Goal: Transaction & Acquisition: Purchase product/service

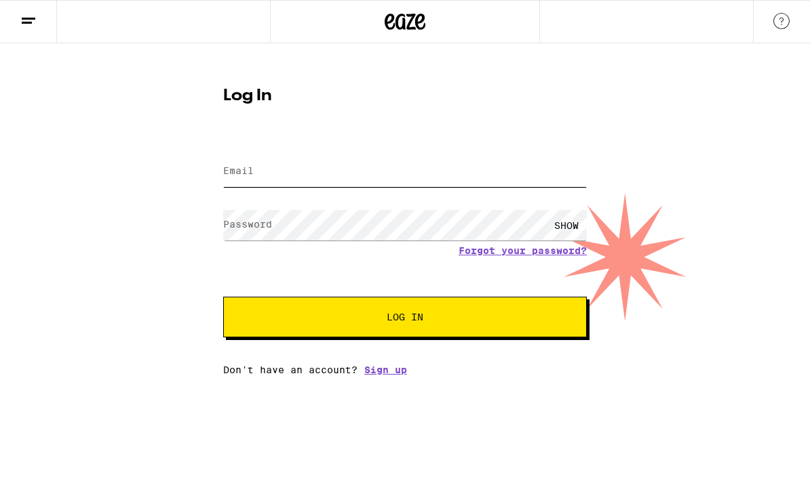
type input "[PERSON_NAME][EMAIL_ADDRESS][DOMAIN_NAME]"
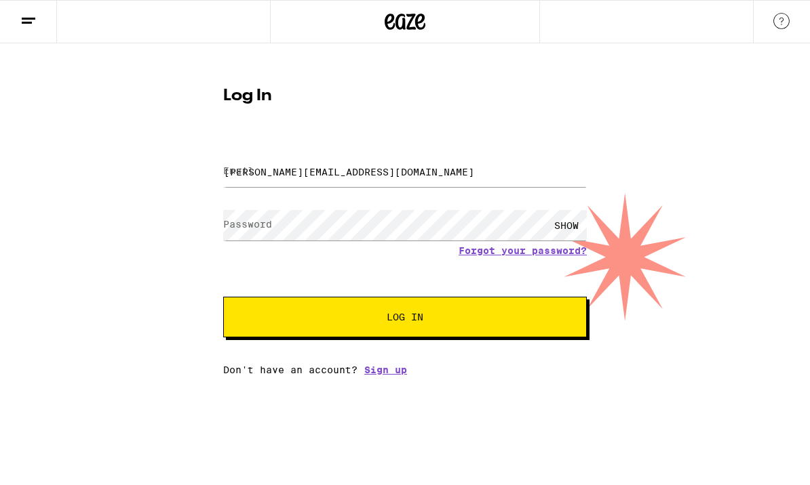
click at [405, 319] on button "Log In" at bounding box center [404, 317] width 363 height 41
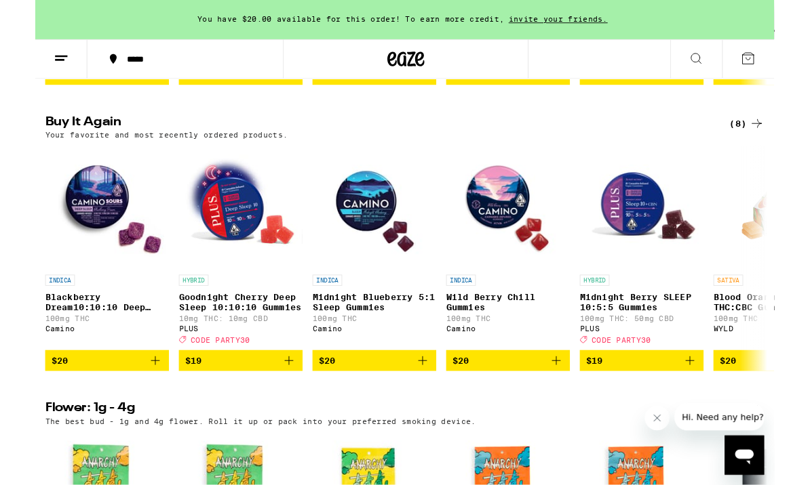
scroll to position [1043, 0]
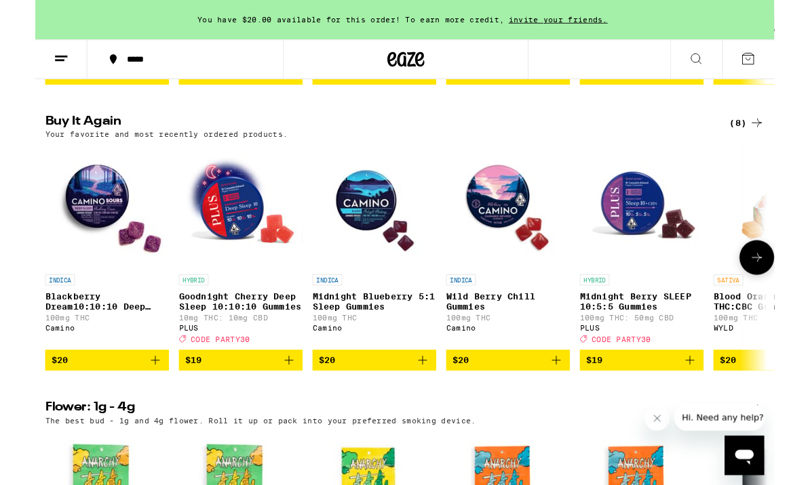
click at [530, 403] on span "$20" at bounding box center [518, 395] width 122 height 16
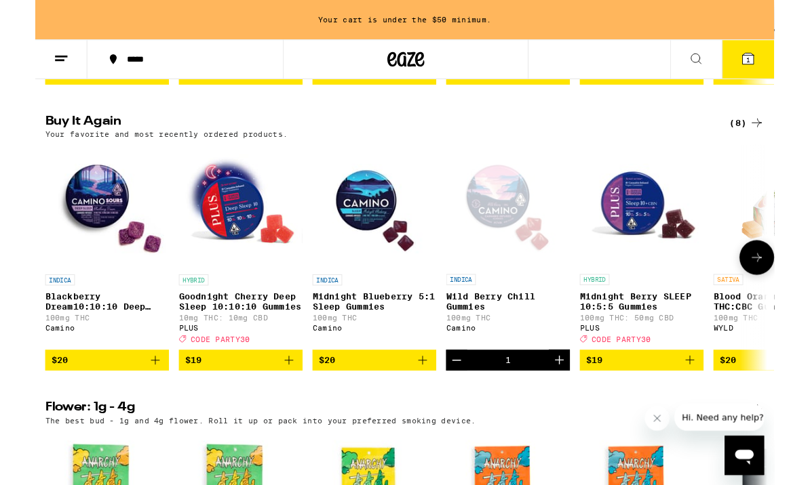
click at [627, 403] on span "$19" at bounding box center [664, 395] width 122 height 16
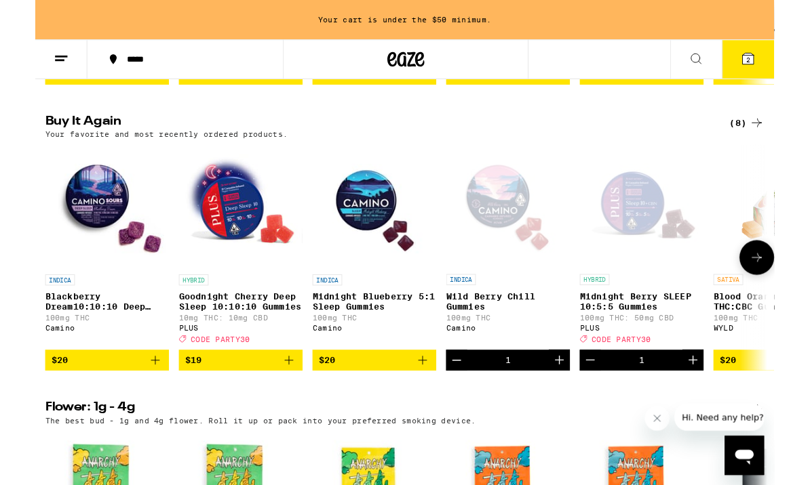
click at [323, 401] on span "$20" at bounding box center [320, 395] width 18 height 11
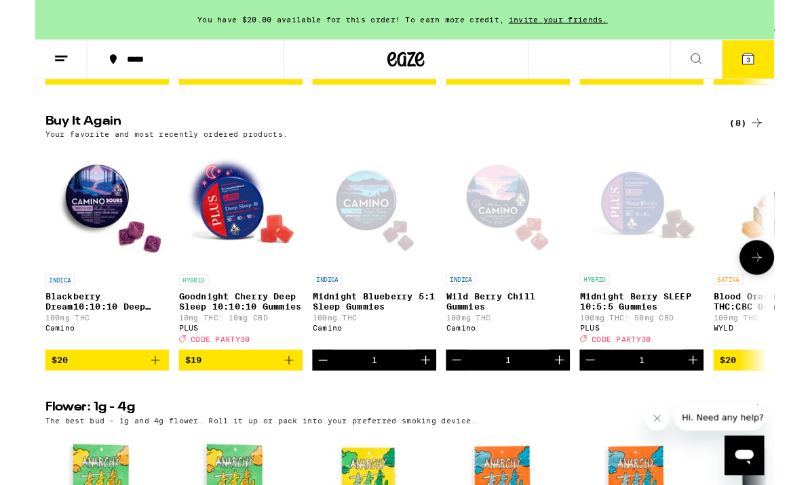
scroll to position [0, 0]
click at [185, 403] on span "$19" at bounding box center [225, 395] width 122 height 16
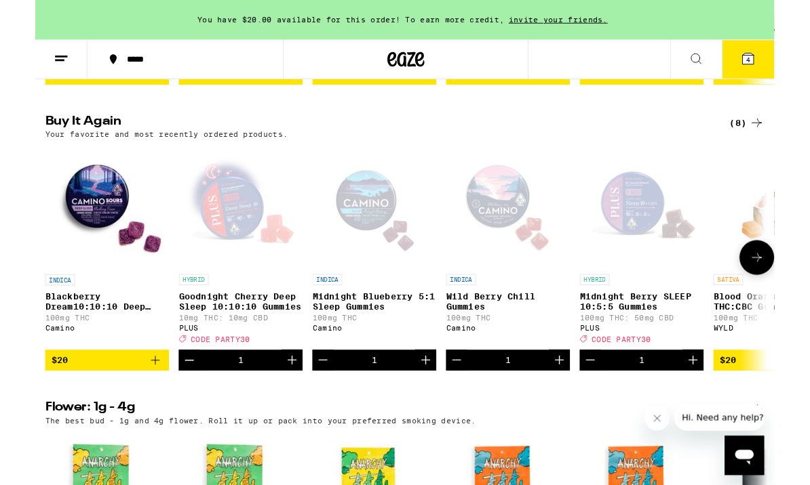
click at [138, 403] on icon "Add to bag" at bounding box center [131, 395] width 16 height 16
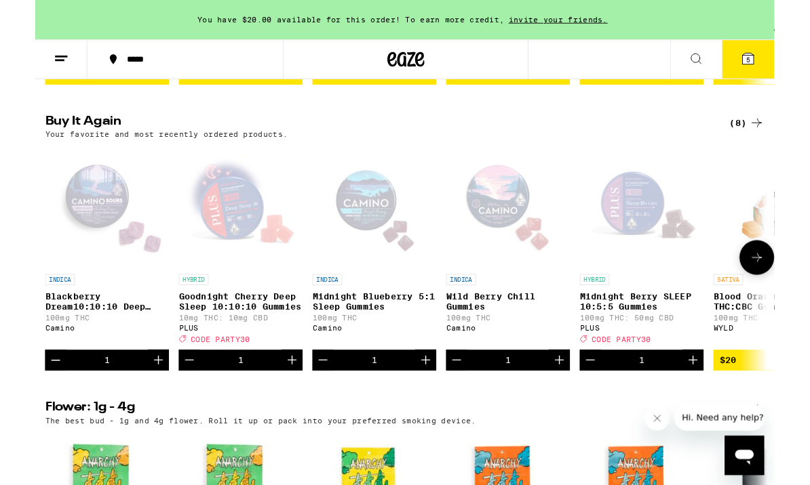
click at [115, 342] on p "Blackberry Dream10:10:10 Deep Sleep Gummies" at bounding box center [79, 331] width 136 height 22
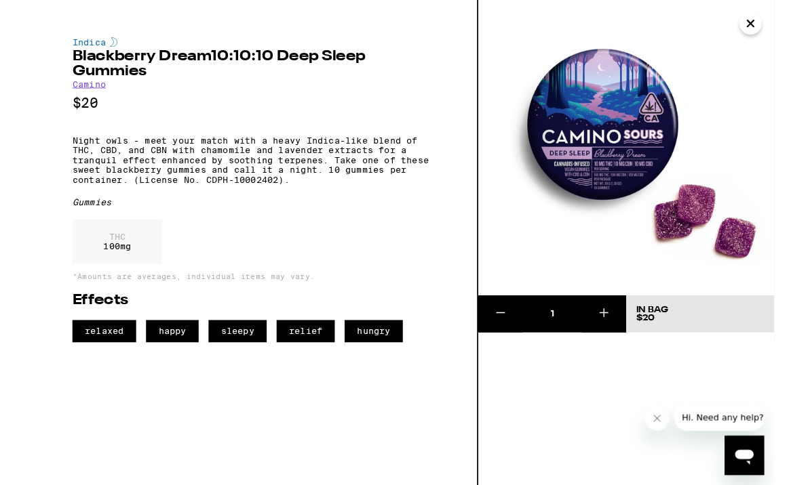
click at [786, 35] on icon "Close" at bounding box center [784, 26] width 16 height 20
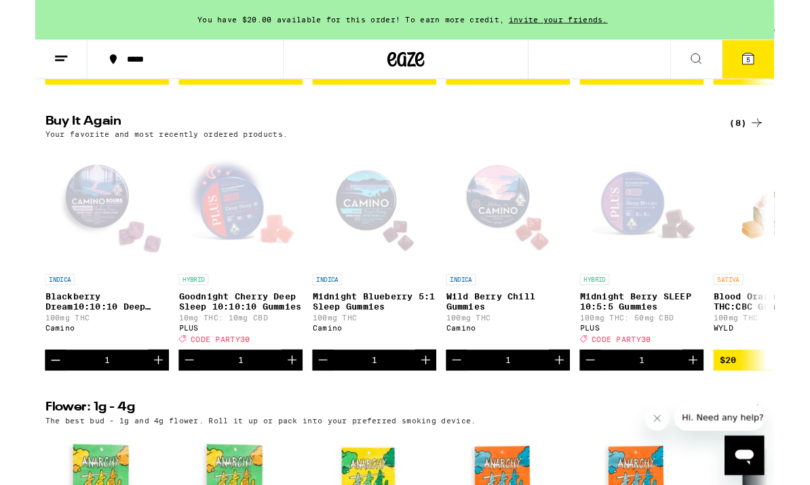
click at [783, 67] on span "5" at bounding box center [781, 66] width 4 height 8
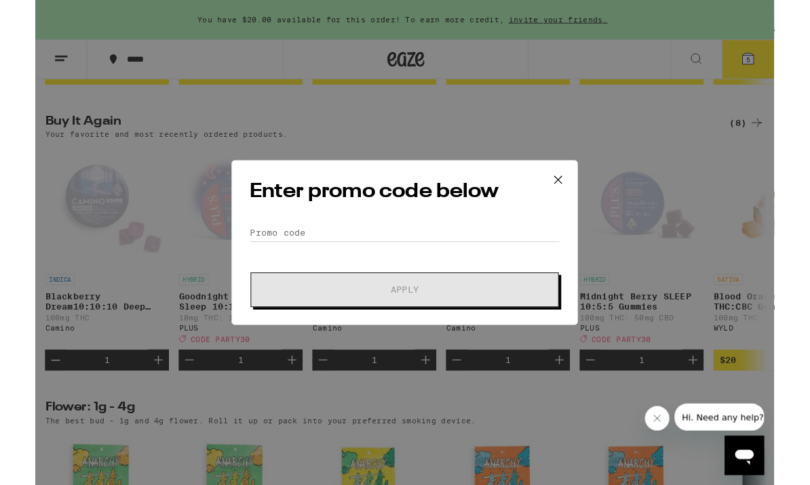
click at [572, 198] on icon at bounding box center [573, 197] width 20 height 20
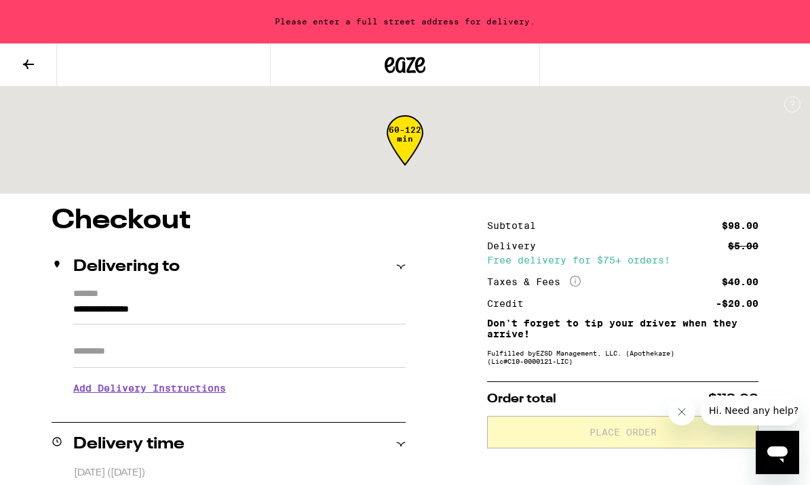
scroll to position [1, 0]
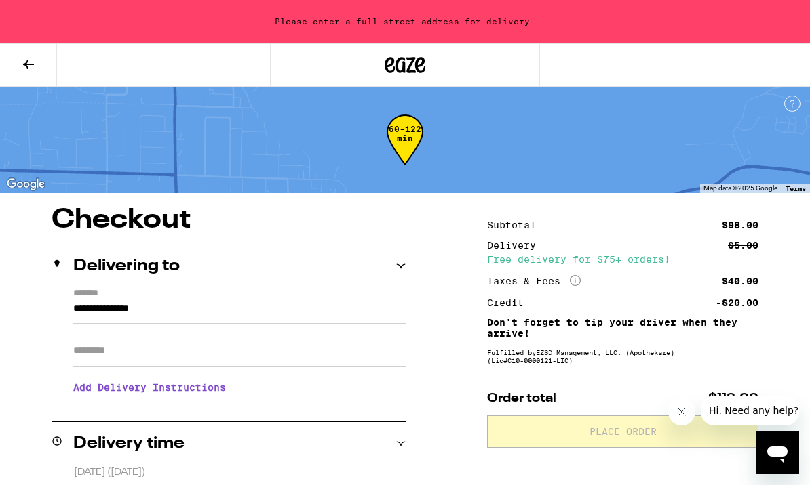
click at [398, 273] on div "Delivering to" at bounding box center [229, 266] width 354 height 16
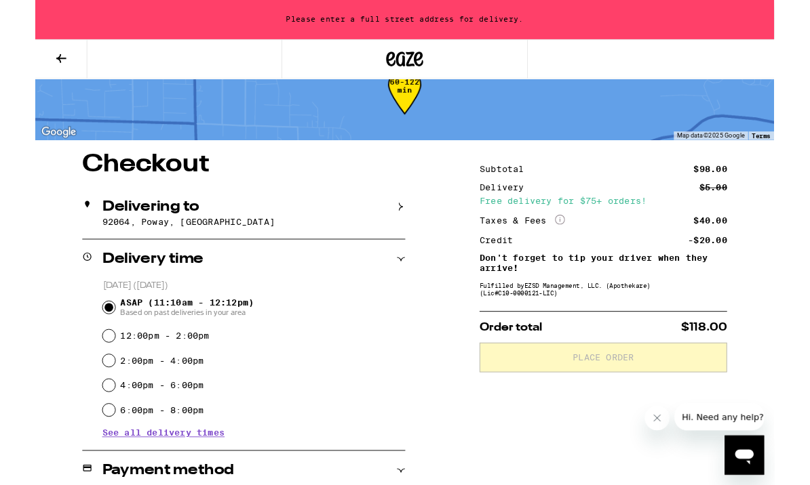
scroll to position [43, 0]
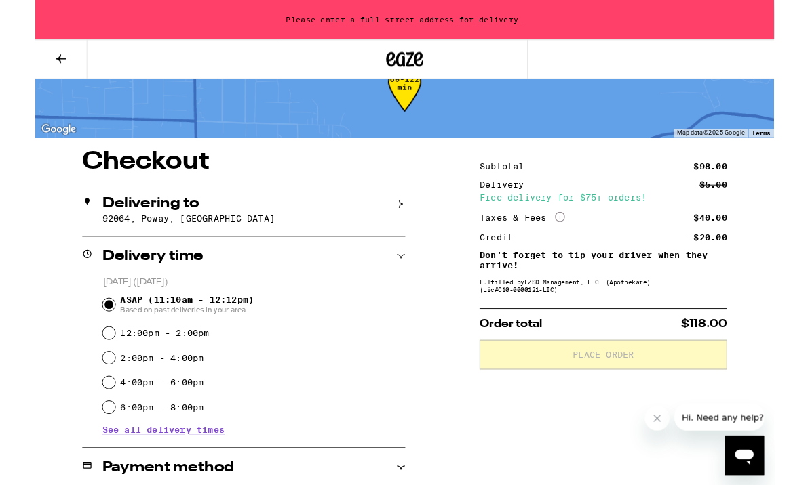
click at [77, 372] on input "12:00pm - 2:00pm" at bounding box center [81, 366] width 14 height 14
radio input "true"
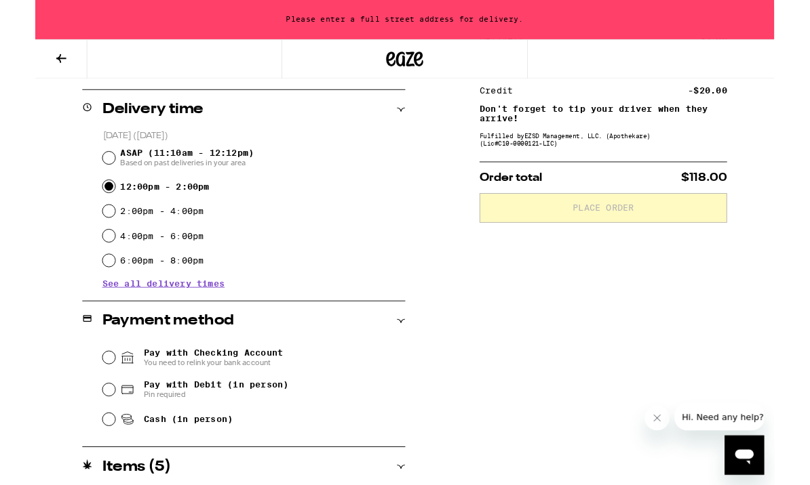
scroll to position [205, 0]
click at [84, 397] on input "Pay with Checking Account You need to relink your bank account" at bounding box center [81, 391] width 14 height 14
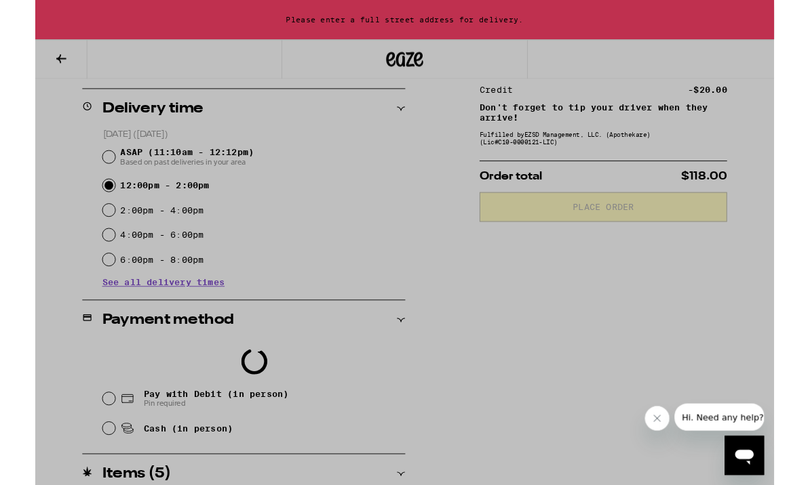
scroll to position [229, 0]
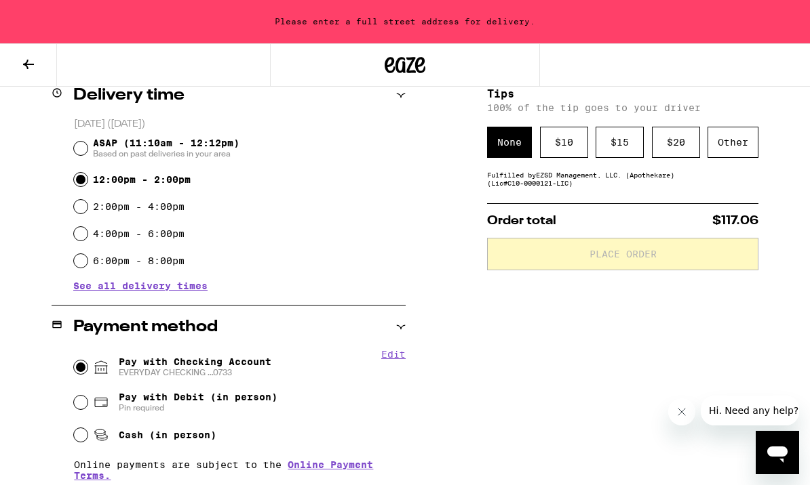
click at [677, 151] on div "$ 20" at bounding box center [676, 142] width 48 height 31
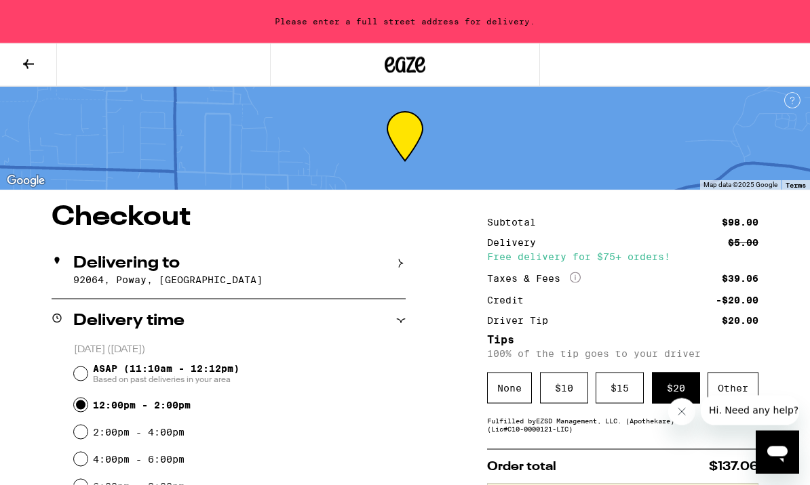
scroll to position [0, 0]
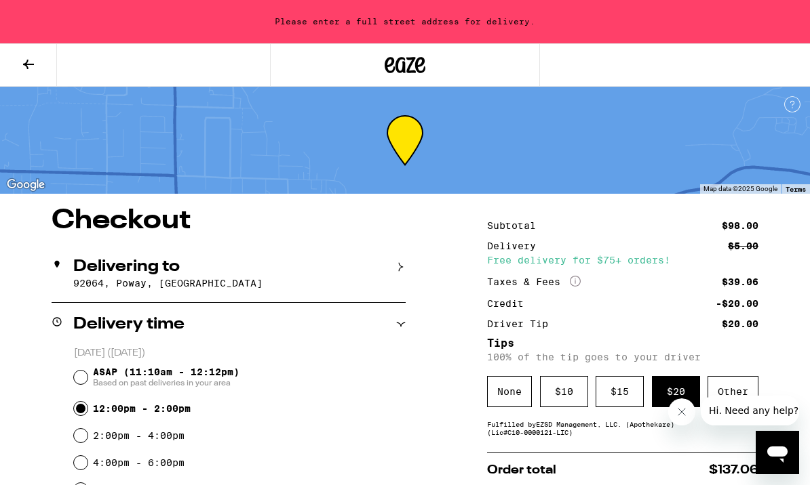
click at [130, 23] on div "Please enter a full street address for delivery." at bounding box center [405, 21] width 810 height 43
click at [509, 27] on div "Please enter a full street address for delivery." at bounding box center [405, 21] width 810 height 43
click at [104, 276] on div "Delivering to [GEOGRAPHIC_DATA], [GEOGRAPHIC_DATA]" at bounding box center [229, 273] width 354 height 57
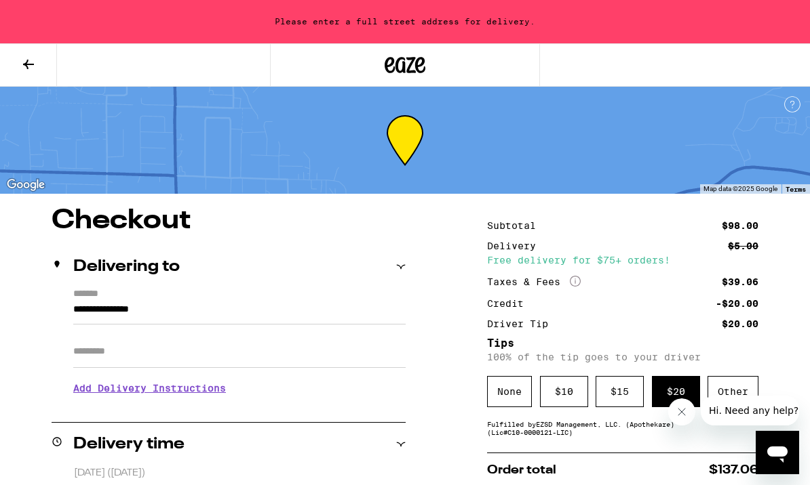
click at [129, 294] on label "*******" at bounding box center [239, 295] width 332 height 13
click at [129, 302] on input "**********" at bounding box center [239, 313] width 332 height 23
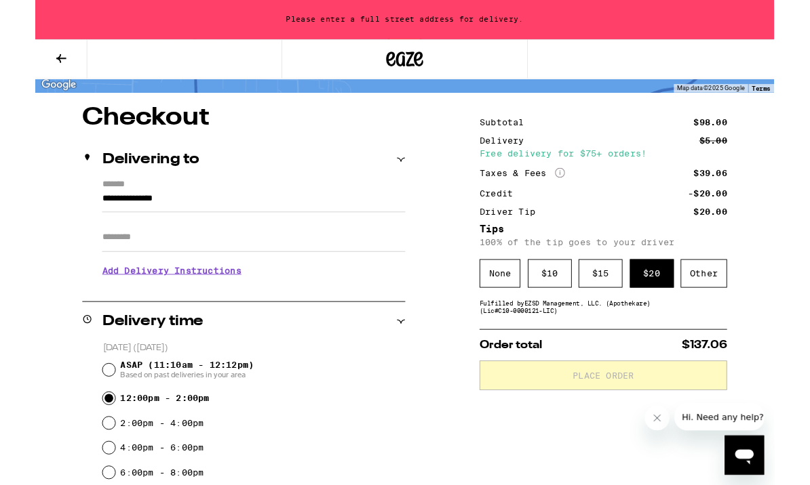
scroll to position [75, 0]
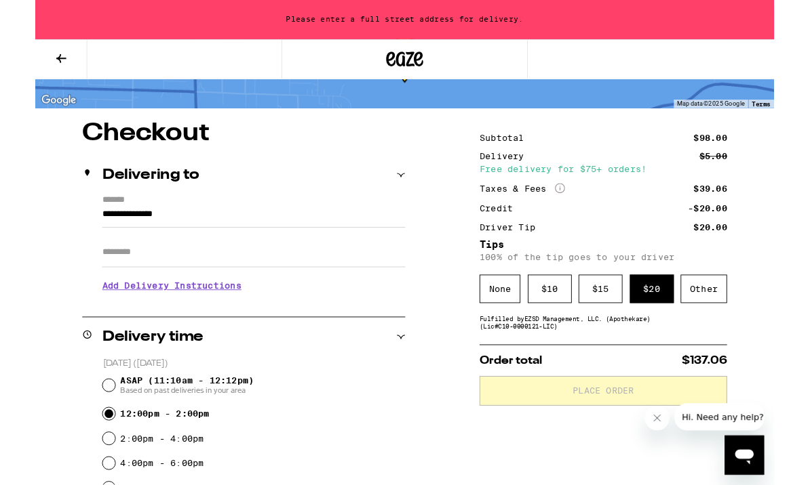
click at [120, 212] on div "Delivering to" at bounding box center [229, 192] width 354 height 43
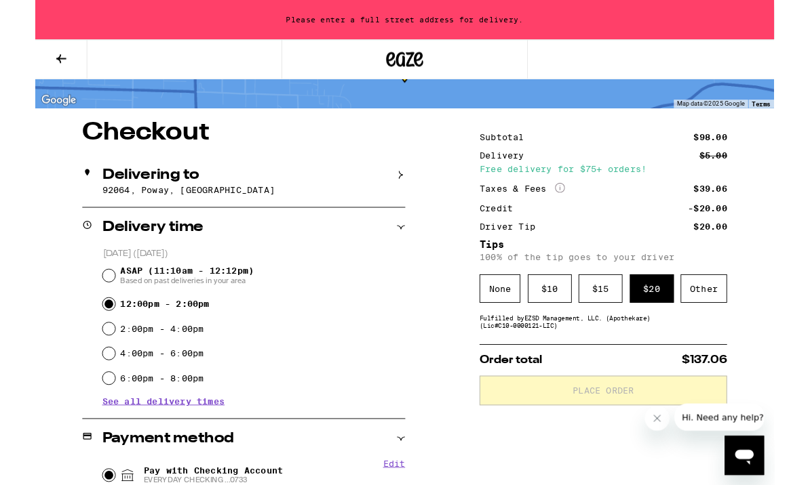
click at [77, 223] on div "Delivering to [GEOGRAPHIC_DATA], [GEOGRAPHIC_DATA]" at bounding box center [229, 198] width 354 height 57
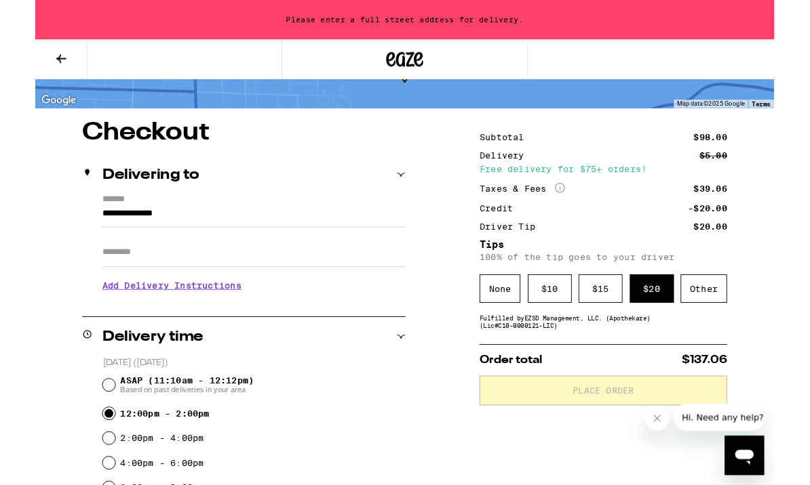
click at [75, 241] on input "**********" at bounding box center [239, 237] width 332 height 23
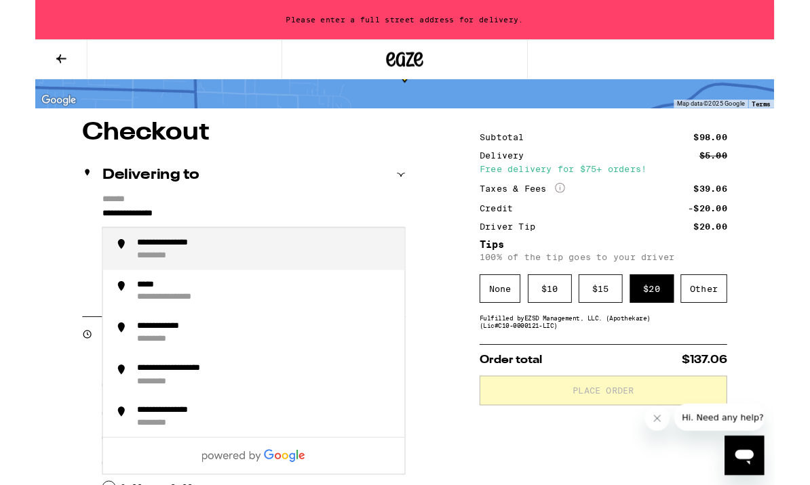
scroll to position [75, 0]
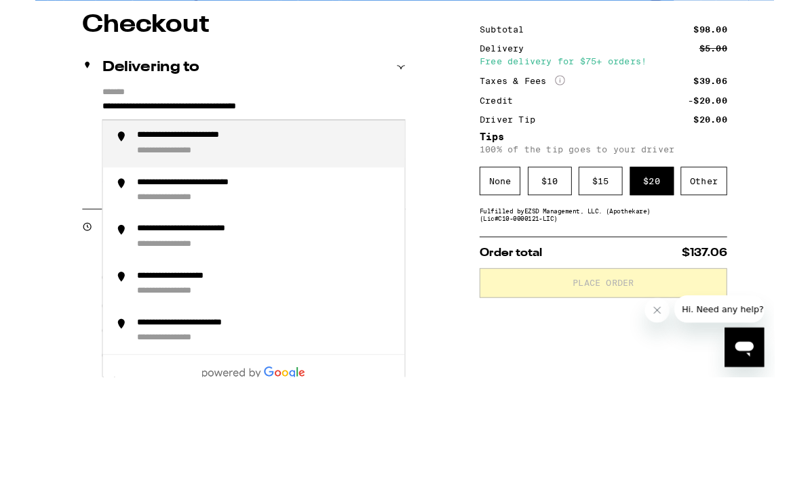
click at [266, 227] on input "**********" at bounding box center [239, 238] width 332 height 23
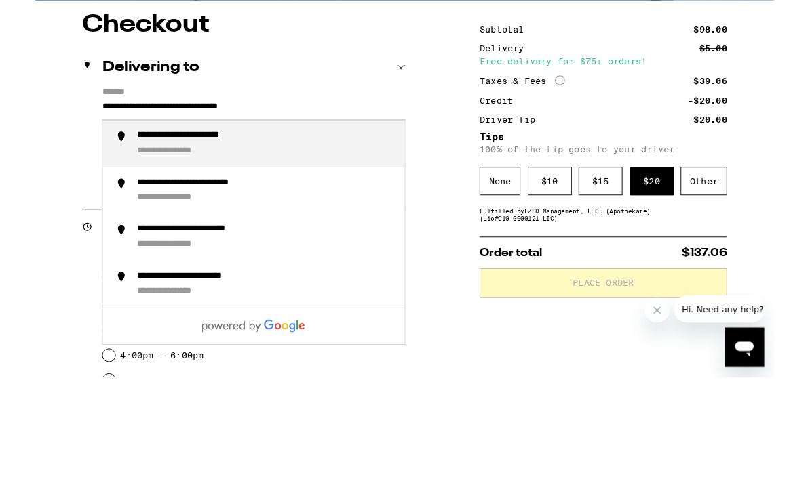
click at [321, 227] on input "**********" at bounding box center [239, 238] width 332 height 23
type input "**********"
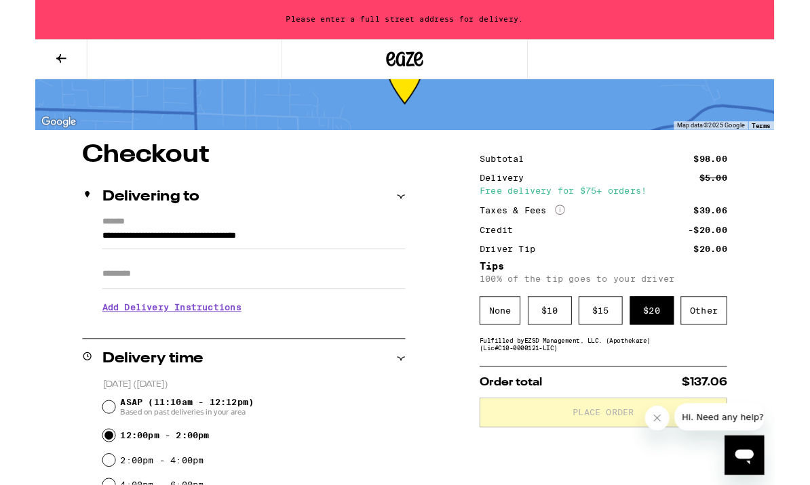
scroll to position [56, 0]
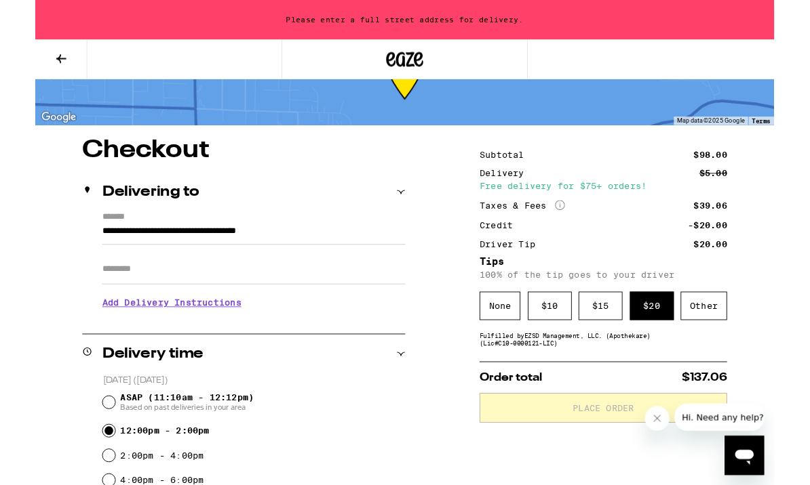
click at [86, 346] on h3 "Add Delivery Instructions" at bounding box center [239, 332] width 332 height 31
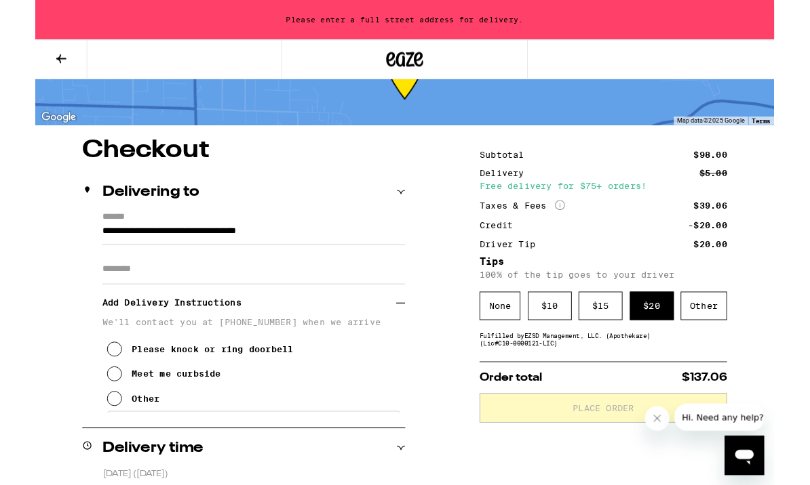
click at [85, 445] on icon at bounding box center [87, 437] width 16 height 16
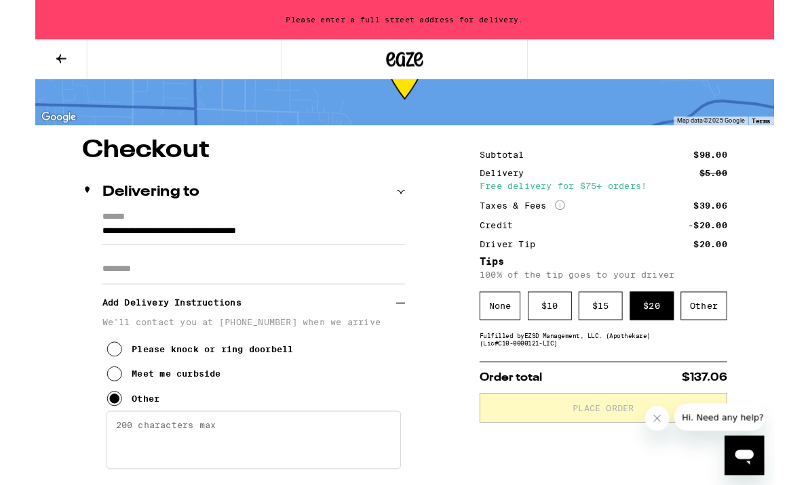
click at [98, 473] on textarea "Enter any other delivery instructions you want driver to know" at bounding box center [239, 483] width 323 height 64
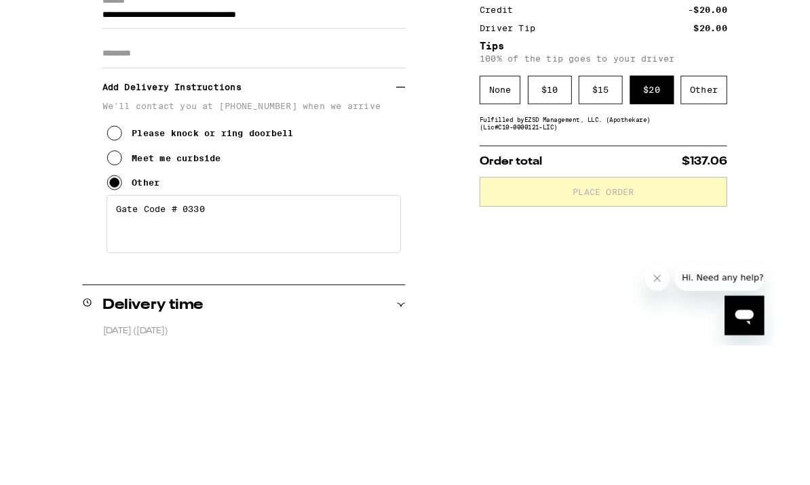
type textarea "Gate Code # 0330"
click at [83, 292] on icon at bounding box center [87, 300] width 16 height 16
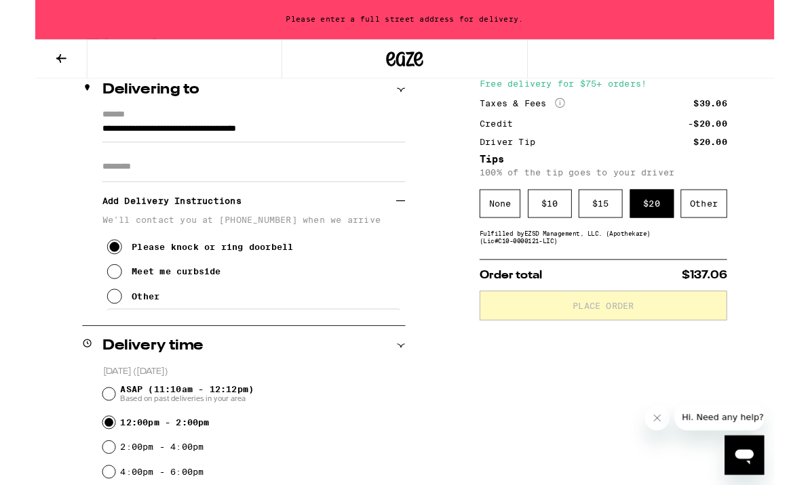
scroll to position [176, 0]
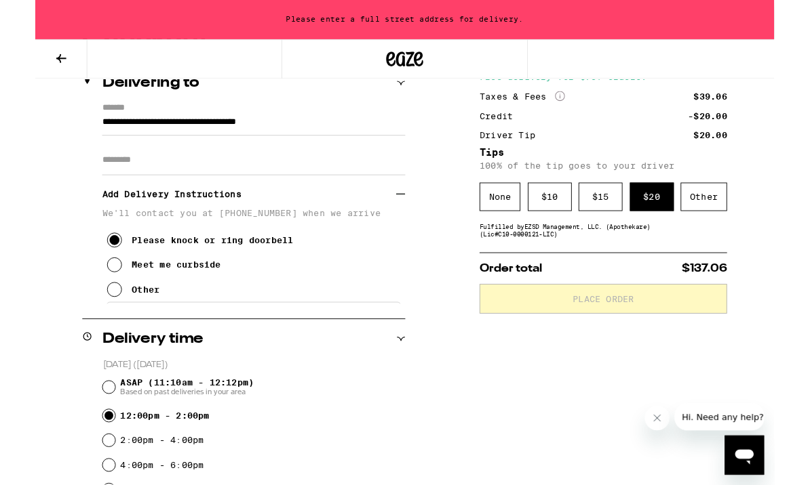
click at [85, 326] on icon at bounding box center [87, 318] width 16 height 16
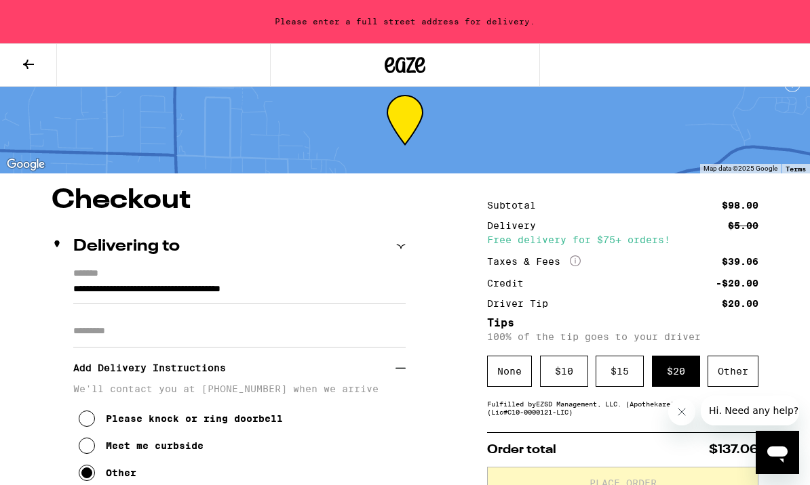
scroll to position [0, 0]
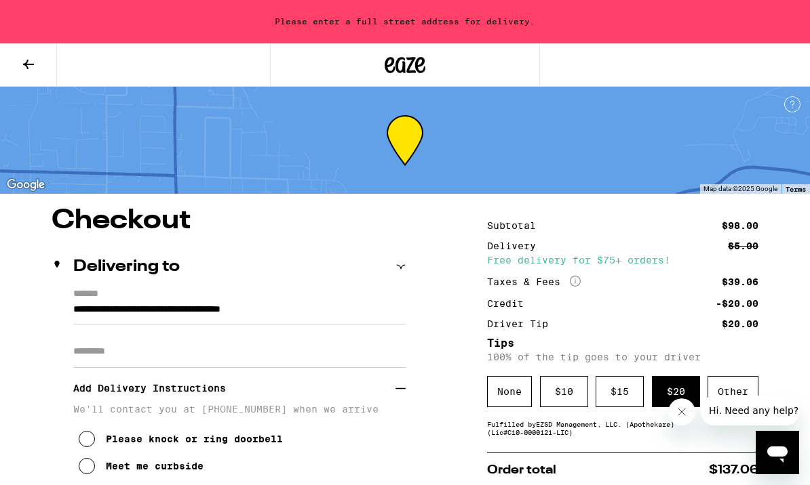
click at [152, 22] on div "Please enter a full street address for delivery." at bounding box center [405, 21] width 810 height 43
click at [303, 32] on div "Please enter a full street address for delivery." at bounding box center [405, 21] width 810 height 43
click at [302, 31] on div "Please enter a full street address for delivery." at bounding box center [405, 21] width 810 height 43
click at [294, 20] on div "Please enter a full street address for delivery." at bounding box center [405, 21] width 810 height 43
click at [404, 263] on icon at bounding box center [400, 266] width 9 height 9
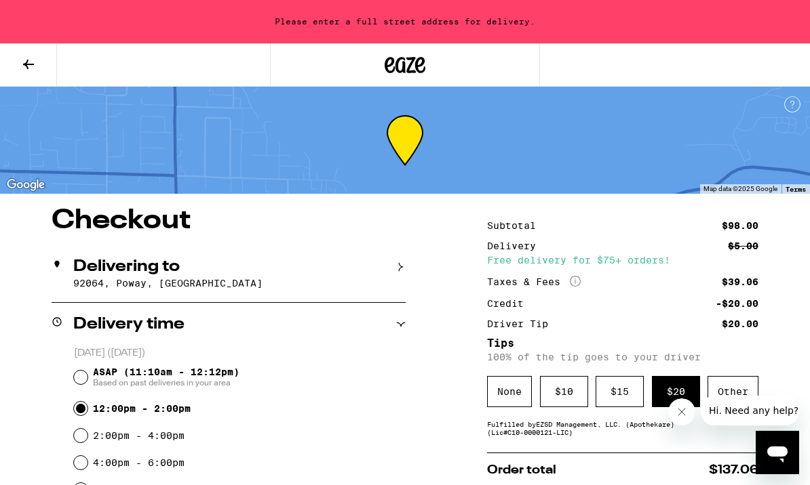
click at [404, 266] on icon at bounding box center [400, 266] width 9 height 9
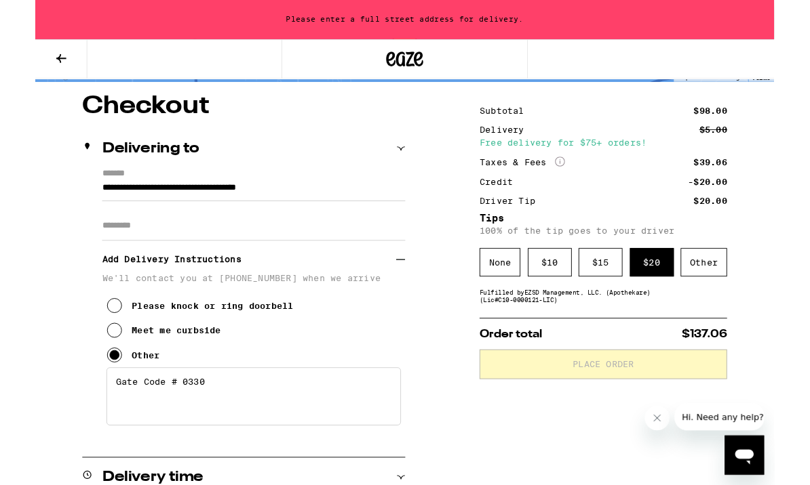
scroll to position [115, 0]
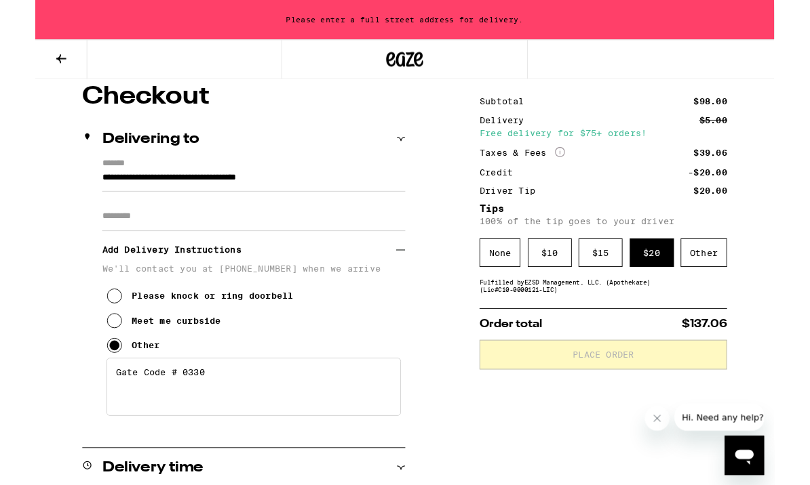
click at [725, 420] on span "Hi. Need any help?" at bounding box center [726, 418] width 89 height 11
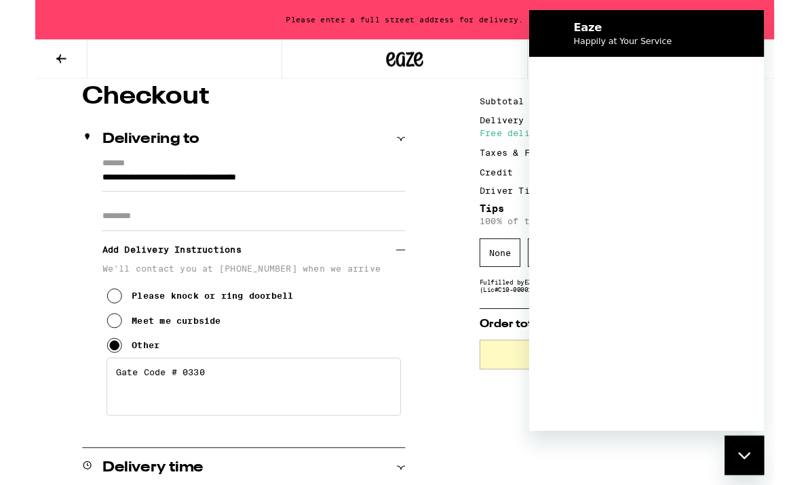
scroll to position [0, 0]
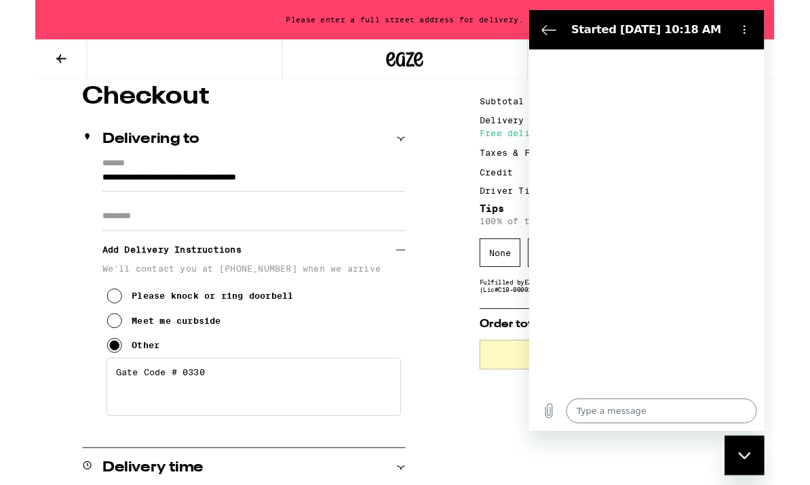
type textarea "x"
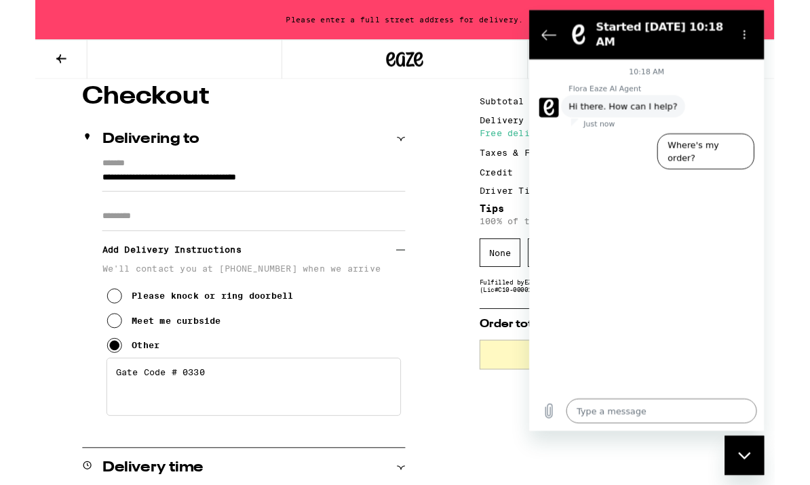
click at [670, 454] on textarea at bounding box center [674, 449] width 209 height 27
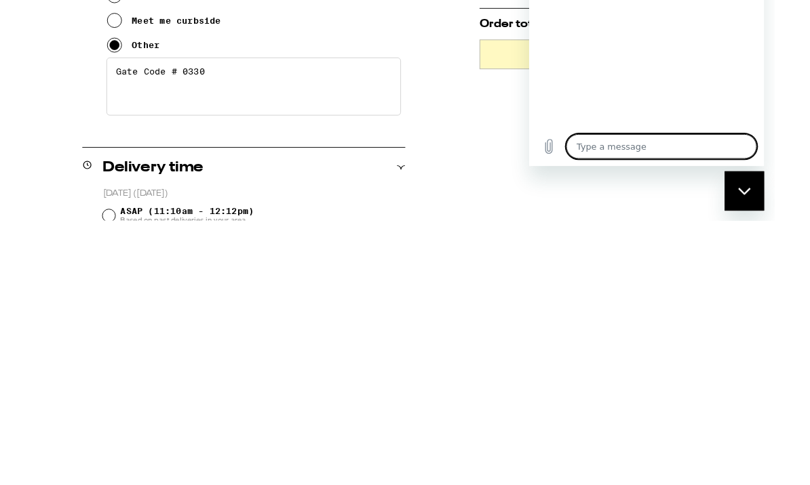
type textarea "K"
type textarea "x"
type textarea "Ke"
type textarea "x"
type textarea "Kee"
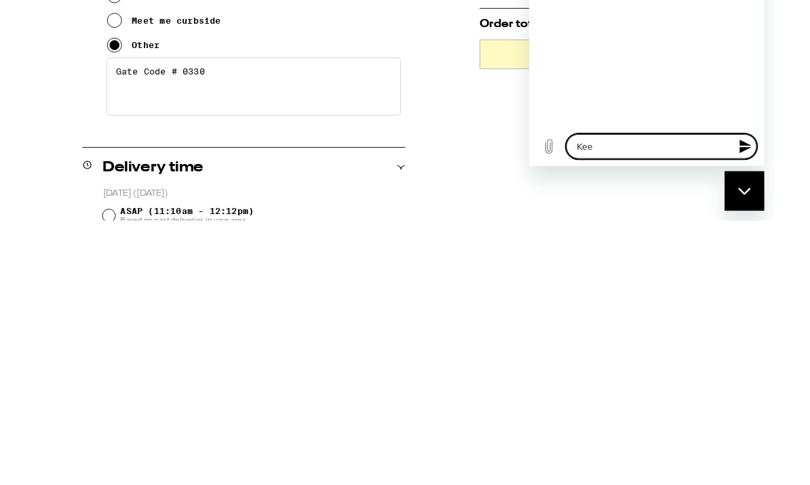
type textarea "x"
type textarea "Keep"
type textarea "x"
type textarea "Keeps"
type textarea "x"
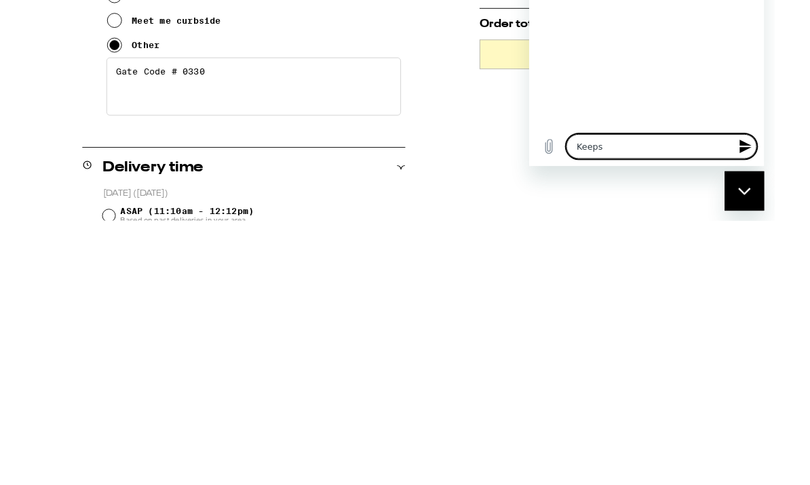
type textarea "Keeps"
type textarea "x"
type textarea "Keeps a"
type textarea "x"
type textarea "Keeps as"
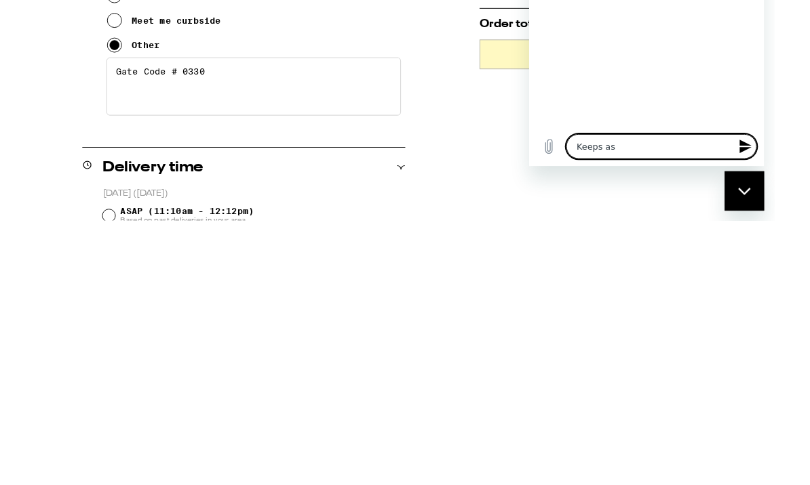
type textarea "x"
type textarea "Keeps ask"
type textarea "x"
type textarea "Keeps aski"
type textarea "x"
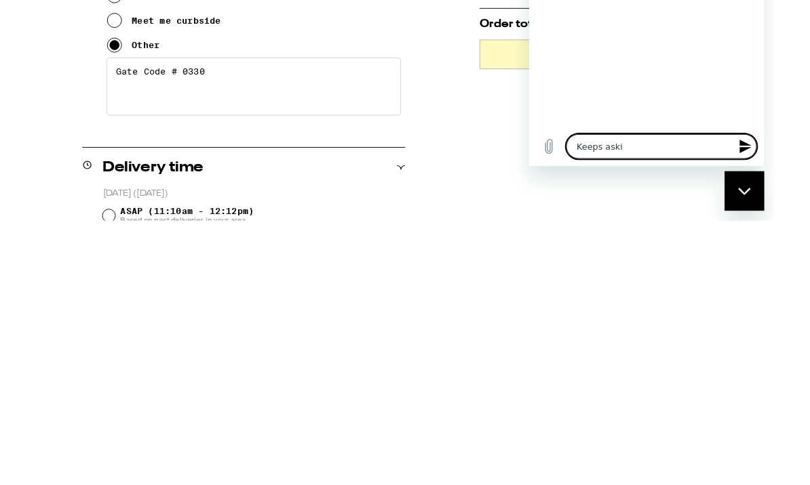
type textarea "Keeps asking"
type textarea "x"
type textarea "Keeps asking"
type textarea "x"
type textarea "Keeps asking f"
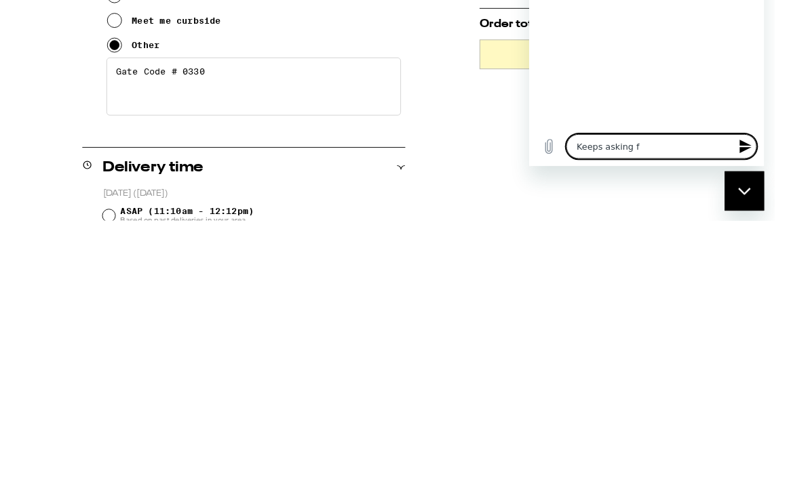
type textarea "x"
type textarea "Keeps asking fo"
type textarea "x"
type textarea "Keeps asking for"
type textarea "x"
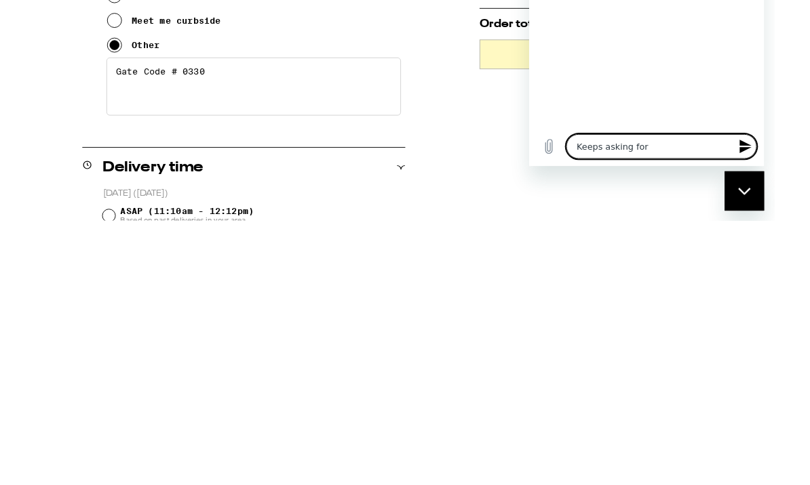
type textarea "Keeps asking for"
type textarea "x"
type textarea "Keeps asking for m"
type textarea "x"
type textarea "Keeps asking for my"
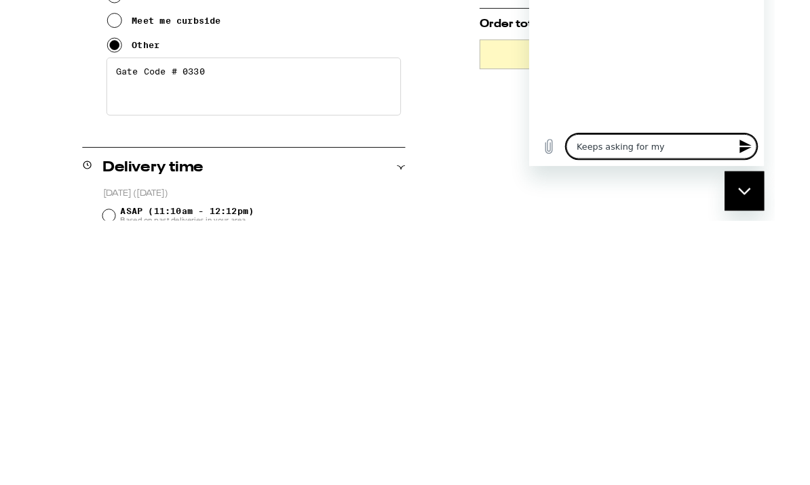
type textarea "x"
type textarea "Keeps asking for my"
type textarea "x"
type textarea "Keeps asking for my a"
type textarea "x"
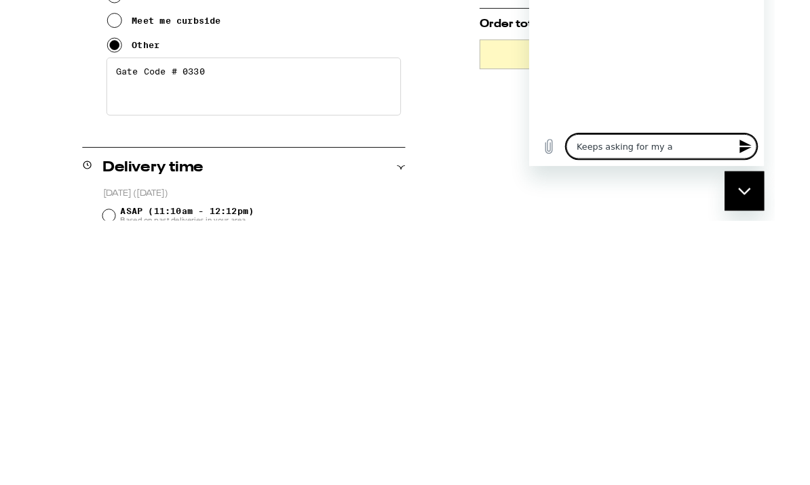
type textarea "Keeps asking for my ad"
type textarea "x"
type textarea "Keeps asking for my add"
type textarea "x"
type textarea "Keeps asking for my addr"
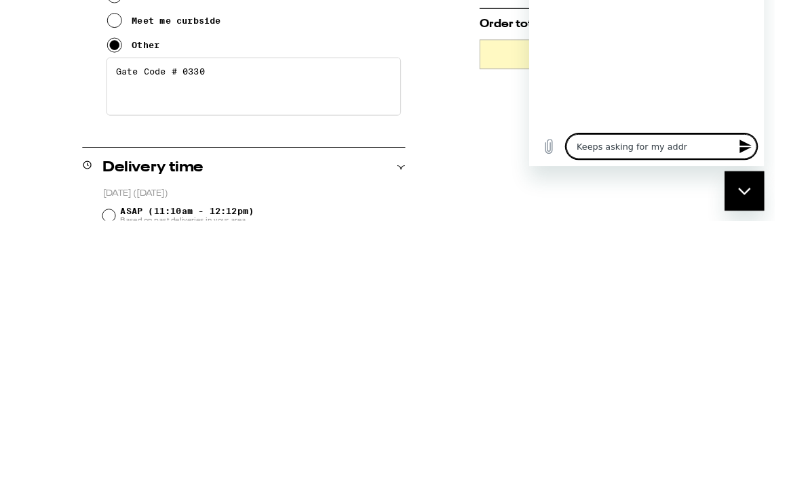
type textarea "x"
type textarea "Keeps asking for my addre"
type textarea "x"
type textarea "Keeps asking for my addres"
type textarea "x"
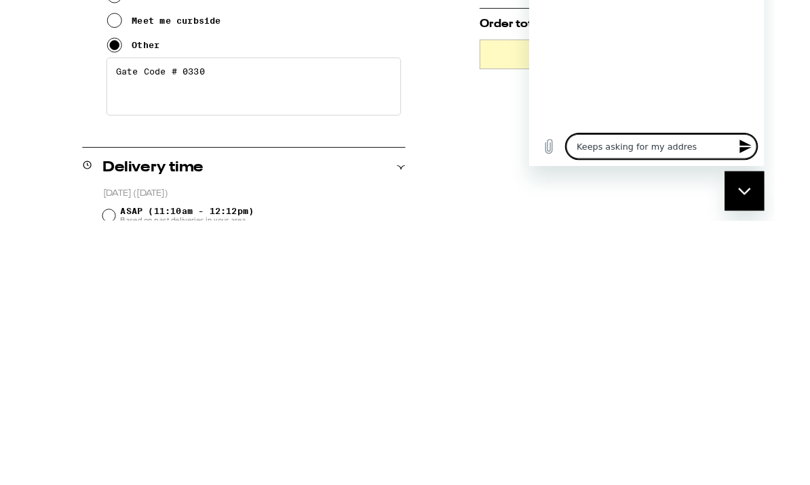
type textarea "Keeps asking for my address"
type textarea "x"
type textarea "Keeps asking for my address"
type textarea "x"
type textarea "Keeps asking for my address ,"
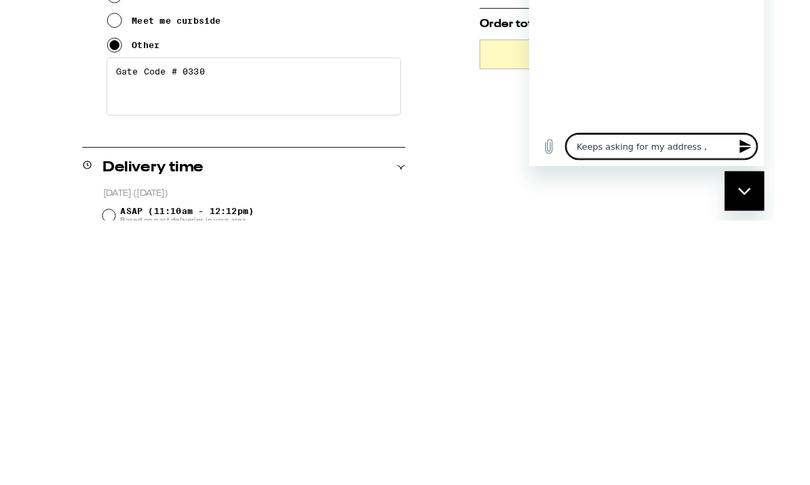
type textarea "x"
type textarea "Keeps asking for my address ,w"
type textarea "x"
type textarea "Keeps asking for my address ,wh"
type textarea "x"
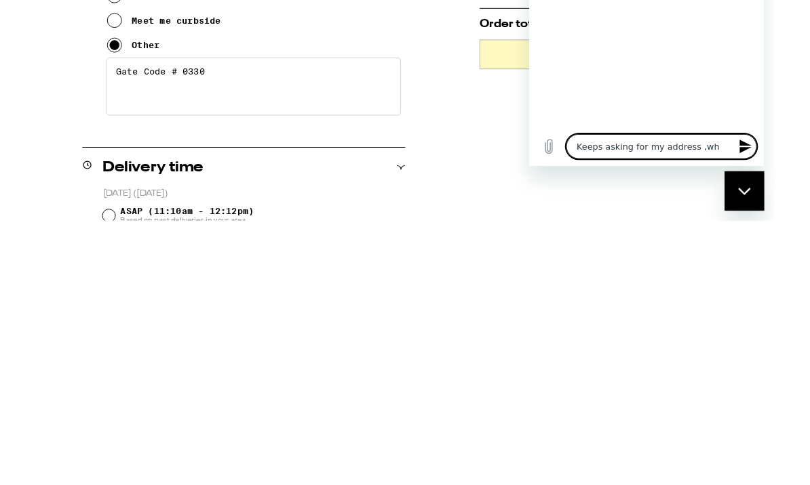
type textarea "Keeps asking for my address ,whi"
type textarea "x"
type textarea "Keeps asking for my address ,whic"
type textarea "x"
type textarea "Keeps asking for my address ,which"
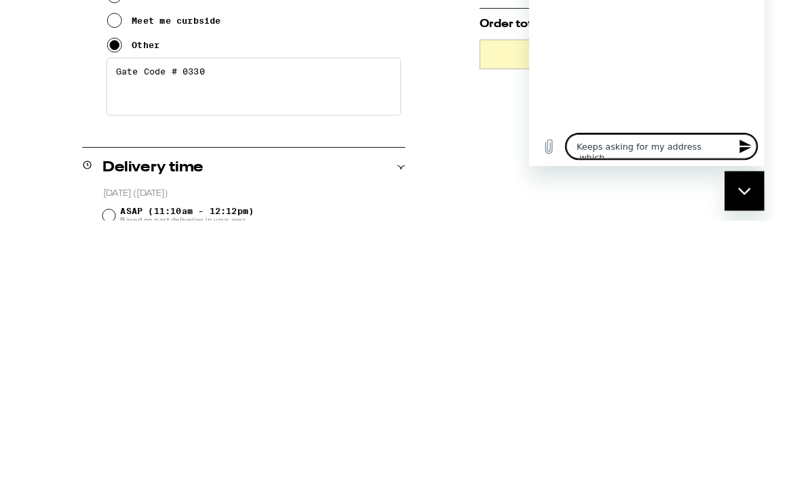
type textarea "x"
type textarea "Keeps asking for my address ,which"
type textarea "x"
type textarea "Keeps asking for my address ,which I"
type textarea "x"
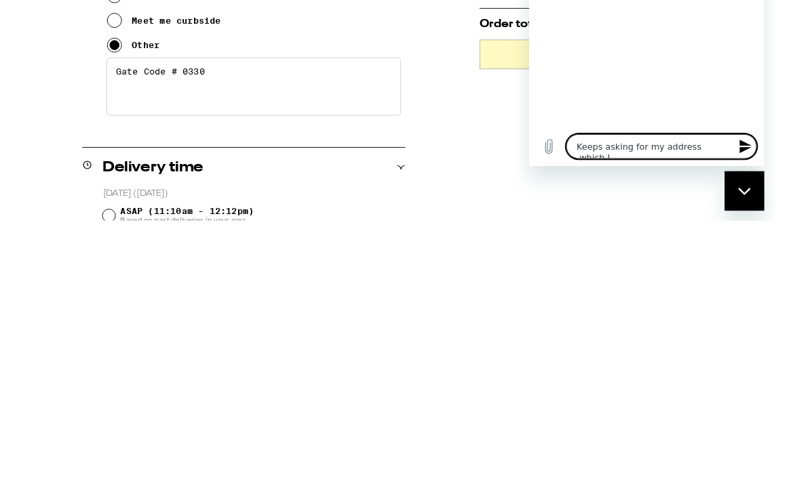
type textarea "Keeps asking for my address ,which I"
type textarea "x"
type textarea "Keeps asking for my address ,which I h"
type textarea "x"
type textarea "Keeps asking for my address ,which I ha"
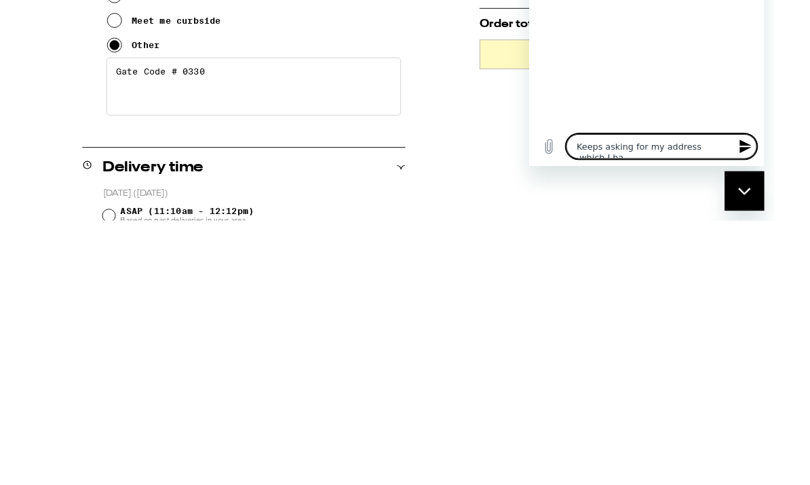
type textarea "x"
type textarea "Keeps asking for my address ,which I hav"
type textarea "x"
type textarea "Keeps asking for my address ,which I have"
type textarea "x"
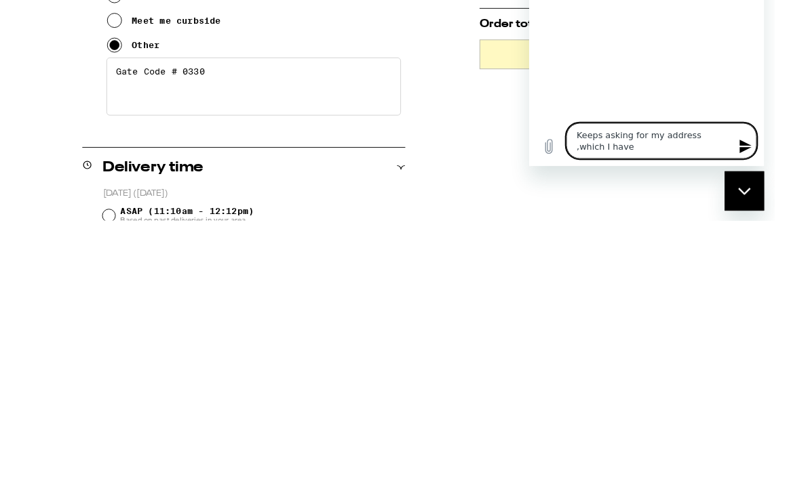
type textarea "Keeps asking for my address ,which I have"
type textarea "x"
type textarea "Keeps asking for my address ,which I have i"
type textarea "x"
type textarea "Keeps asking for my address ,which I have in"
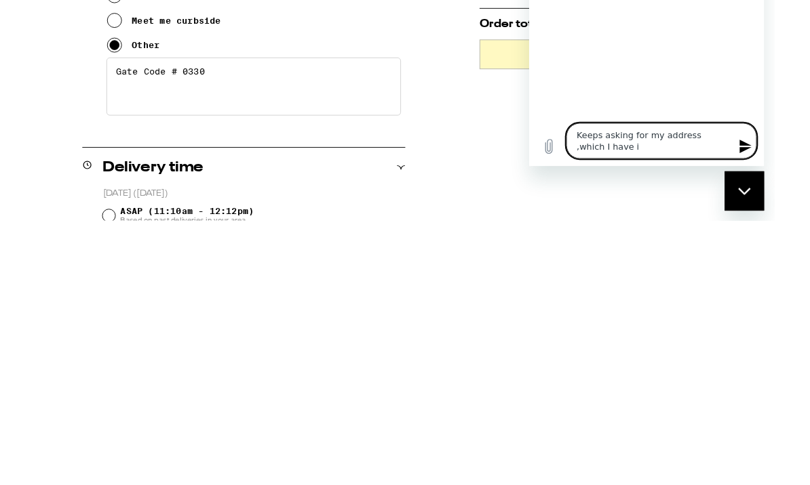
type textarea "x"
type textarea "Keeps asking for my address ,which I have ino"
type textarea "x"
type textarea "Keeps asking for my address ,which I have inou"
type textarea "x"
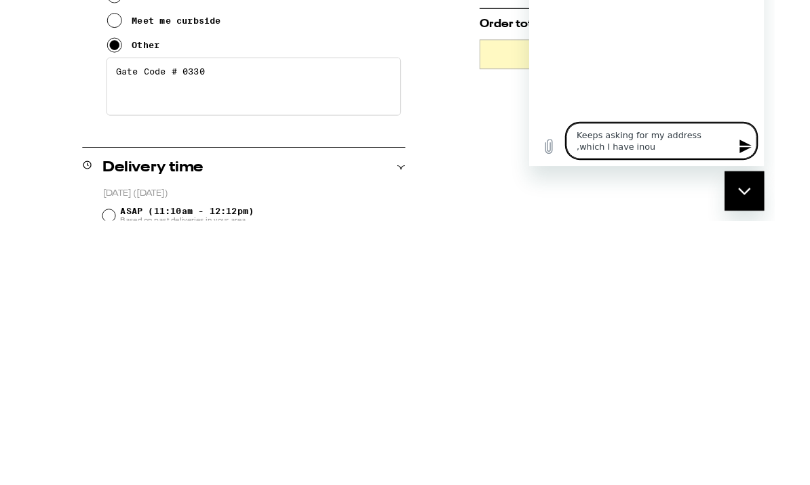
type textarea "Keeps asking for my address ,which I have inout"
type textarea "x"
type textarea "Keeps asking for my address ,which I have input"
type textarea "x"
type textarea "Keeps asking for my address ,which I have input?"
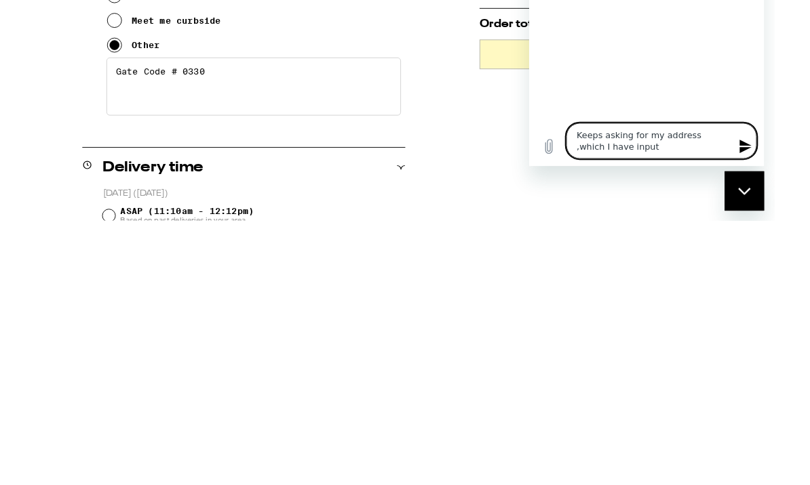
type textarea "x"
type textarea "Keeps asking for my address ,which I have input?"
click at [768, 192] on icon "Send message" at bounding box center [766, 186] width 16 height 16
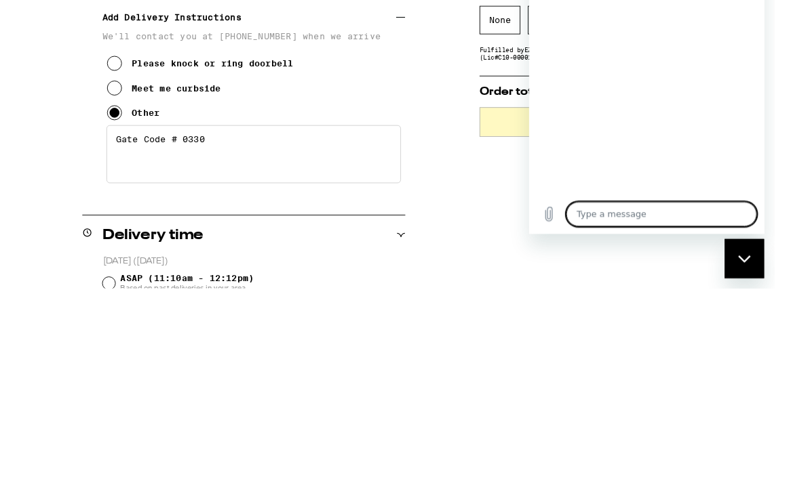
type textarea "x"
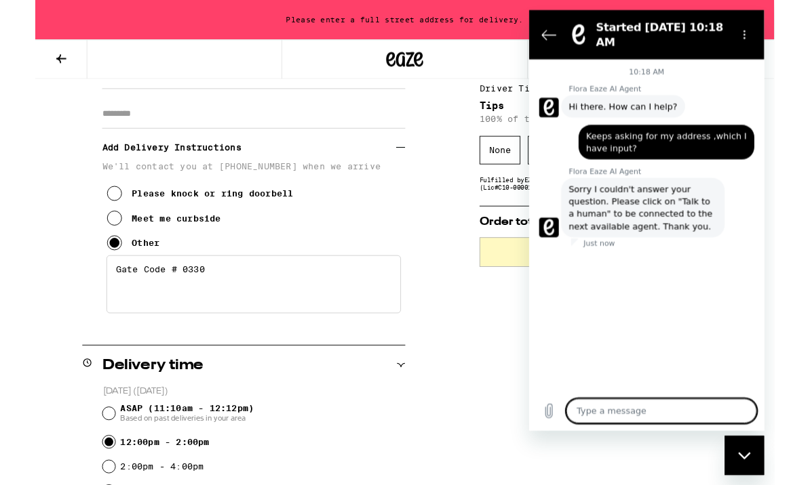
scroll to position [226, 0]
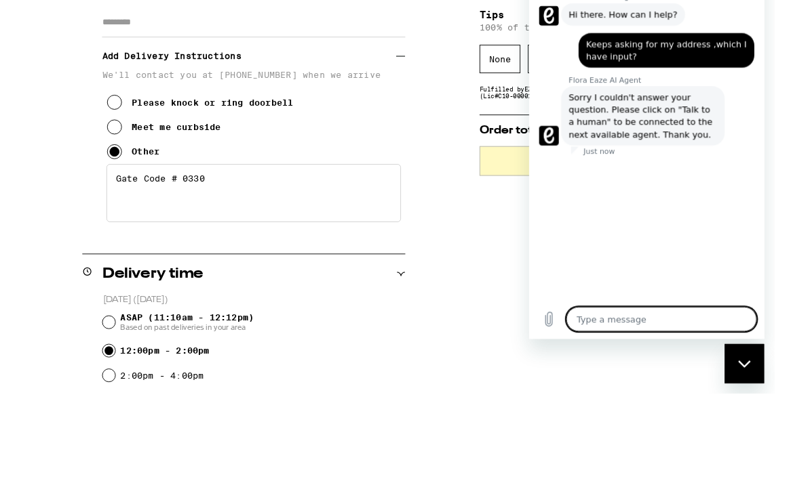
click at [95, 199] on button "Please knock or ring doorbell" at bounding box center [181, 212] width 204 height 27
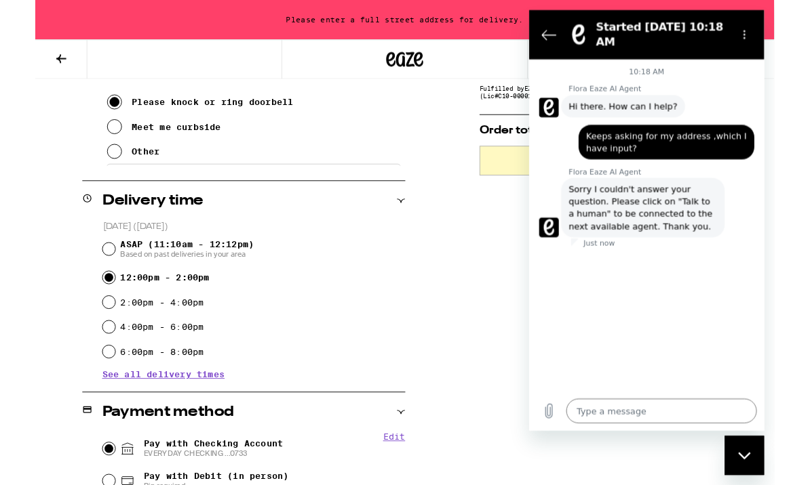
click at [461, 316] on div "**********" at bounding box center [405, 402] width 810 height 1045
click at [669, 450] on textarea at bounding box center [674, 449] width 209 height 27
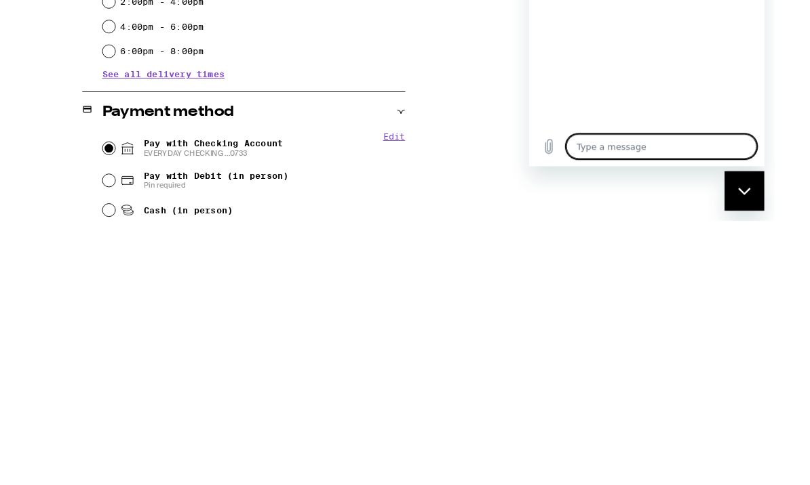
type textarea "W"
type textarea "x"
type textarea "Wh"
type textarea "x"
type textarea "Whr"
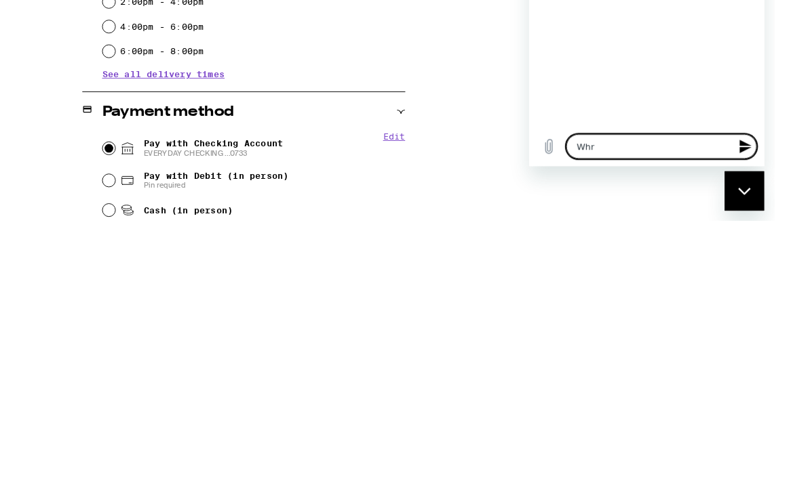
type textarea "x"
type textarea "Wh"
type textarea "x"
type textarea "Whe"
type textarea "x"
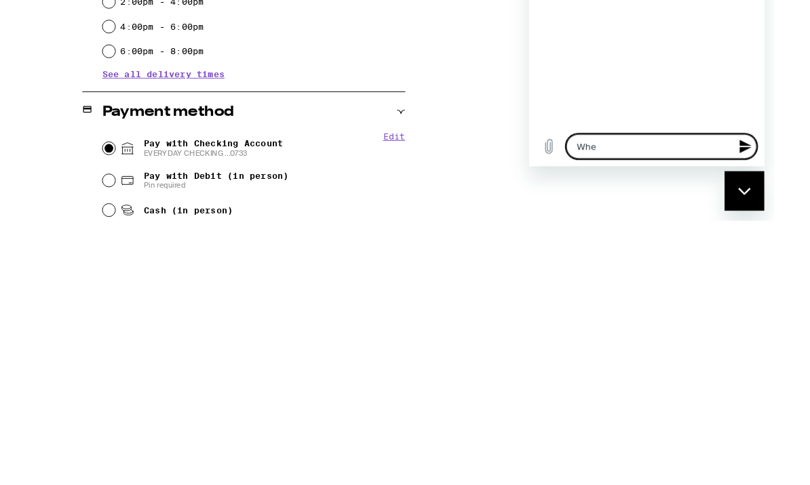
type textarea "Wher"
type textarea "x"
type textarea "Where"
type textarea "x"
type textarea "Where"
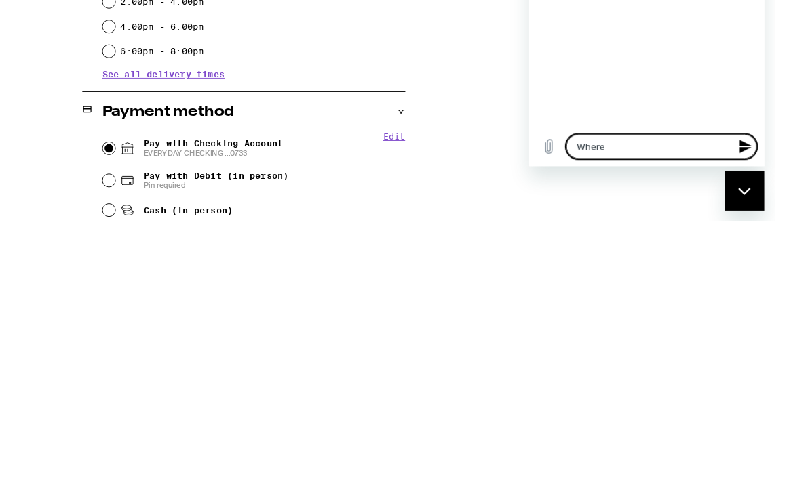
type textarea "x"
type textarea "Where i"
type textarea "x"
type textarea "Where is"
type textarea "x"
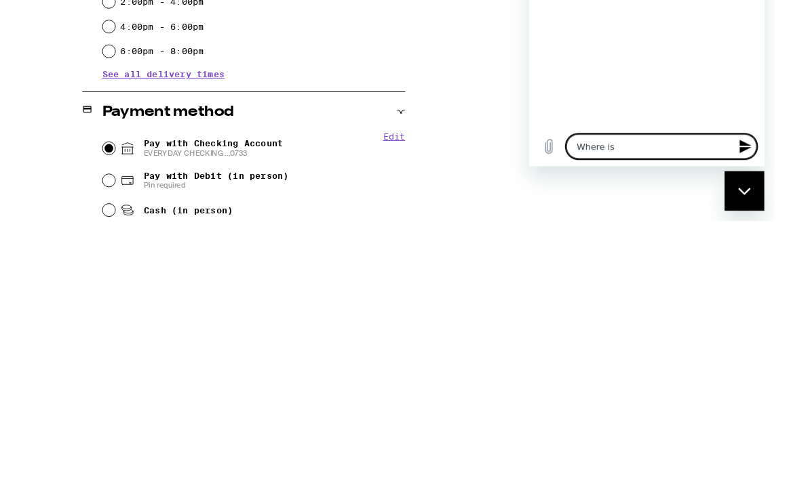
type textarea "Where is"
type textarea "x"
type textarea "Where is t"
type textarea "x"
type textarea "Where is th"
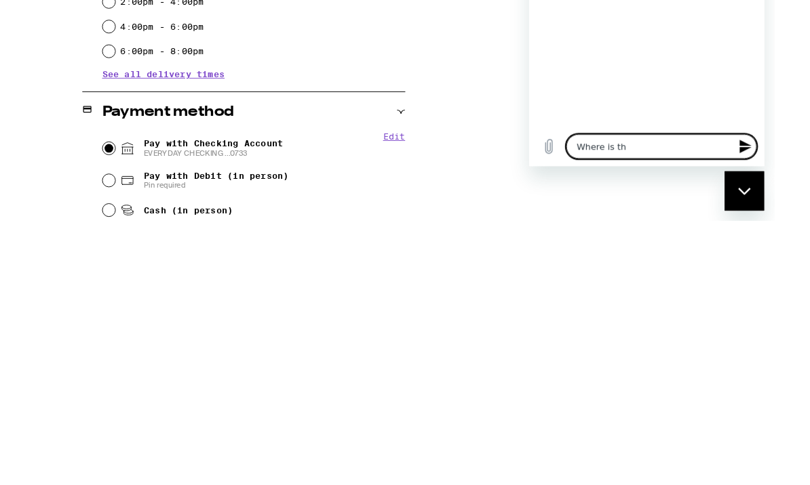
type textarea "x"
type textarea "Where is the"
type textarea "x"
type textarea "Where is the"
type textarea "x"
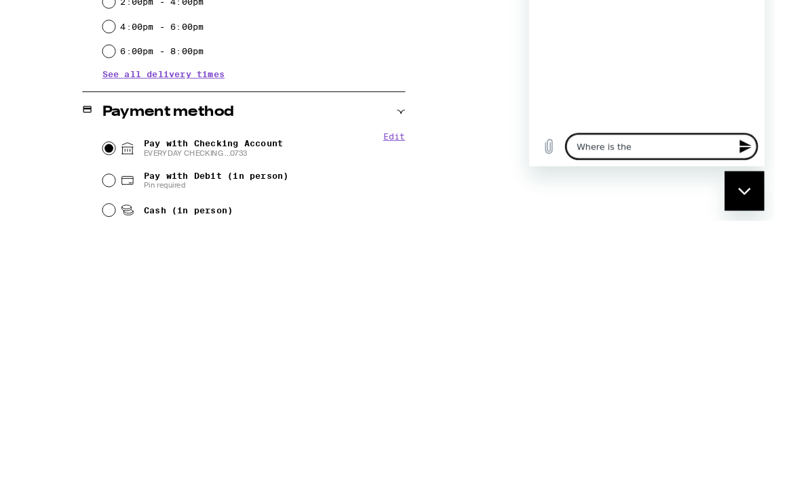
type textarea "Where is the L"
type textarea "x"
type textarea "Where is the"
type textarea "x"
type textarea "Where is the “"
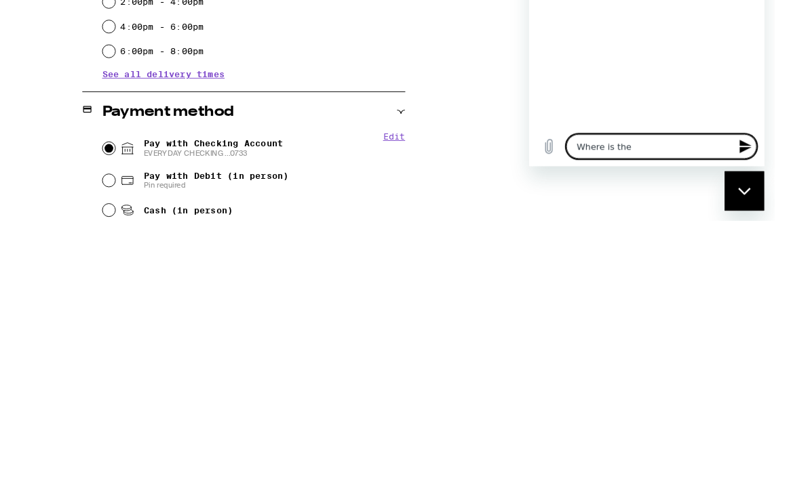
type textarea "x"
type textarea "Where is the “t"
type textarea "x"
type textarea "Where is the “ta"
type textarea "x"
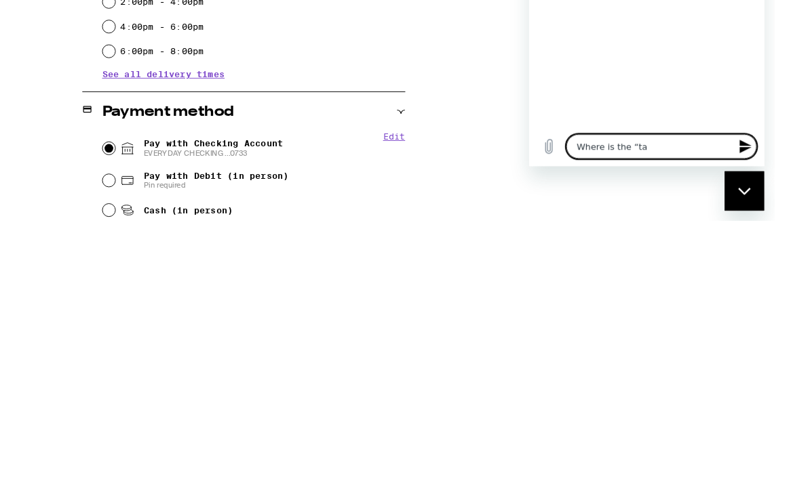
type textarea "Where is the “tal"
type textarea "x"
type textarea "Where is the “talk"
type textarea "x"
type textarea "Where is the “talk"
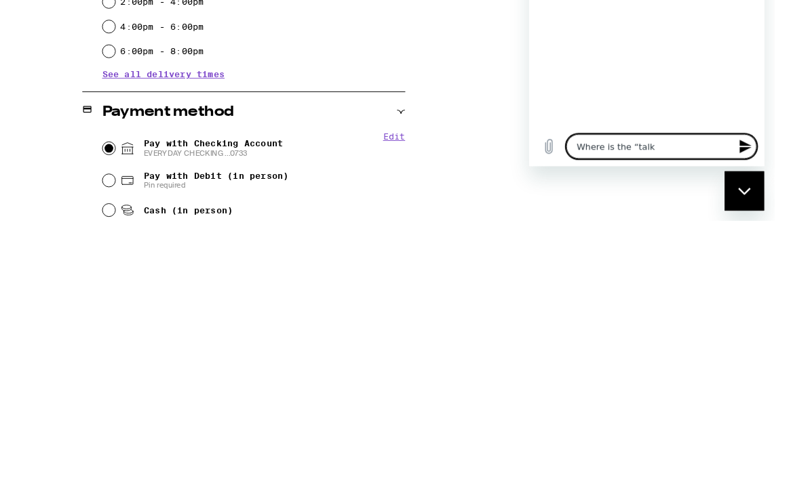
type textarea "x"
type textarea "Where is the “talk t"
type textarea "x"
type textarea "Where is the “talk to"
type textarea "x"
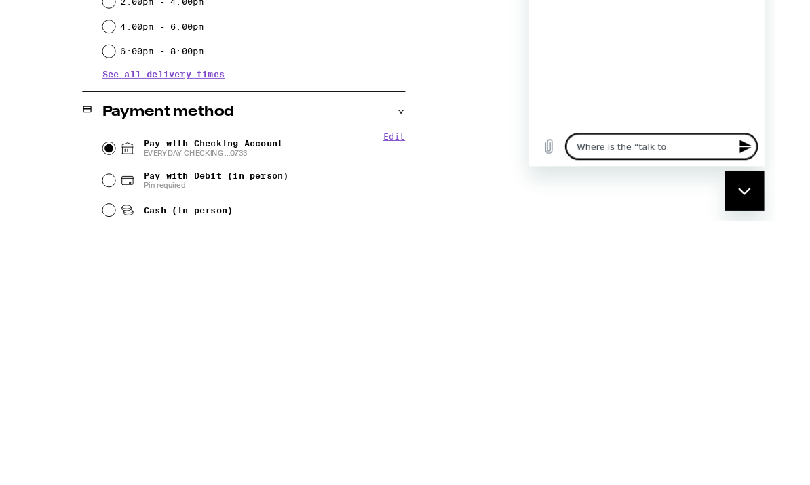
type textarea "Where is the “talk to"
type textarea "x"
type textarea "Where is the “talk to a"
type textarea "x"
type textarea "Where is the “talk to a"
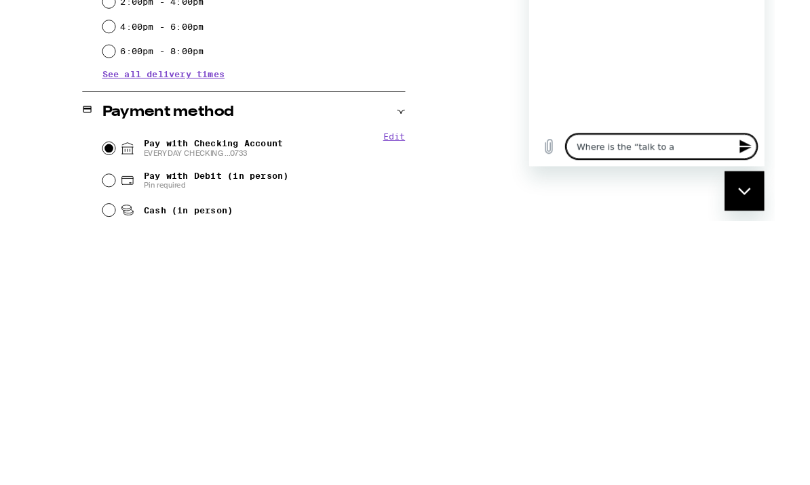
type textarea "x"
type textarea "Where is the “talk to a h"
type textarea "x"
type textarea "Where is the “talk to a hu"
type textarea "x"
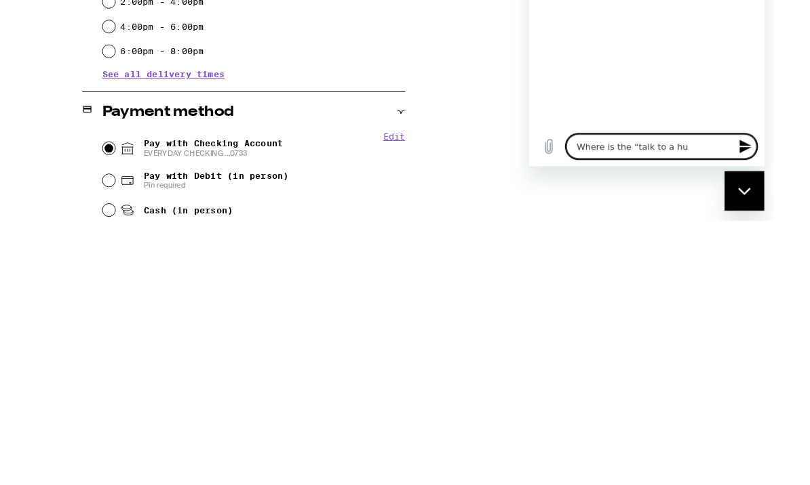
type textarea "Where is the “talk to a hum"
type textarea "x"
type textarea "Where is the “talk to a huma"
type textarea "x"
type textarea "Where is the “talk to a human"
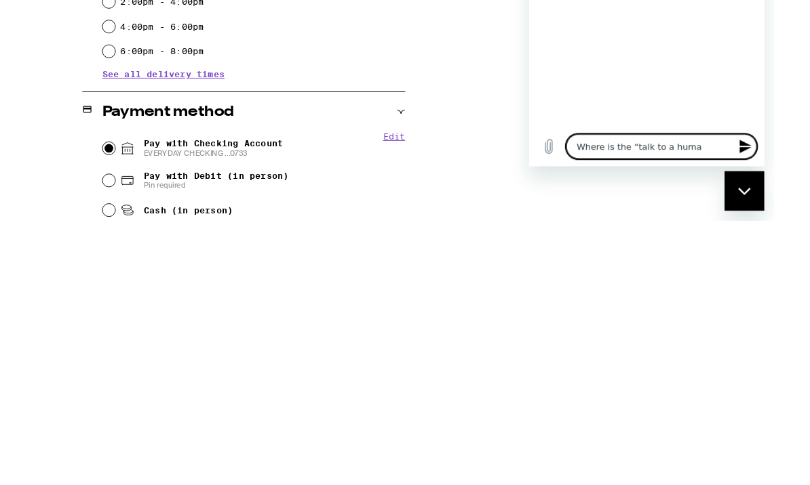
type textarea "x"
type textarea "Where is the “talk to a human”"
type textarea "x"
type textarea "Where is the “talk to a human”"
type textarea "x"
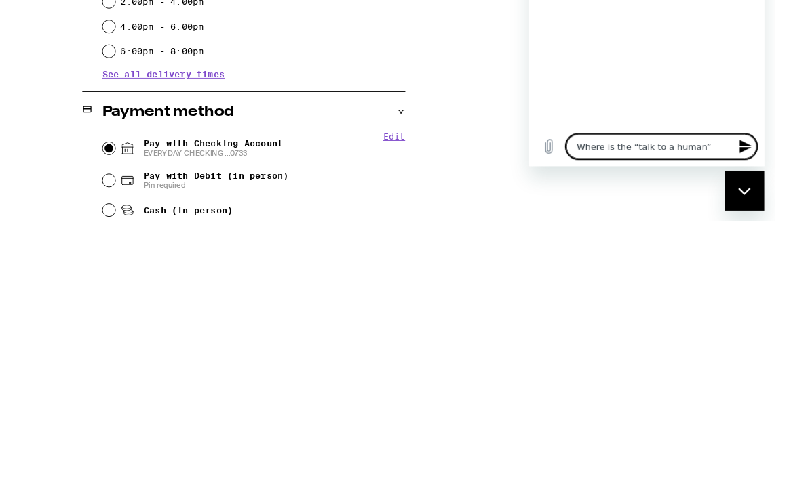
type textarea "Where is the “talk to a human” o"
type textarea "x"
type textarea "Where is the “talk to a human” op"
type textarea "x"
type textarea "Where is the “talk to a human” opt"
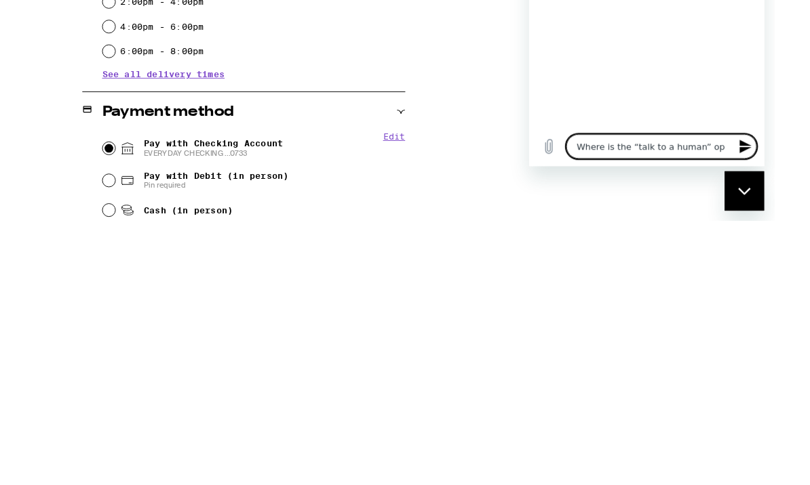
type textarea "x"
type textarea "Where is the “talk to a human” opti"
type textarea "x"
type textarea "Where is the “talk to a human” optio"
type textarea "x"
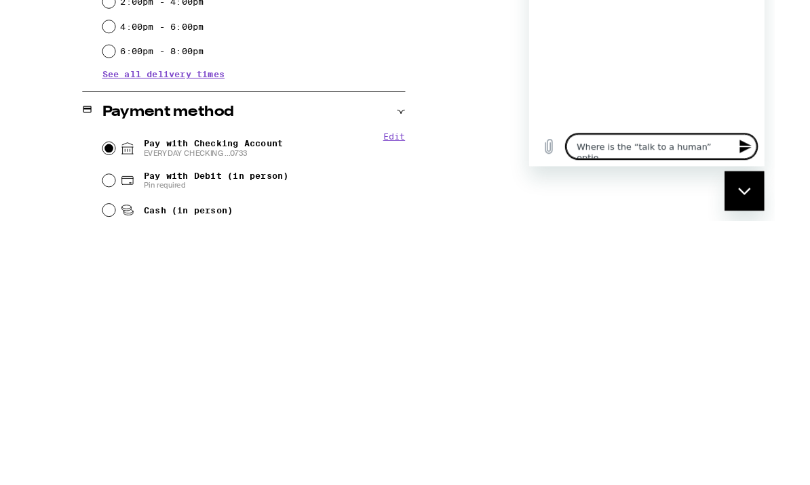
type textarea "Where is the “talk to a human” option"
type textarea "x"
type textarea "Where is the “talk to a human” option"
type textarea "x"
type textarea "Where is the “talk to a human” option f"
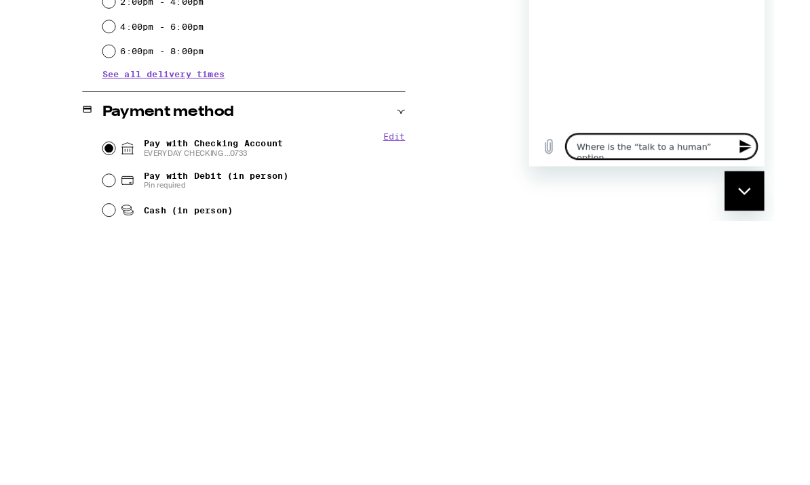
type textarea "x"
type textarea "Where is the “talk to a human” option fo"
type textarea "x"
type textarea "Where is the “talk to a human” option fou"
type textarea "x"
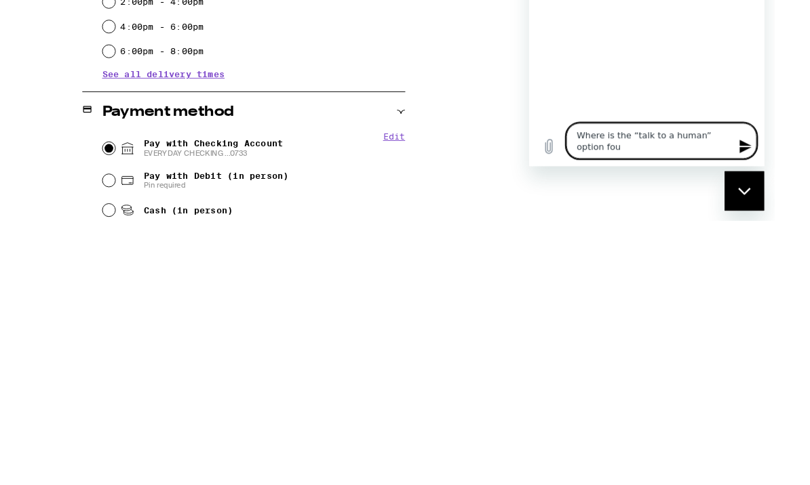
type textarea "Where is the “talk to a human” option foun"
type textarea "x"
type textarea "Where is the “talk to a human” option found"
type textarea "x"
type textarea "Where is the “talk to a human” option found"
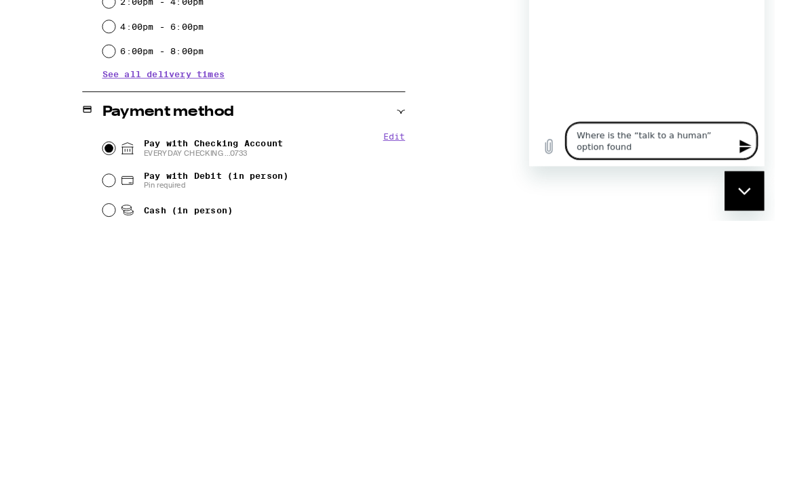
click at [743, 199] on div "Close messaging window" at bounding box center [745, 192] width 41 height 41
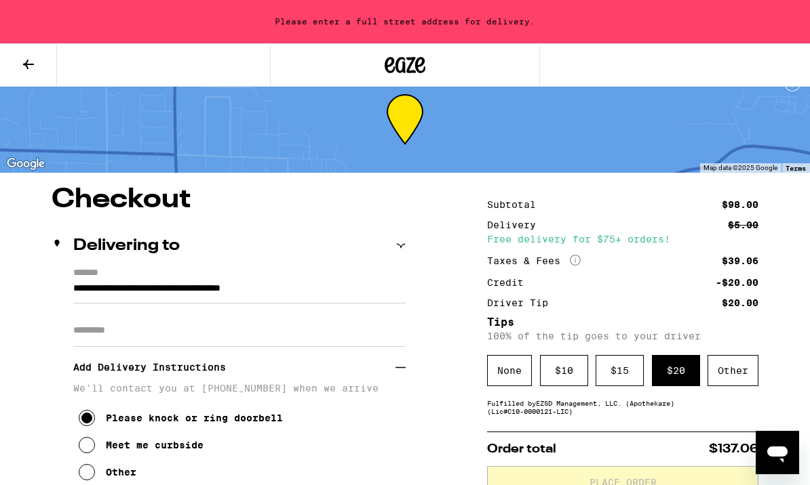
scroll to position [18, 0]
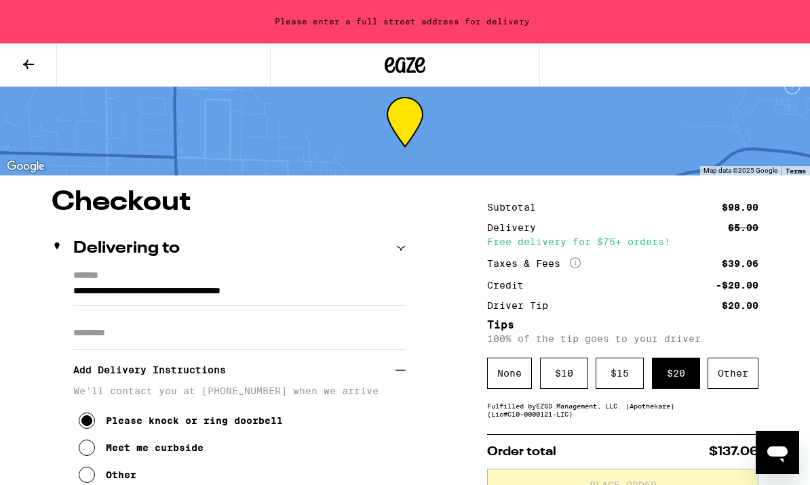
click at [401, 259] on div "Delivering to" at bounding box center [229, 248] width 354 height 43
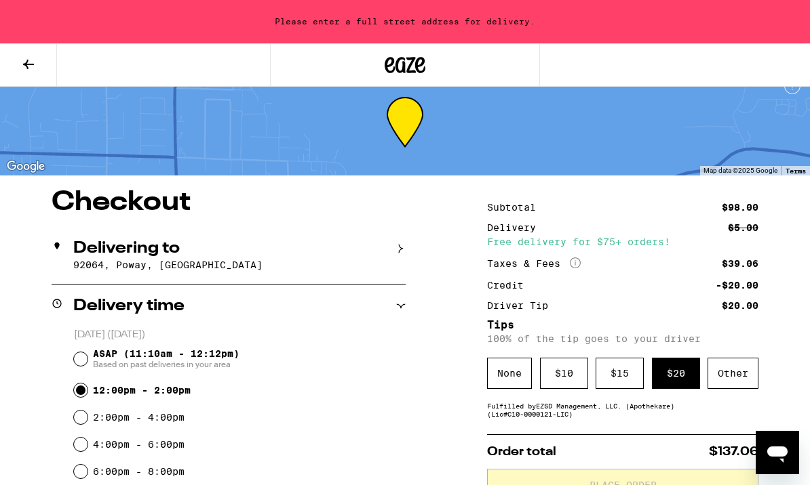
click at [203, 271] on p "92064, Poway, [GEOGRAPHIC_DATA]" at bounding box center [239, 265] width 332 height 11
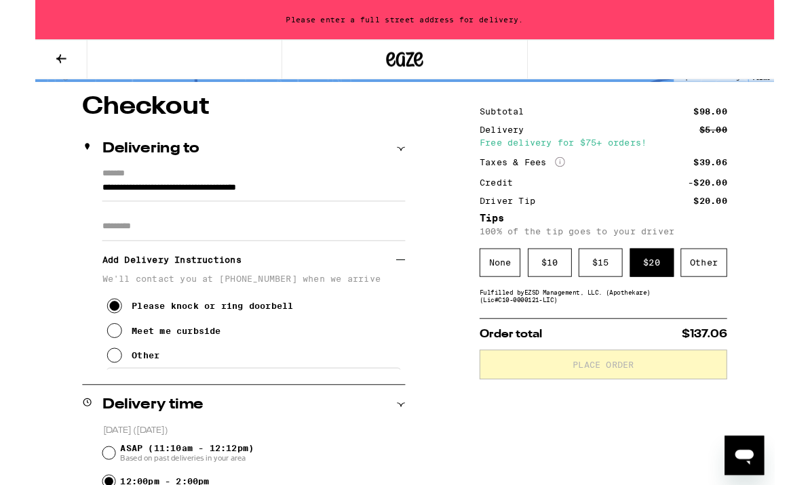
scroll to position [99, 0]
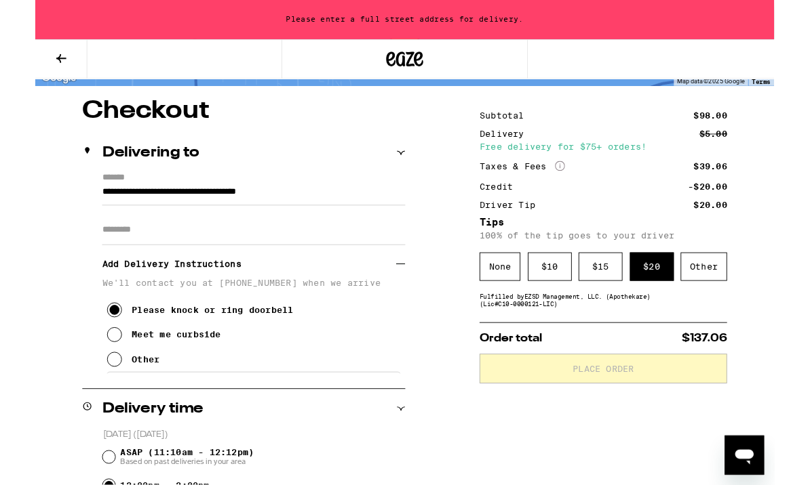
click at [742, 457] on icon "Open messaging window" at bounding box center [746, 459] width 20 height 16
type textarea "x"
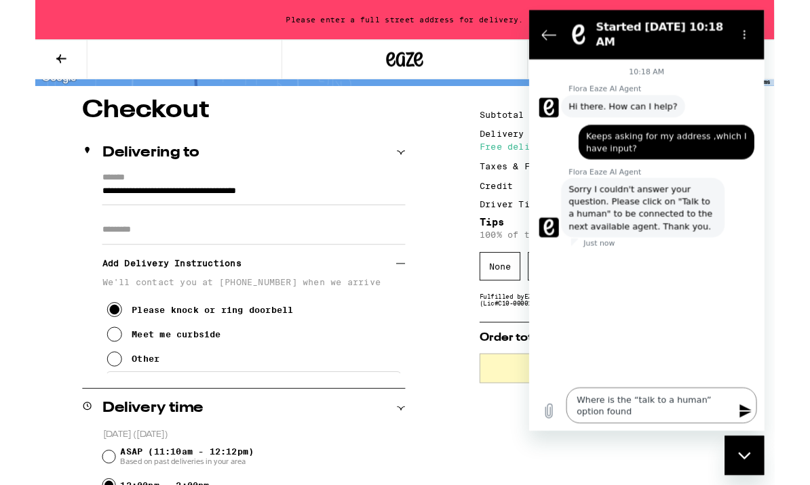
click at [767, 449] on icon "Send message" at bounding box center [766, 449] width 16 height 16
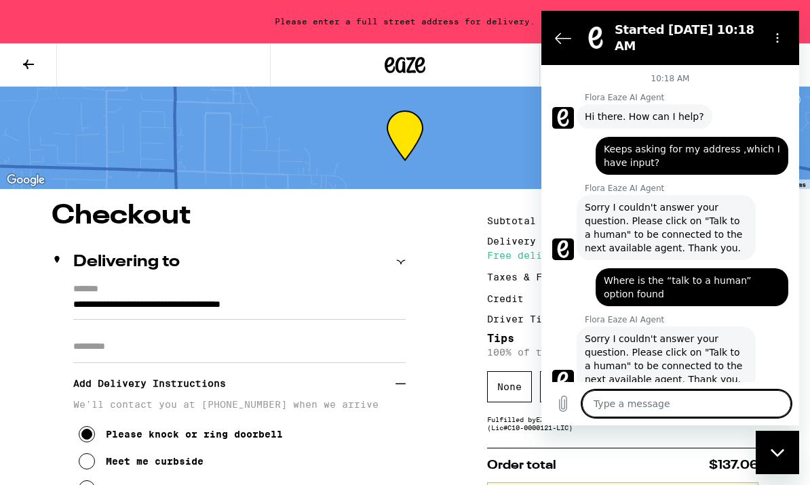
scroll to position [0, 0]
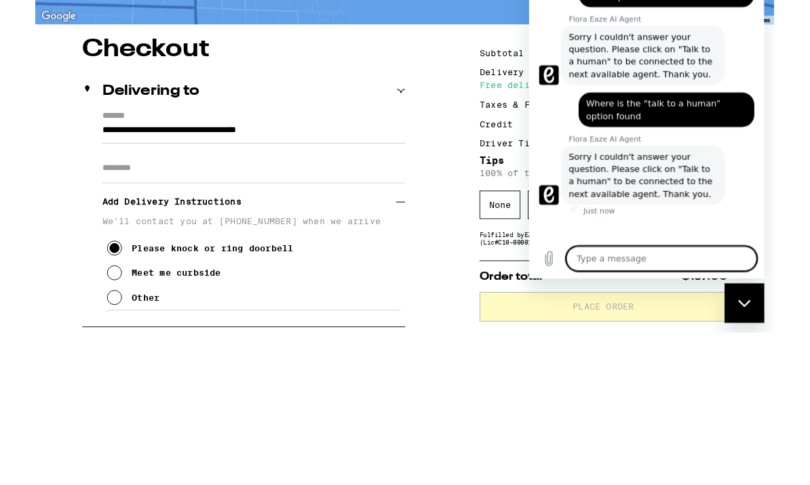
click at [697, 210] on span "Sorry I couldn't answer your question. Please click on "Talk to a human" to be …" at bounding box center [653, 206] width 163 height 54
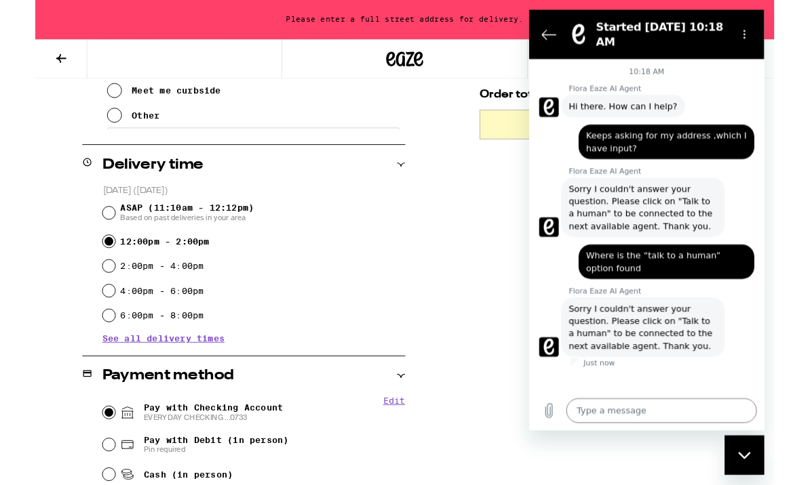
scroll to position [382, 0]
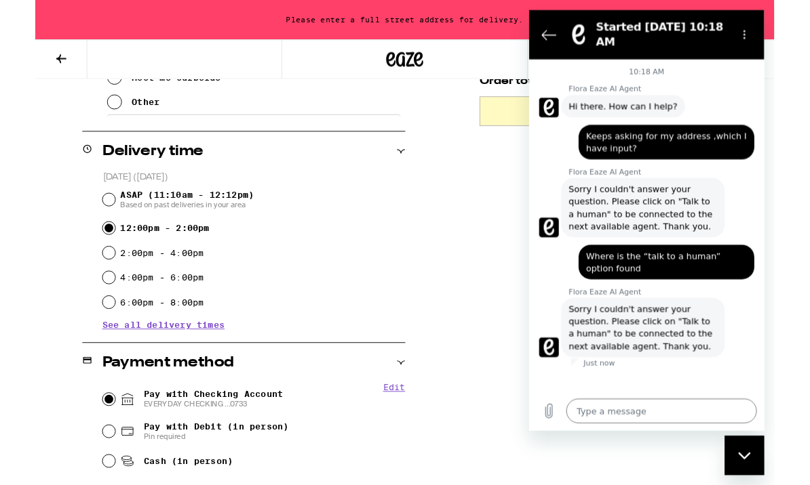
click at [743, 461] on icon "Close messaging window" at bounding box center [746, 458] width 14 height 9
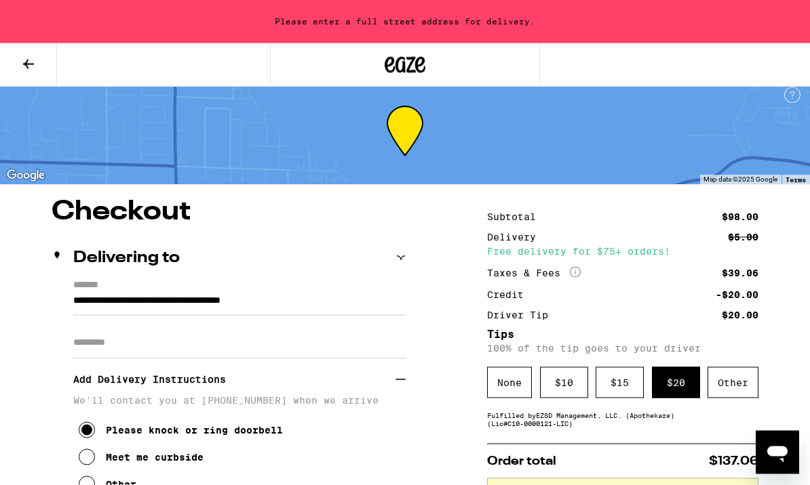
scroll to position [0, 0]
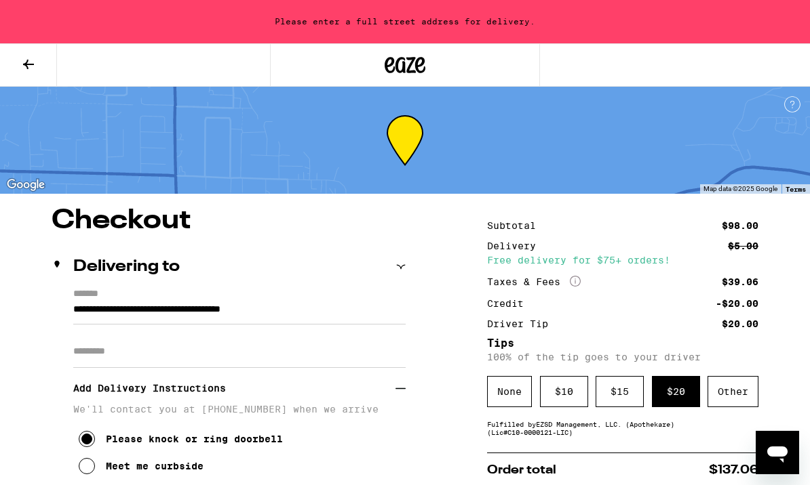
click at [28, 67] on icon at bounding box center [28, 64] width 16 height 16
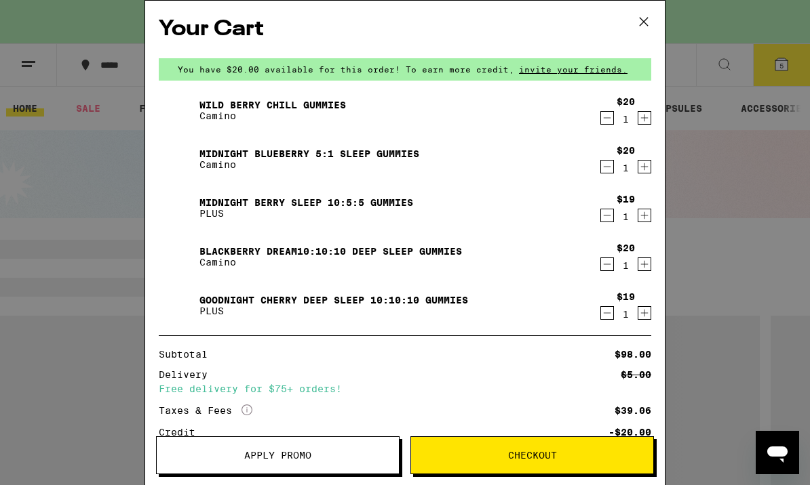
click at [614, 458] on span "Checkout" at bounding box center [532, 455] width 242 height 9
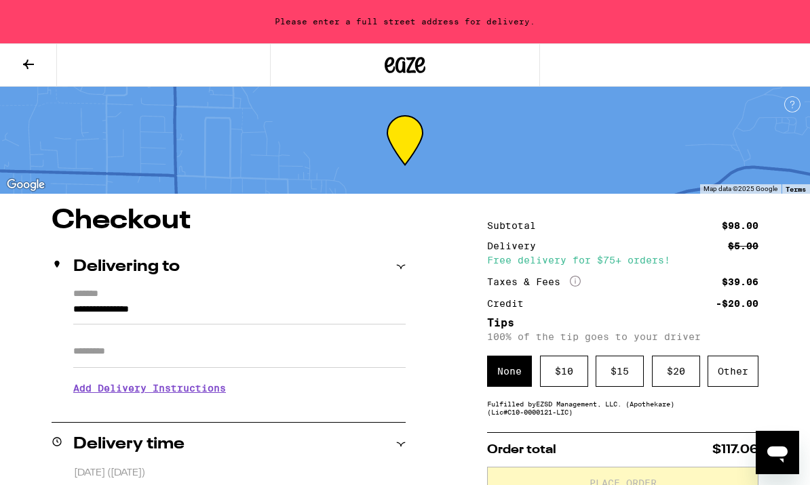
click at [391, 272] on div "Delivering to" at bounding box center [229, 267] width 354 height 16
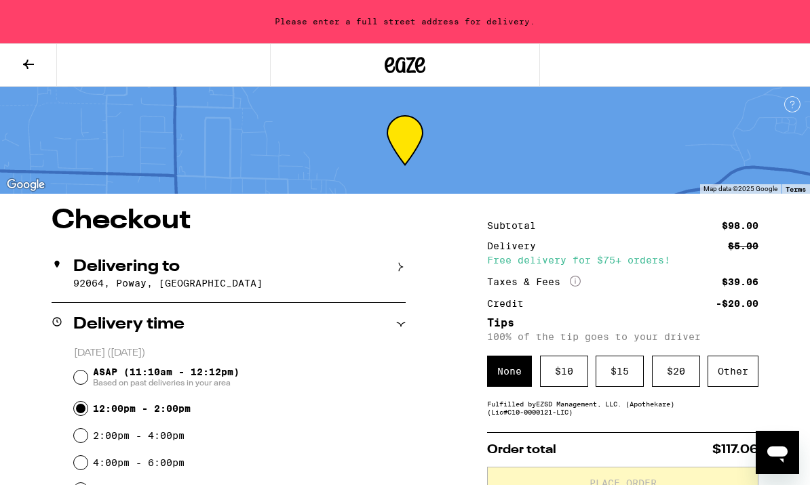
click at [64, 290] on div "Delivering to [GEOGRAPHIC_DATA], [GEOGRAPHIC_DATA]" at bounding box center [229, 273] width 354 height 57
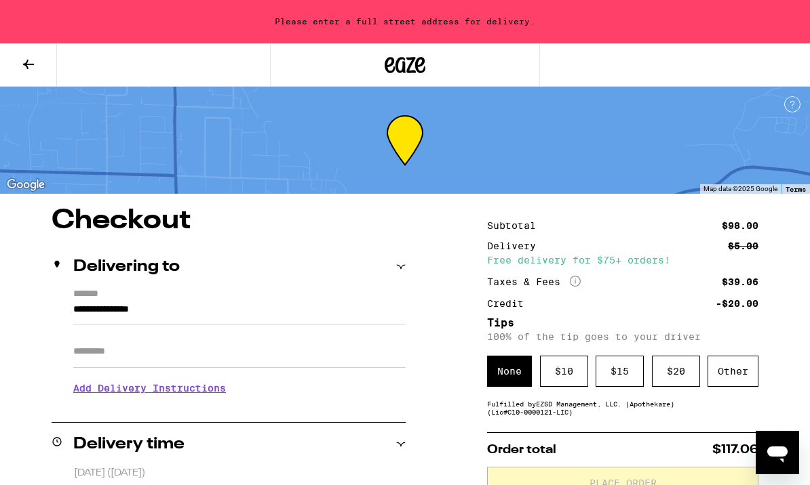
click at [62, 315] on div "**********" at bounding box center [229, 347] width 354 height 117
click at [69, 319] on div "**********" at bounding box center [229, 347] width 354 height 117
click at [68, 315] on div "**********" at bounding box center [229, 347] width 354 height 117
click at [63, 320] on div "**********" at bounding box center [229, 347] width 354 height 117
click at [68, 319] on div "**********" at bounding box center [229, 347] width 354 height 117
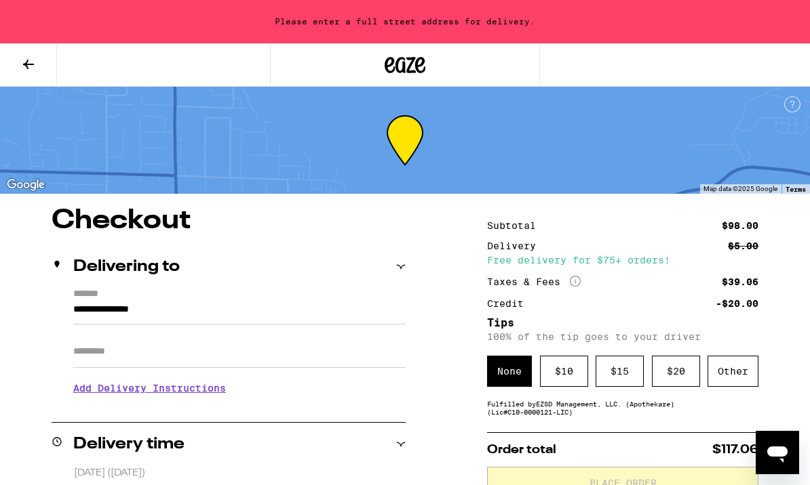
click at [136, 303] on input "**********" at bounding box center [239, 313] width 332 height 23
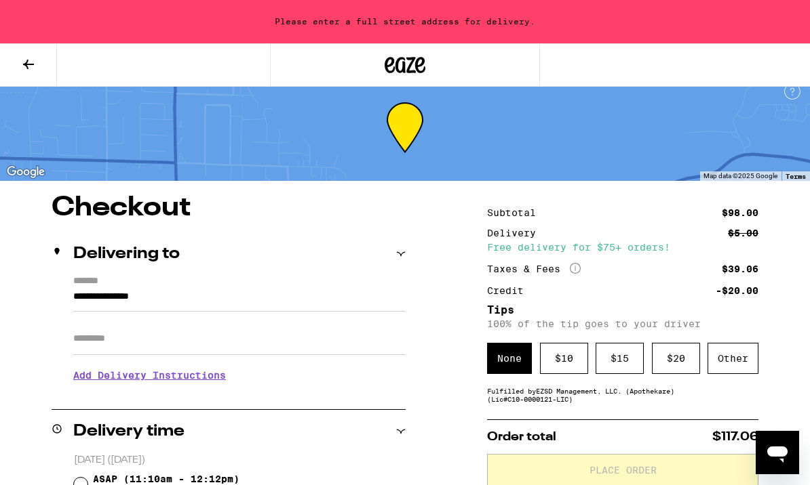
scroll to position [9, 0]
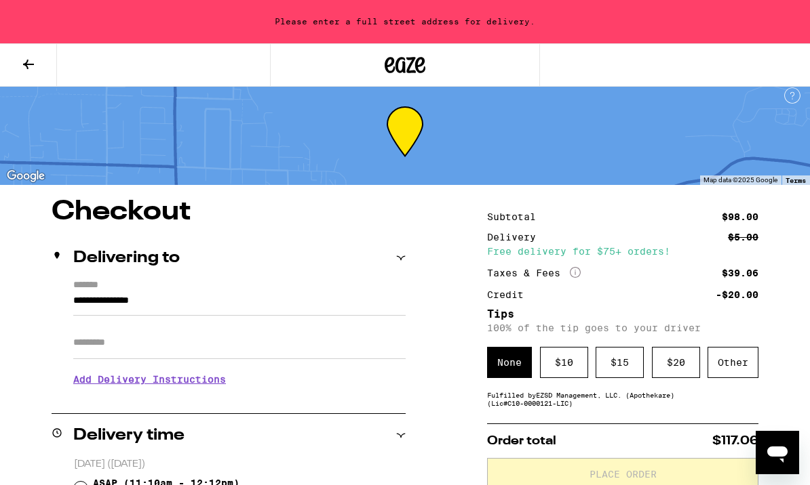
click at [64, 312] on div "**********" at bounding box center [229, 338] width 354 height 117
click at [62, 304] on div "**********" at bounding box center [229, 338] width 354 height 117
click at [68, 316] on div "**********" at bounding box center [229, 338] width 354 height 117
click at [152, 309] on input "**********" at bounding box center [239, 304] width 332 height 23
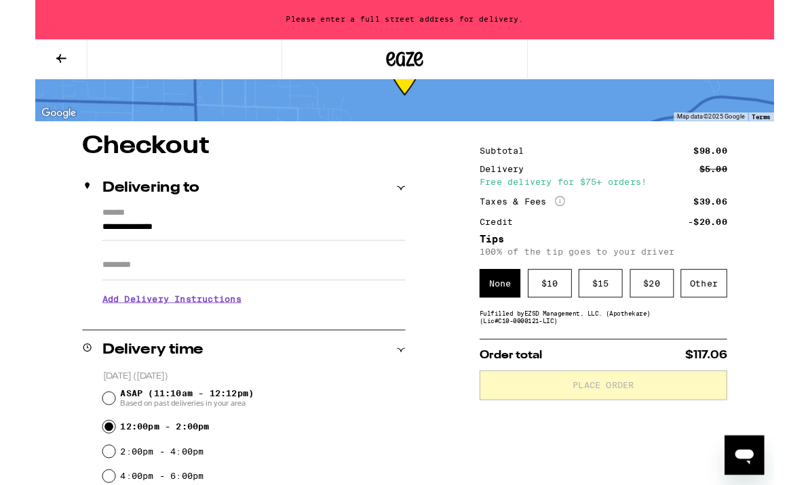
scroll to position [56, 0]
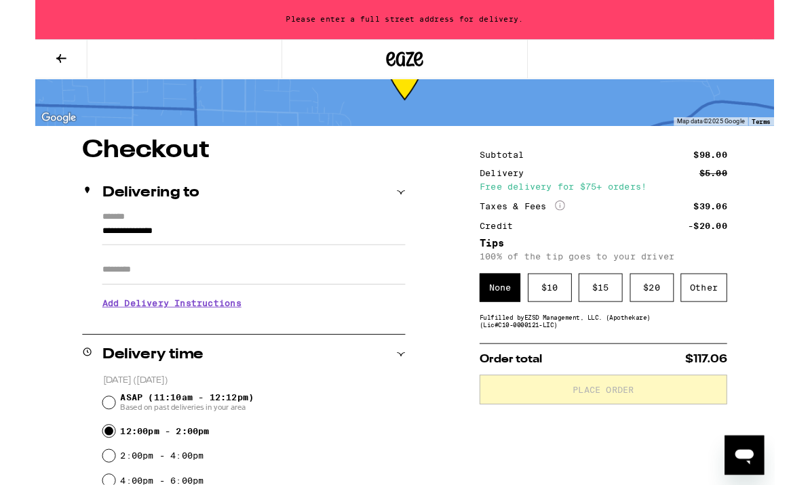
click at [117, 267] on input "**********" at bounding box center [239, 257] width 332 height 23
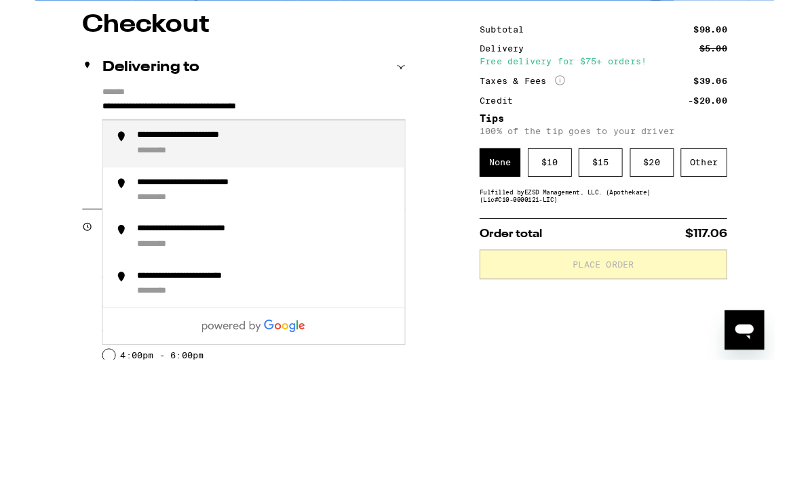
click at [669, 300] on div "$ 20" at bounding box center [676, 315] width 48 height 31
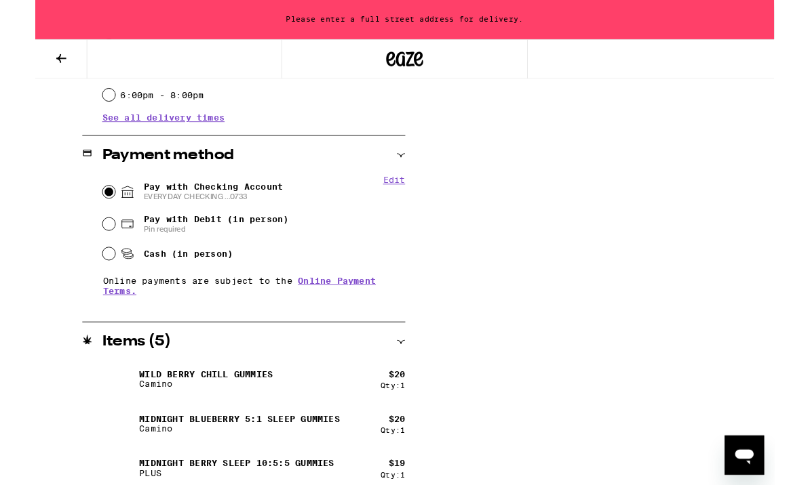
scroll to position [617, 0]
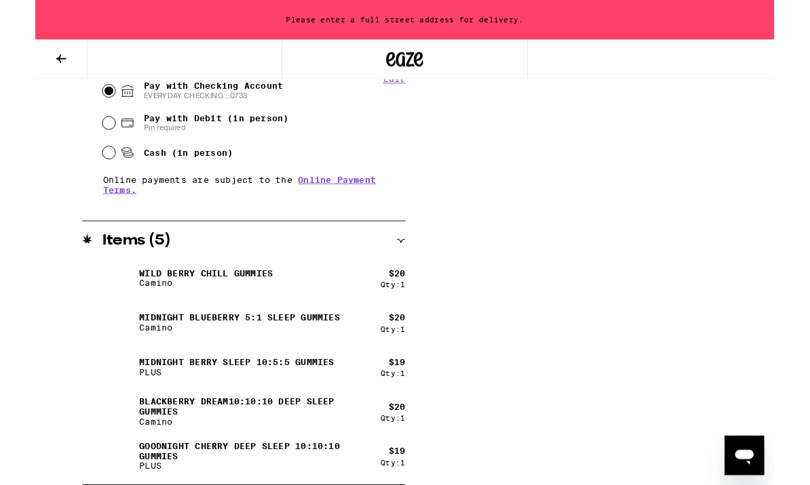
click at [742, 458] on icon "Open messaging window" at bounding box center [746, 460] width 20 height 16
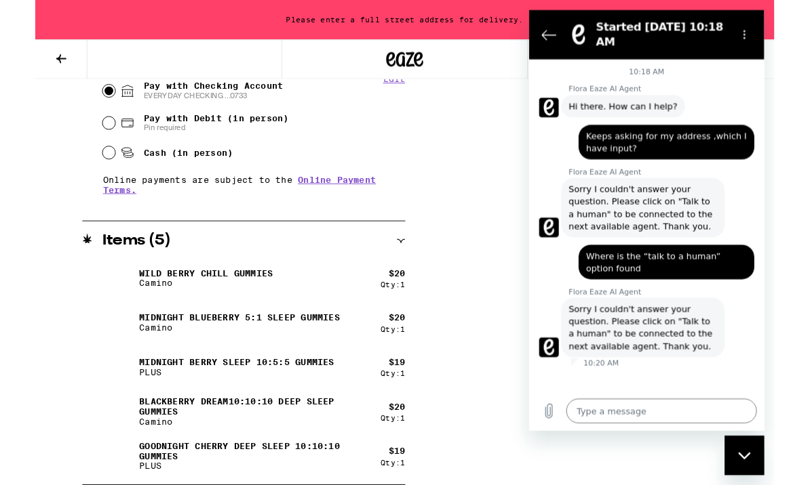
click at [719, 452] on textarea at bounding box center [674, 449] width 209 height 27
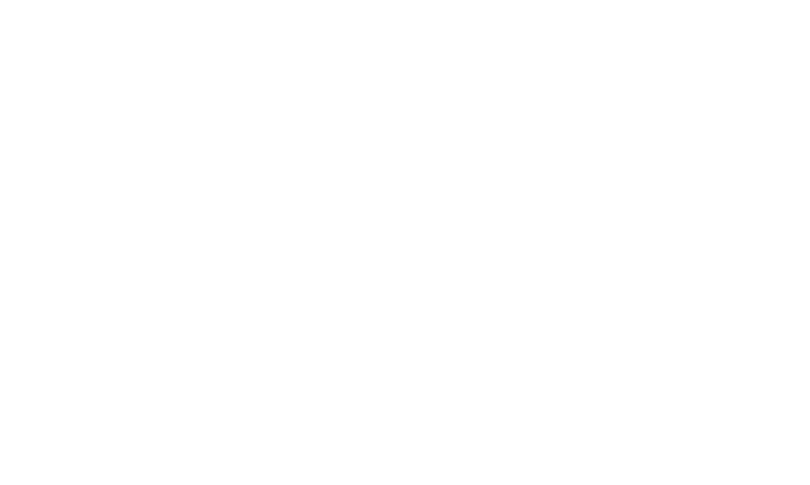
click at [776, 47] on icon "Send message" at bounding box center [778, 39] width 13 height 15
click at [750, 292] on span "Next" at bounding box center [753, 287] width 22 height 16
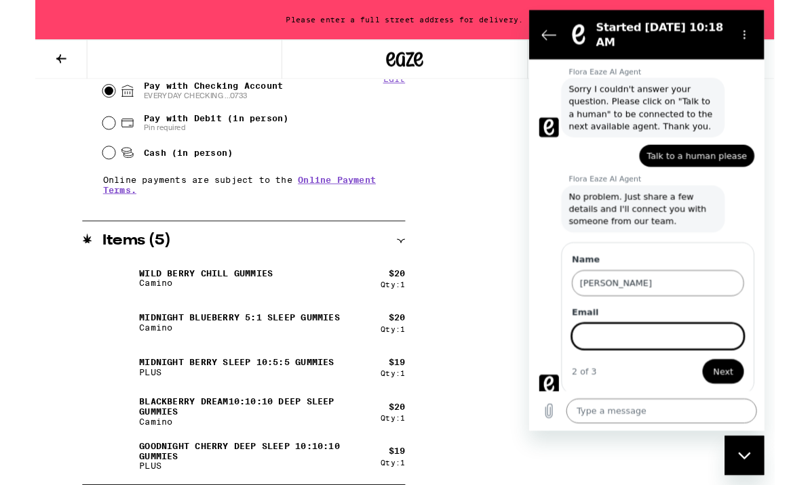
scroll to position [245, 0]
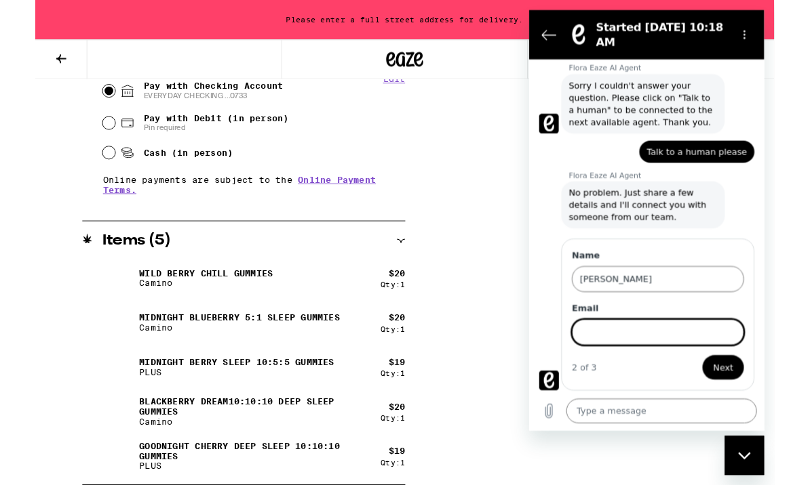
click at [702, 368] on input "Email" at bounding box center [670, 363] width 188 height 28
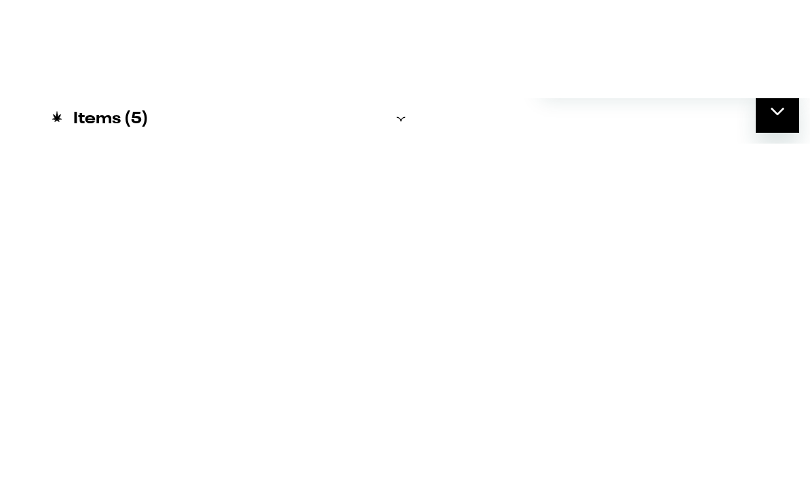
click at [753, 258] on span "Next" at bounding box center [753, 258] width 22 height 16
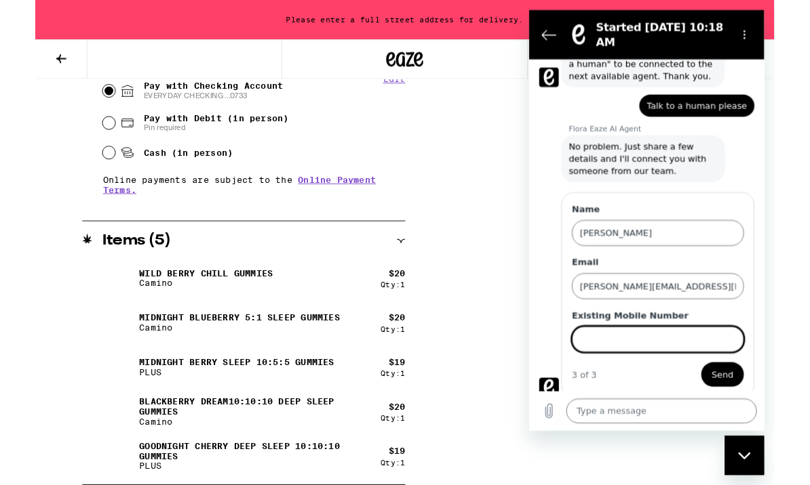
scroll to position [304, 0]
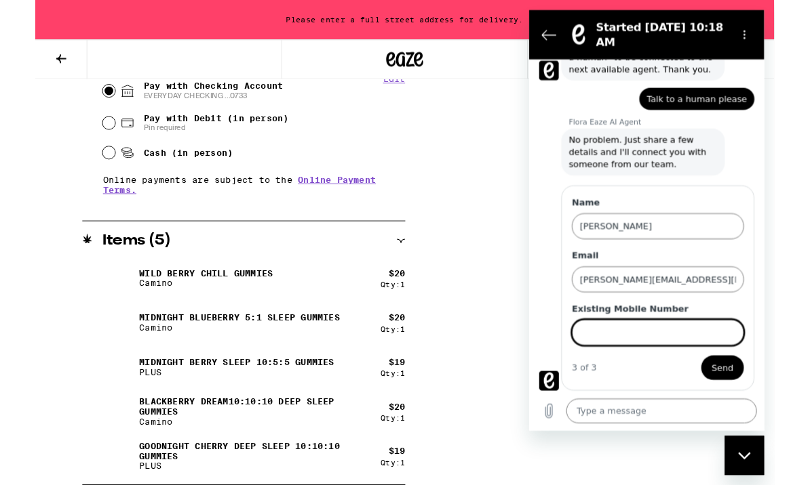
click at [692, 369] on input "Existing Mobile Number" at bounding box center [670, 363] width 188 height 28
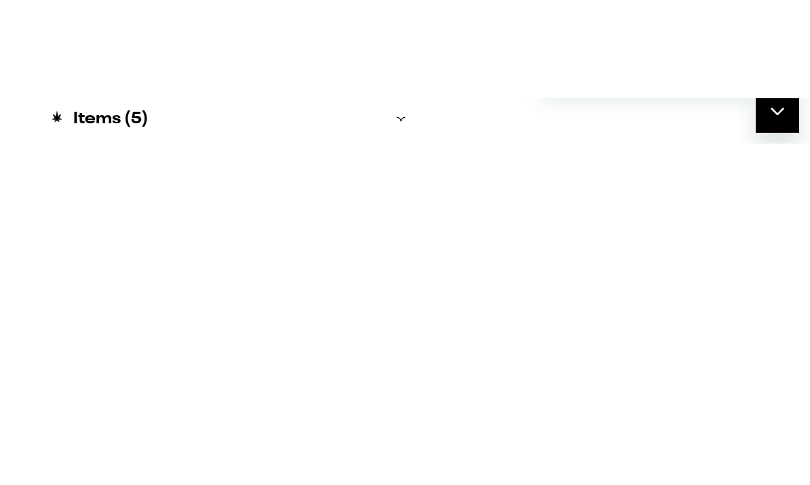
click at [754, 268] on button "Send" at bounding box center [753, 258] width 47 height 27
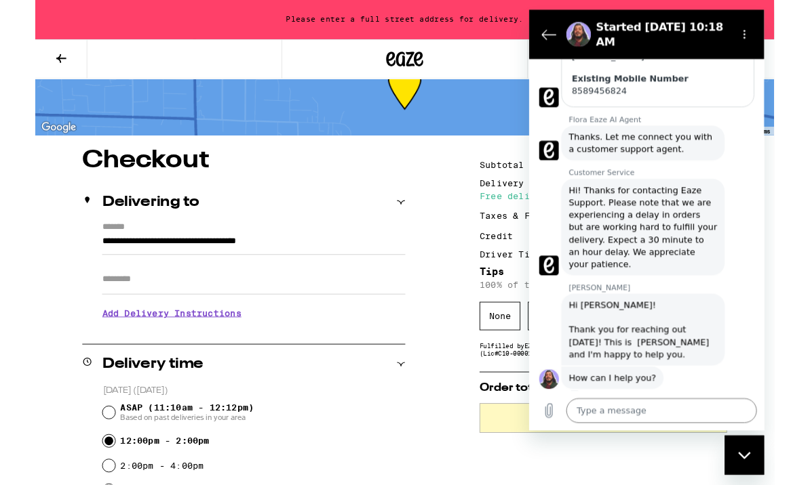
scroll to position [540, 0]
click at [667, 446] on textarea at bounding box center [674, 449] width 209 height 27
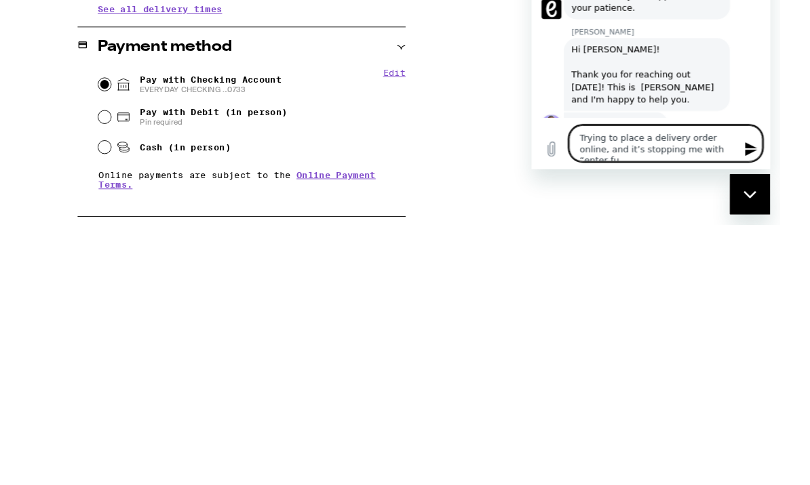
scroll to position [344, 0]
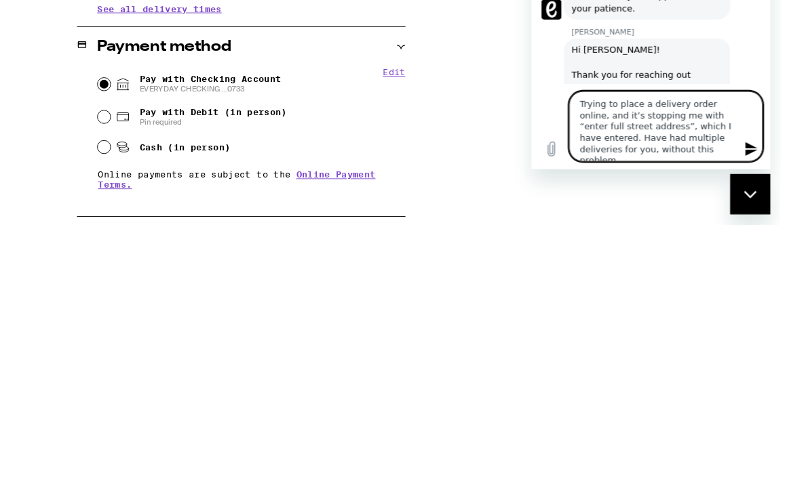
click at [769, 188] on icon "Send message" at bounding box center [767, 180] width 13 height 15
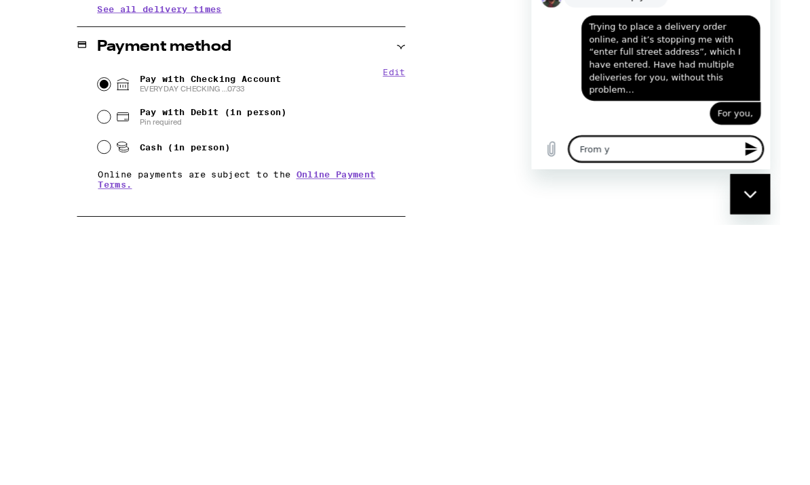
scroll to position [678, 0]
click at [750, 201] on div "Close messaging window" at bounding box center [751, 195] width 41 height 41
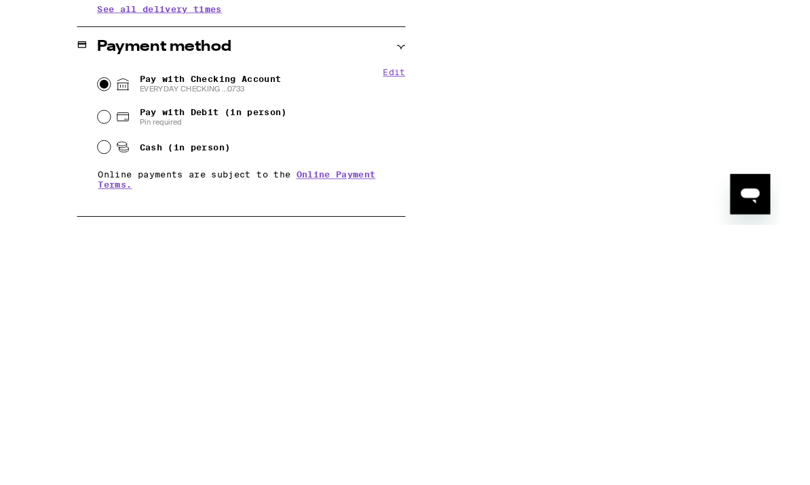
scroll to position [617, 0]
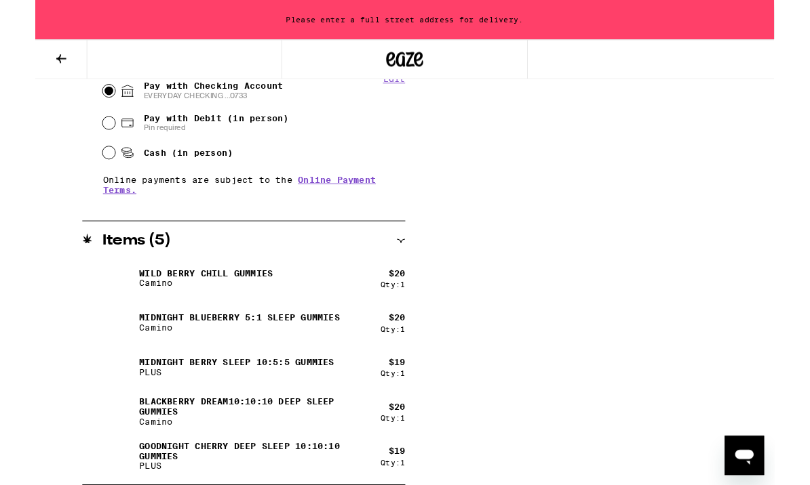
click at [740, 460] on icon "Open messaging window" at bounding box center [746, 460] width 20 height 16
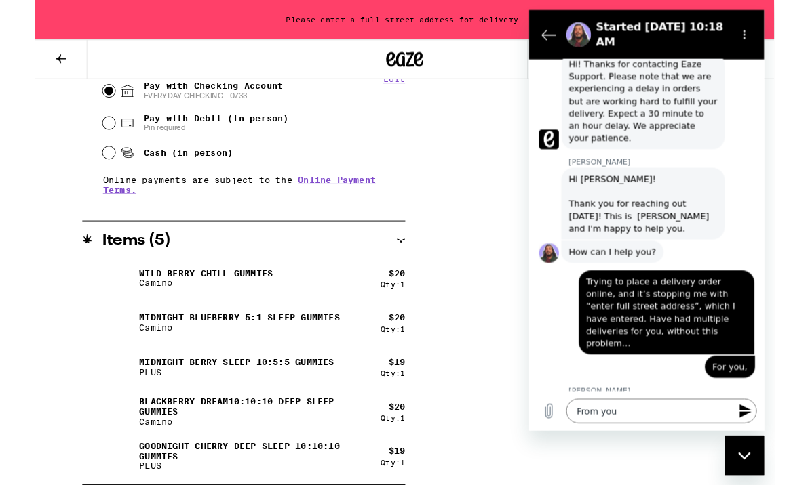
click at [768, 454] on icon "Send message" at bounding box center [766, 449] width 16 height 16
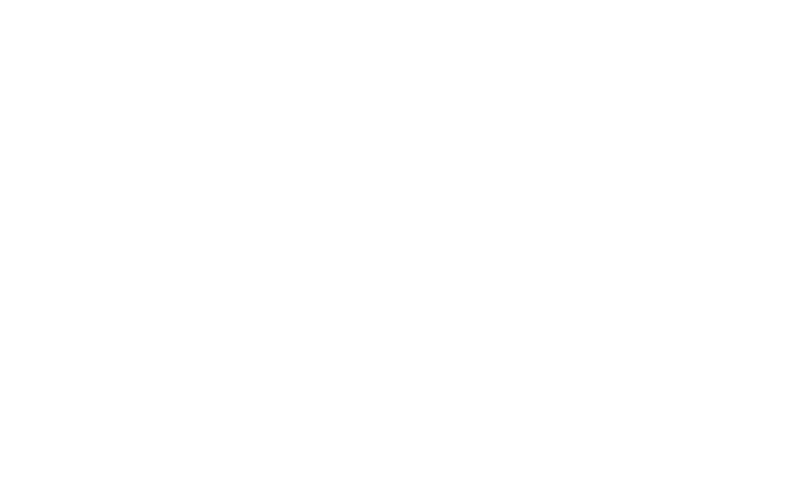
scroll to position [776, 0]
click at [778, 53] on button "Send message" at bounding box center [776, 39] width 27 height 27
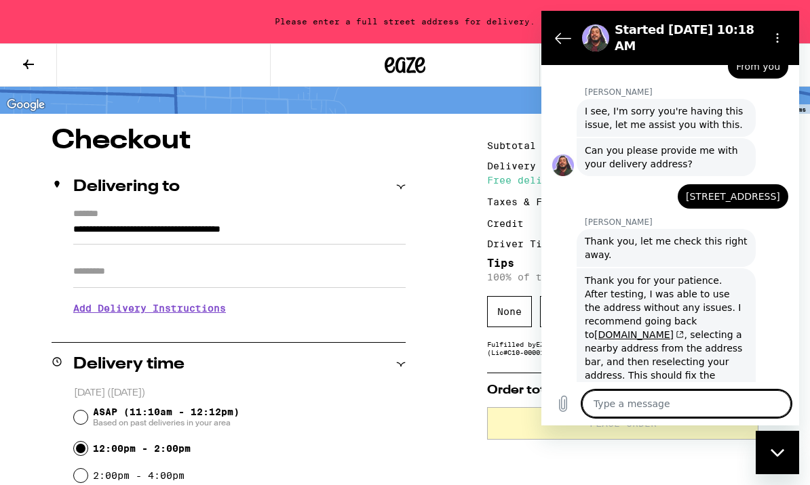
scroll to position [62, 0]
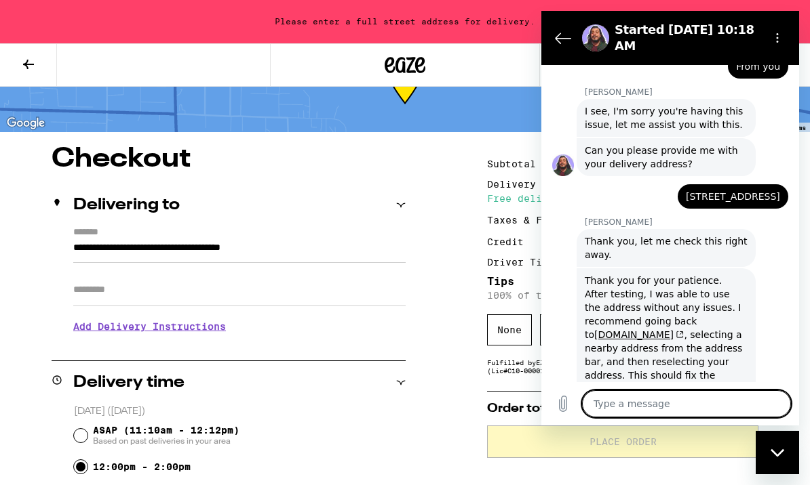
click at [28, 70] on icon at bounding box center [28, 64] width 16 height 16
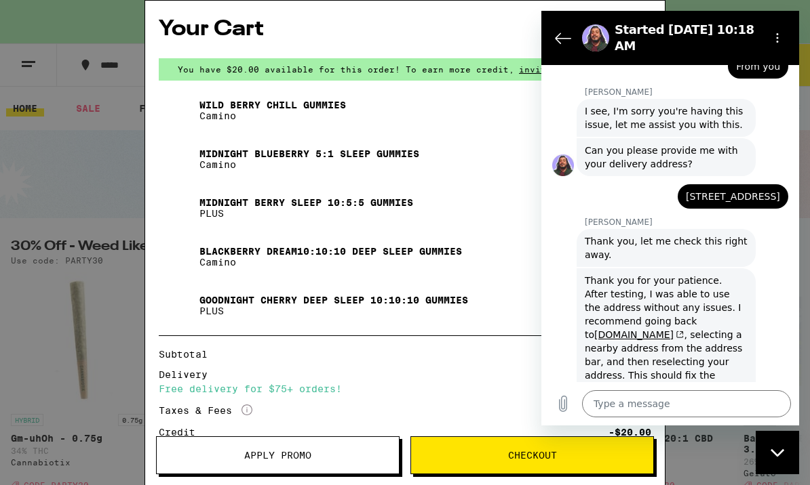
click at [190, 79] on div "You have $20.00 available for this order! To earn more credit, invite your frie…" at bounding box center [405, 69] width 492 height 22
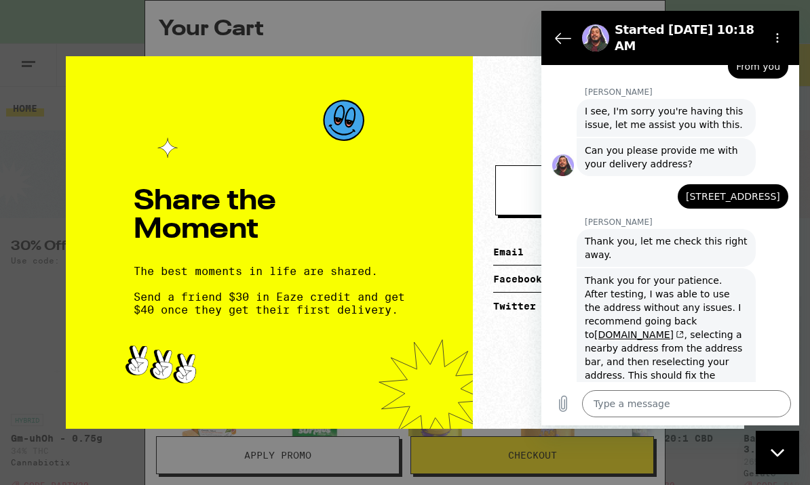
click at [503, 136] on div "[DOMAIN_NAME][URL] / ictjmcq Email Facebook Twitter" at bounding box center [608, 242] width 271 height 373
click at [506, 116] on div "[DOMAIN_NAME][URL] / ictjmcq Email Facebook Twitter" at bounding box center [608, 242] width 271 height 373
click at [47, 90] on div "Share the Moment The best moments in life are shared. Send a friend $30 in Eaze…" at bounding box center [405, 242] width 810 height 485
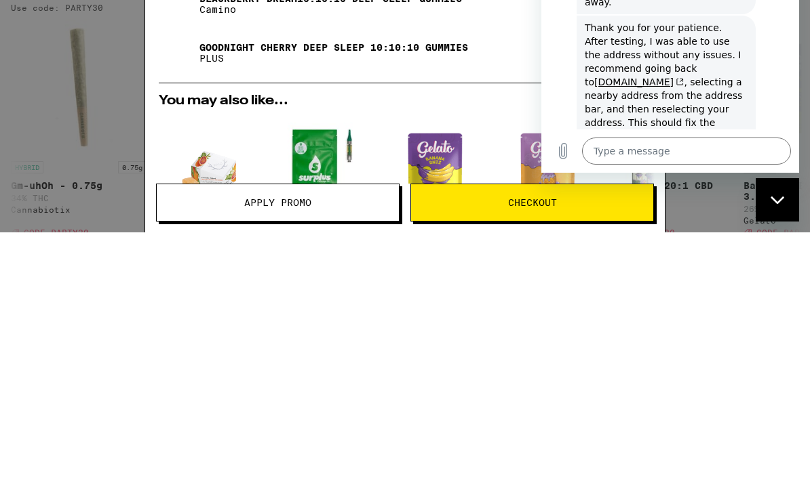
scroll to position [1043, 0]
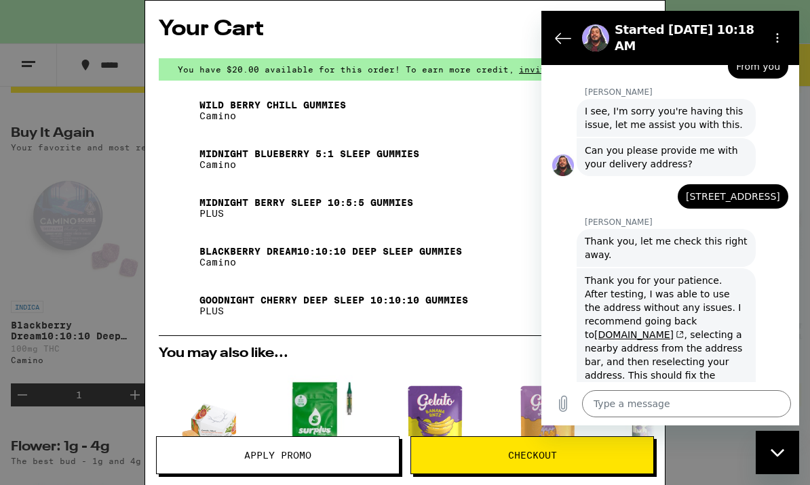
click at [483, 32] on h2 "Your Cart" at bounding box center [405, 29] width 492 height 31
click at [296, 138] on div "Wild [PERSON_NAME] Chill Gummies Camino $20 1 Midnight Blueberry 5:1 Sleep Gumm…" at bounding box center [405, 214] width 492 height 244
click at [488, 149] on div "Midnight Blueberry 5:1 Sleep Gummies Camino" at bounding box center [379, 159] width 440 height 38
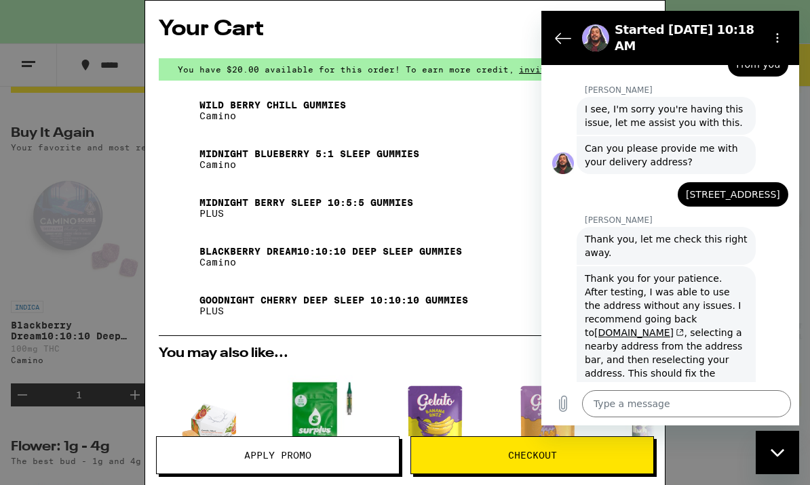
scroll to position [1040, 0]
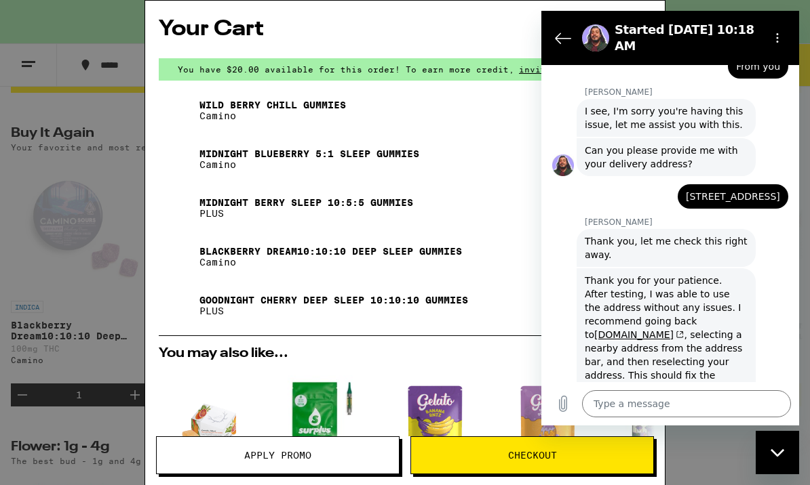
click at [779, 459] on div "Close messaging window" at bounding box center [777, 453] width 41 height 41
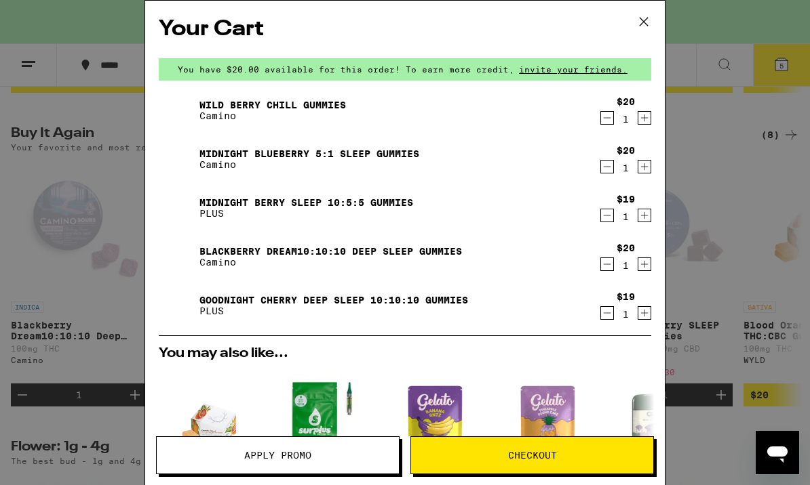
click at [638, 23] on icon at bounding box center [643, 22] width 20 height 20
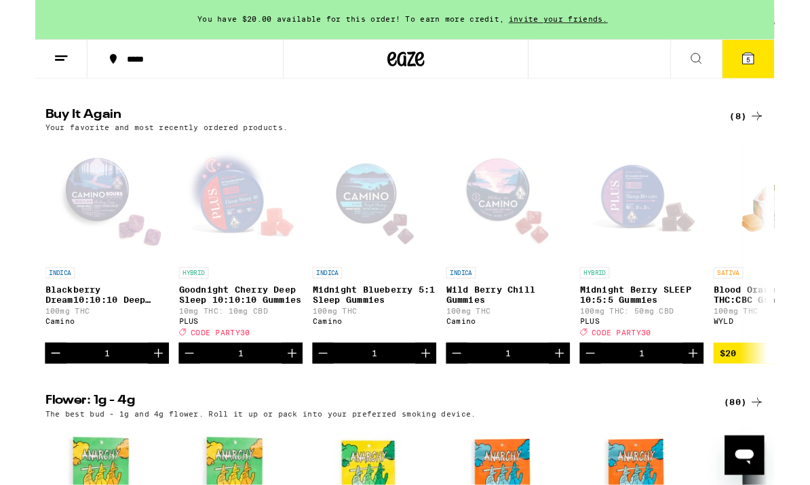
click at [778, 65] on icon at bounding box center [781, 64] width 12 height 12
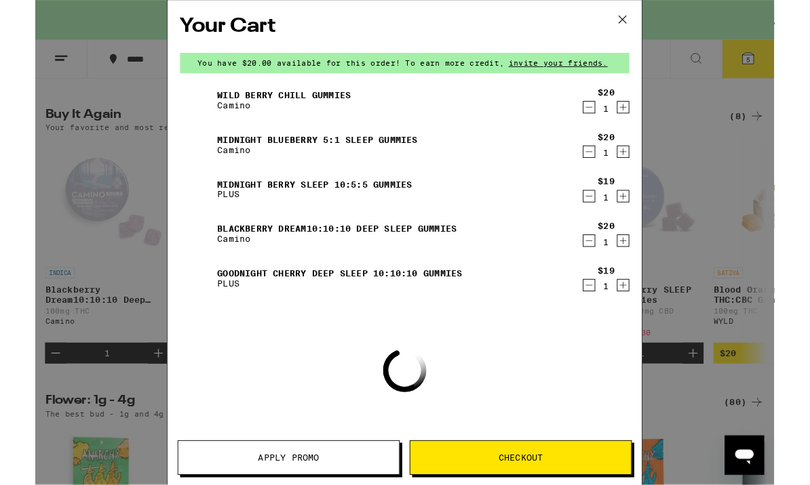
scroll to position [1052, 0]
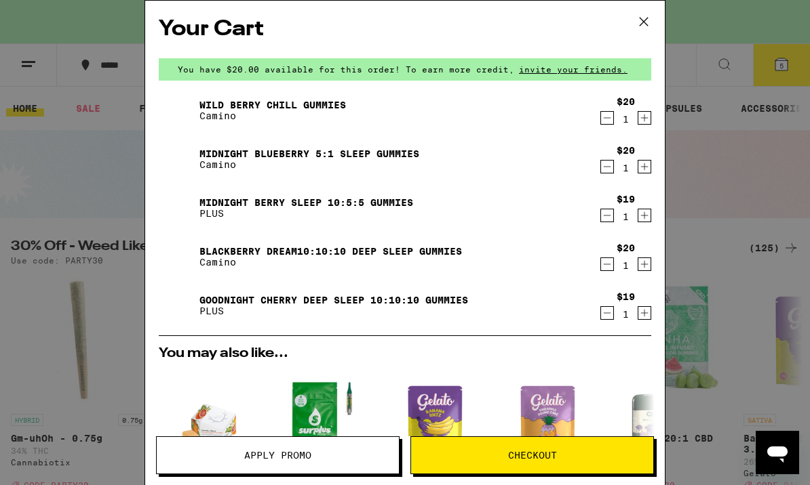
click at [639, 22] on icon at bounding box center [643, 22] width 20 height 20
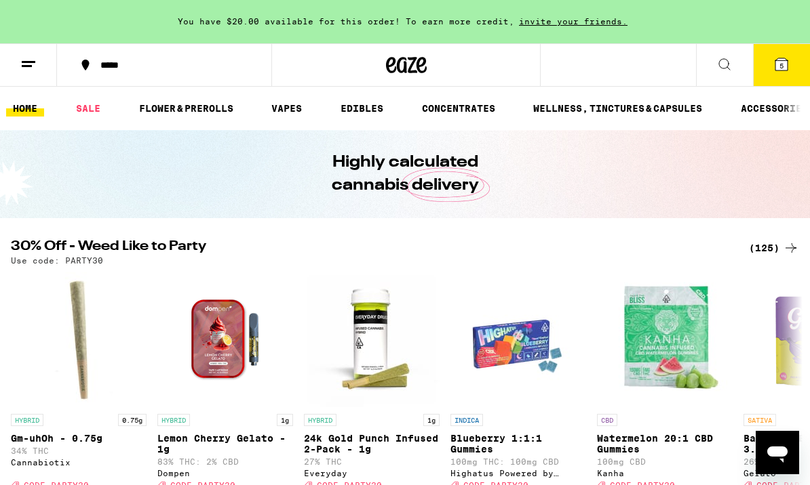
click at [782, 69] on span "5" at bounding box center [781, 66] width 4 height 8
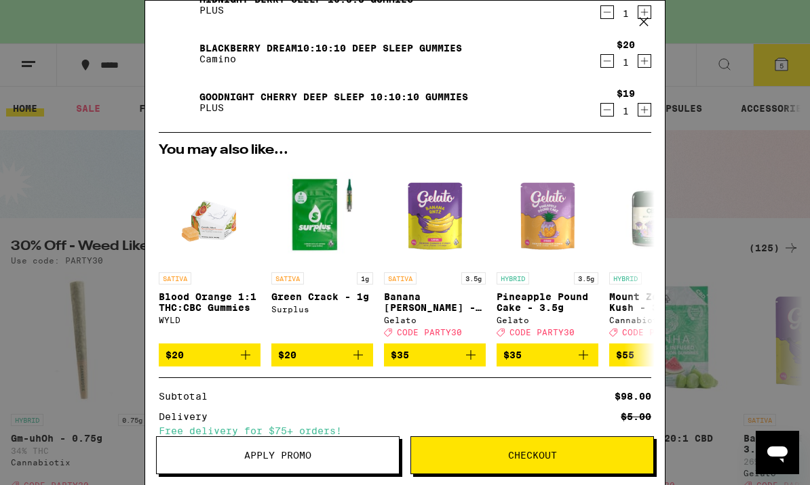
scroll to position [202, 0]
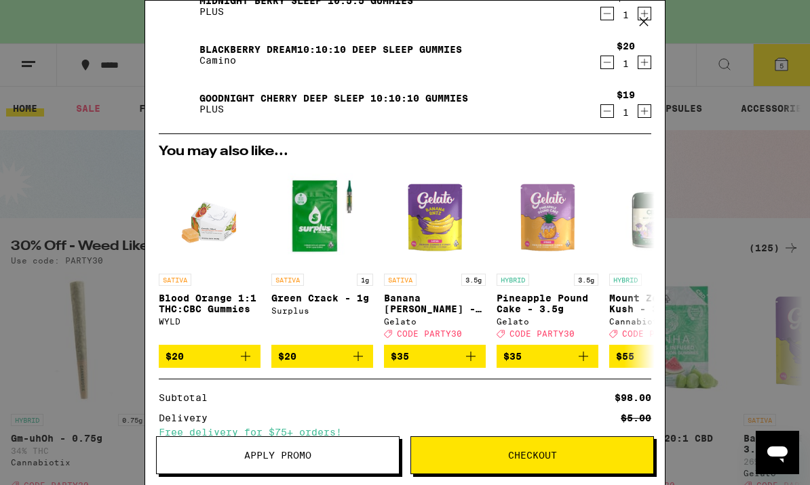
click at [551, 454] on span "Checkout" at bounding box center [532, 455] width 49 height 9
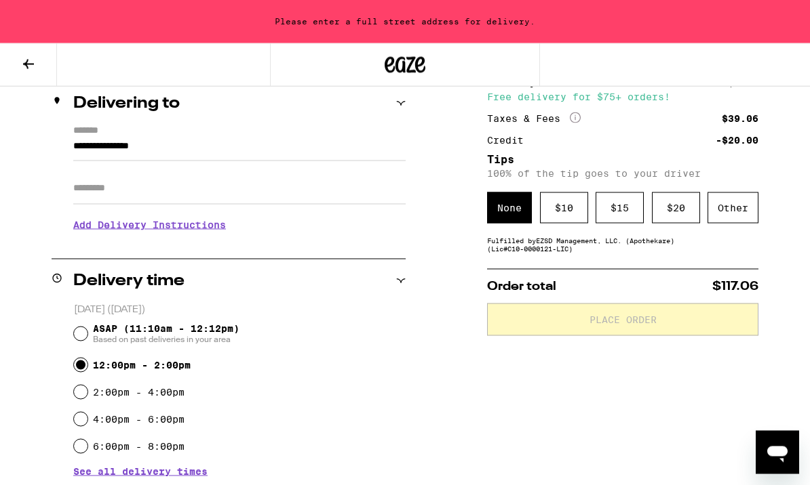
click at [79, 395] on input "2:00pm - 4:00pm" at bounding box center [81, 393] width 14 height 14
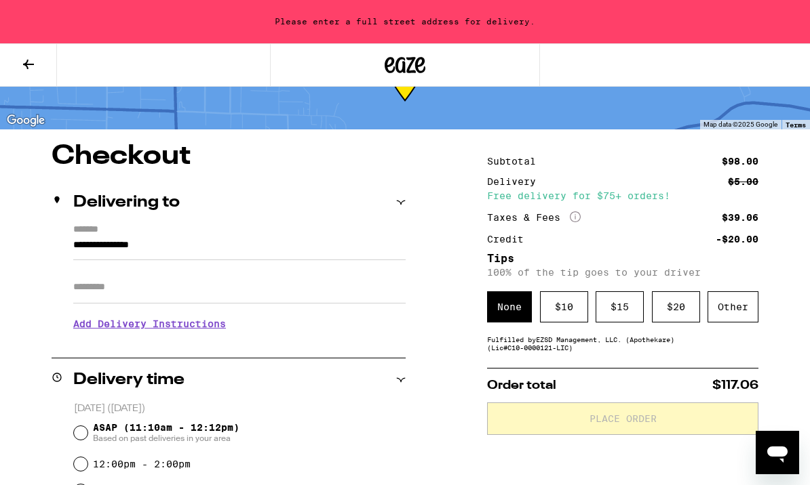
scroll to position [63, 0]
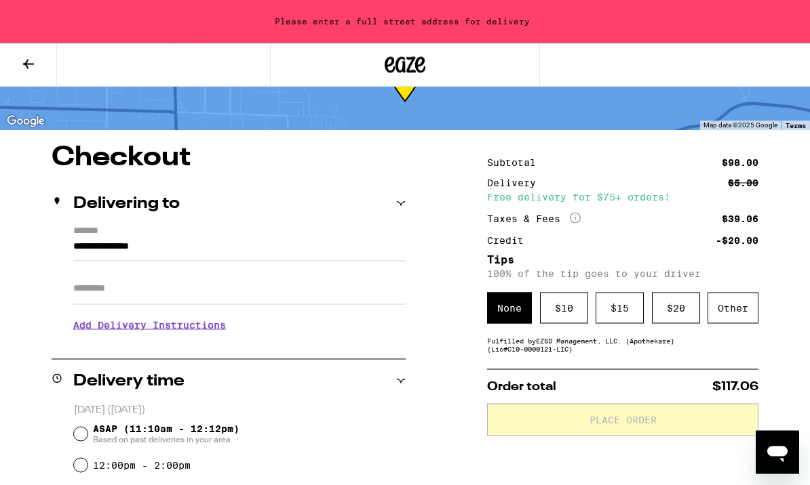
click at [397, 202] on icon at bounding box center [401, 204] width 9 height 4
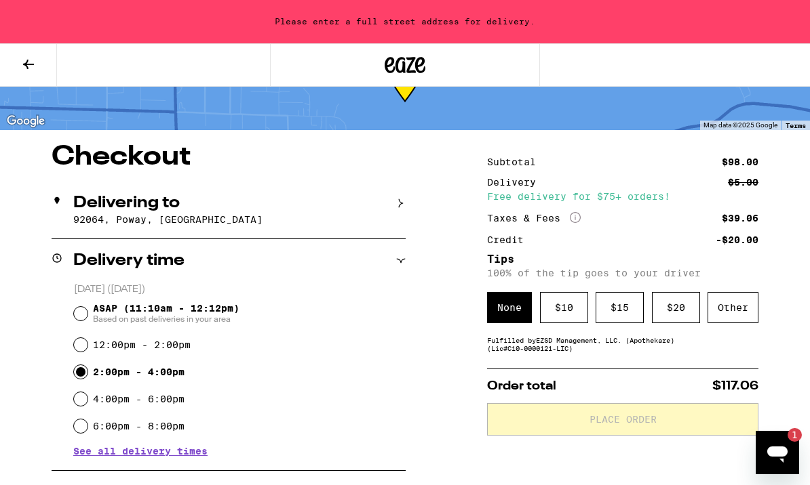
scroll to position [0, 0]
click at [780, 452] on icon "Open messaging window, 1 unread message" at bounding box center [777, 455] width 20 height 16
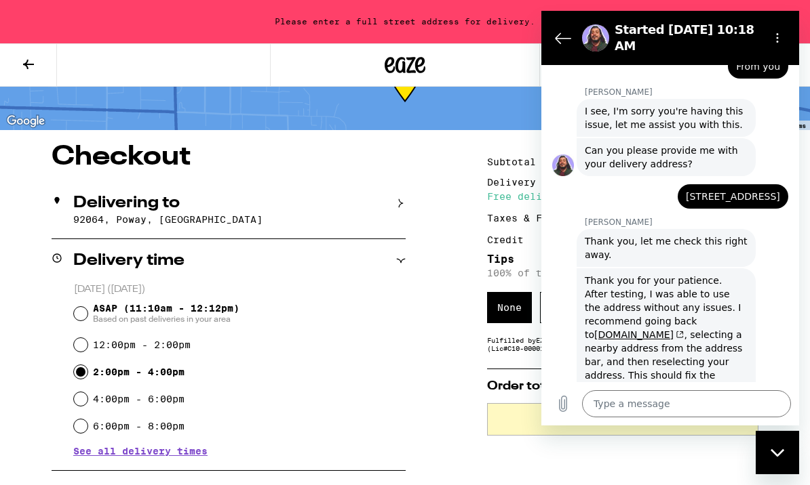
click at [750, 418] on textarea at bounding box center [686, 404] width 209 height 27
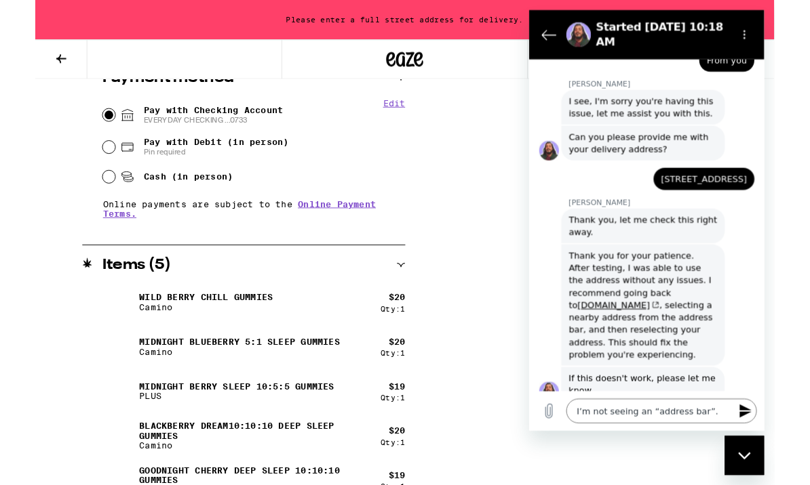
scroll to position [499, 0]
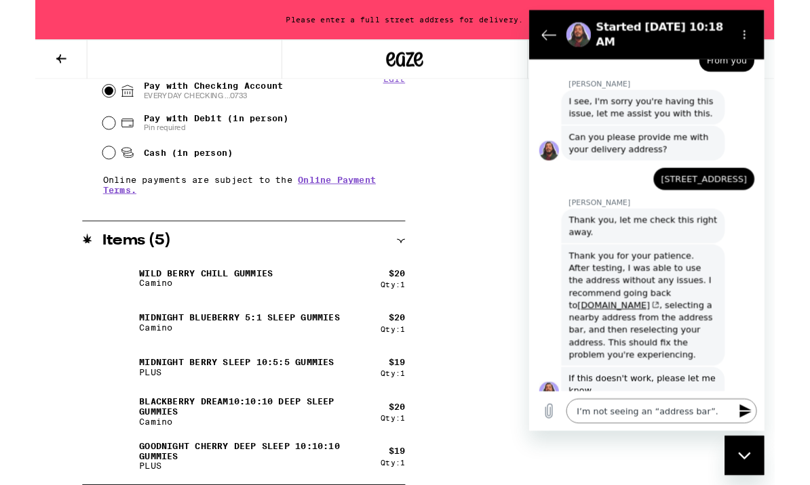
click at [738, 451] on textarea "I’m not seeing an “address bar”." at bounding box center [674, 449] width 209 height 27
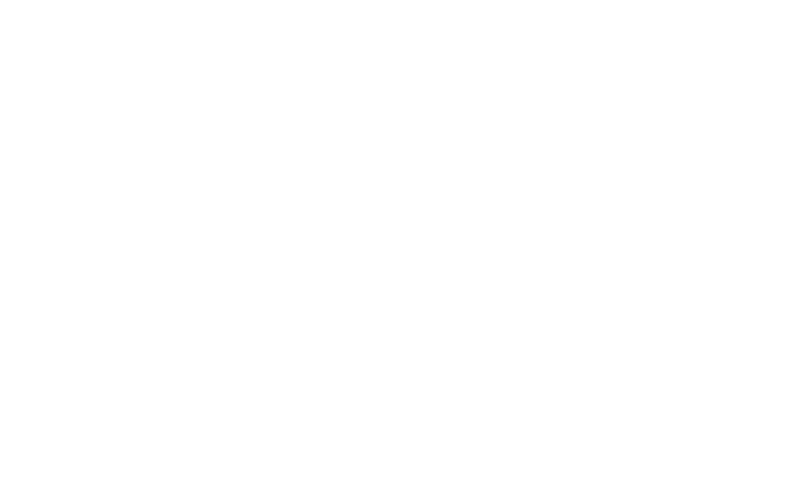
click at [780, 90] on icon "Close messaging window" at bounding box center [777, 87] width 14 height 9
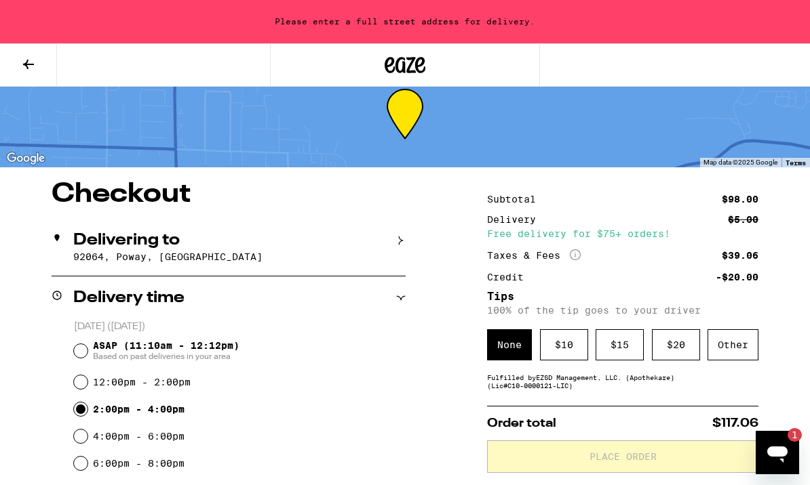
scroll to position [0, 0]
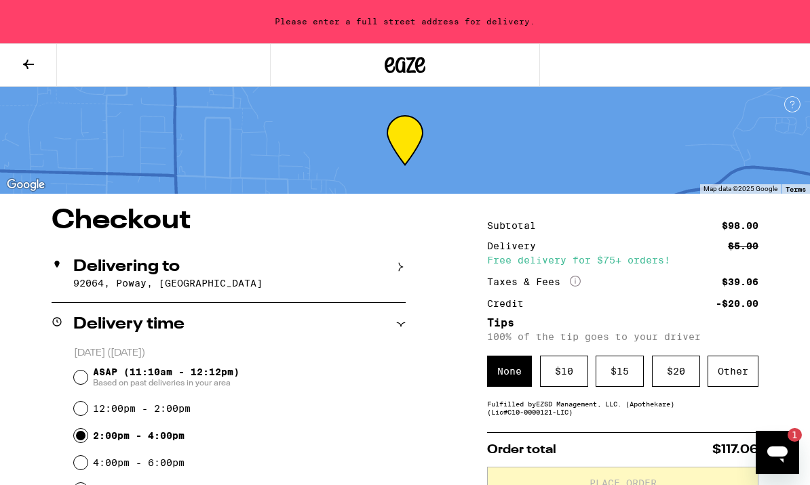
click at [342, 137] on div at bounding box center [405, 140] width 810 height 107
click at [388, 136] on icon at bounding box center [404, 140] width 35 height 49
click at [415, 142] on icon at bounding box center [404, 140] width 35 height 49
click at [58, 267] on icon at bounding box center [57, 264] width 11 height 11
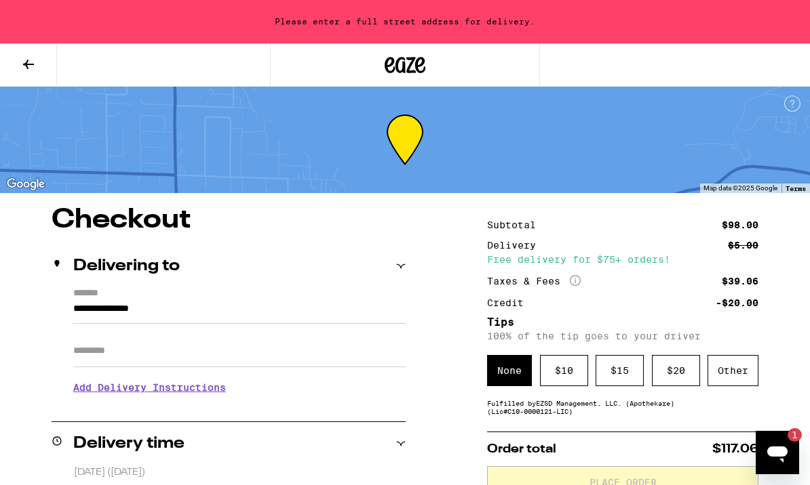
click at [77, 312] on input "**********" at bounding box center [239, 312] width 332 height 23
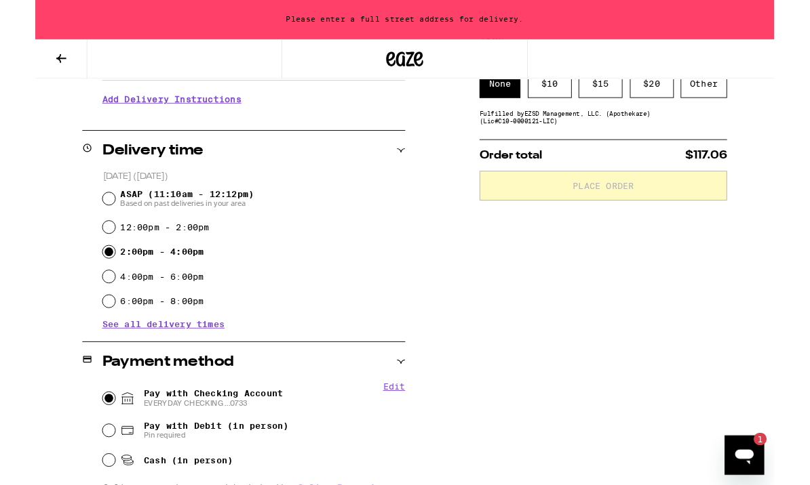
scroll to position [279, 0]
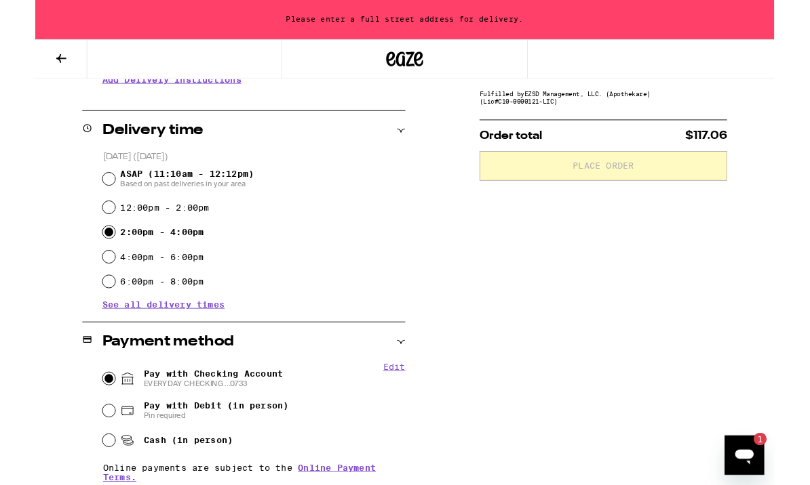
click at [104, 32] on div "Please enter a full street address for delivery." at bounding box center [405, 21] width 810 height 43
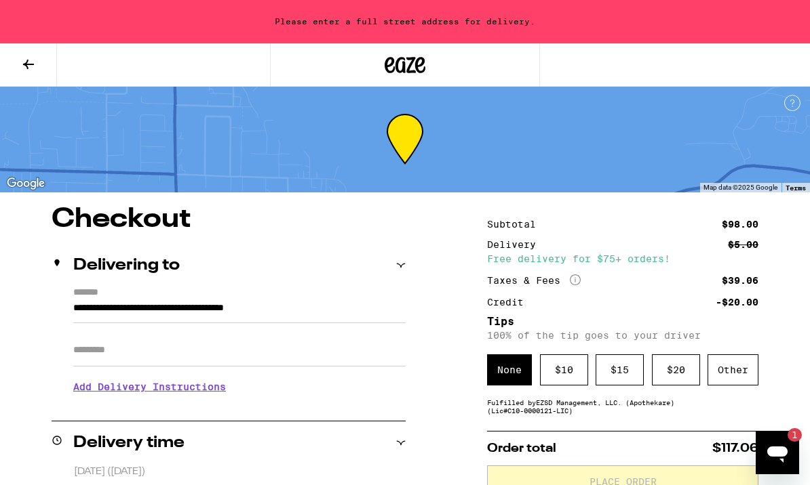
scroll to position [0, 0]
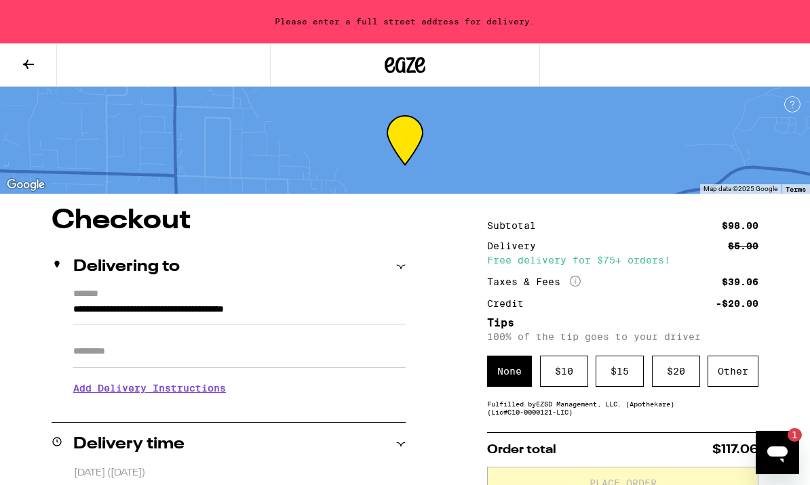
click at [777, 454] on icon "Open messaging window, 1 unread message" at bounding box center [777, 455] width 20 height 16
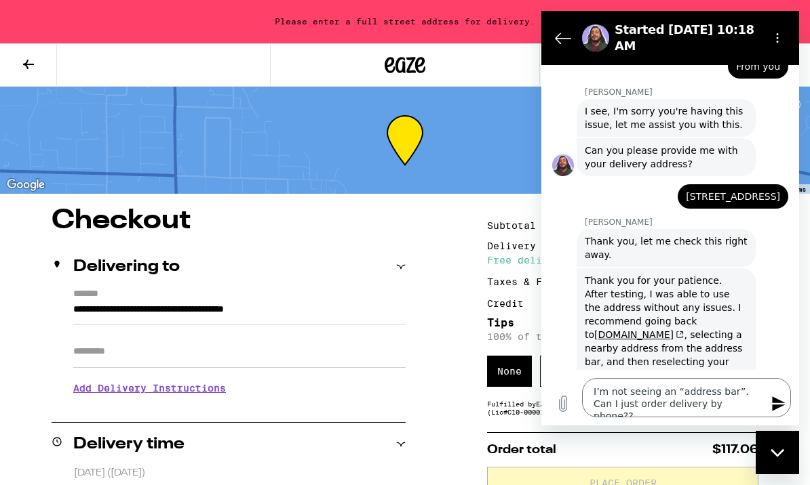
click at [782, 412] on icon "Send message" at bounding box center [778, 404] width 13 height 15
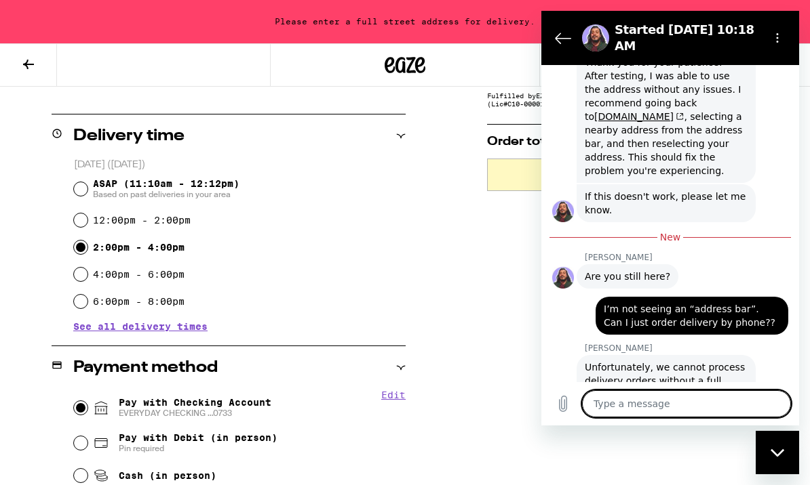
scroll to position [308, 0]
click at [264, 156] on div "Delivery time" at bounding box center [229, 136] width 354 height 43
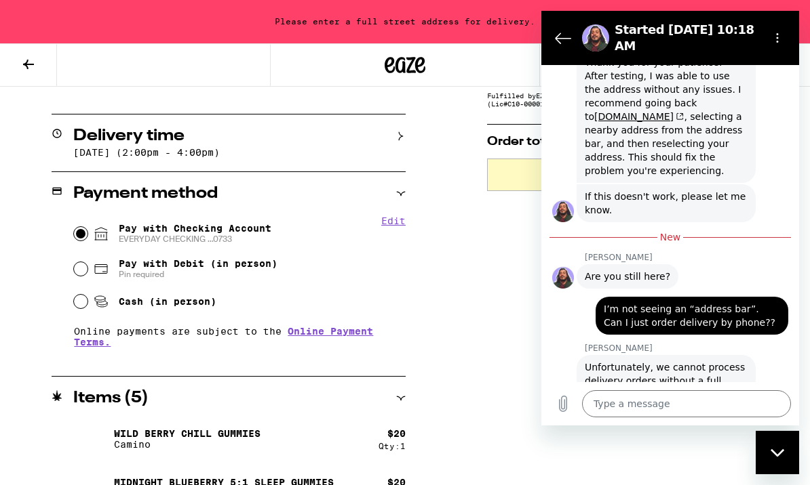
click at [773, 297] on div "says: I’m not seeing an “address bar”. Can I just order delivery by phone??" at bounding box center [691, 316] width 193 height 38
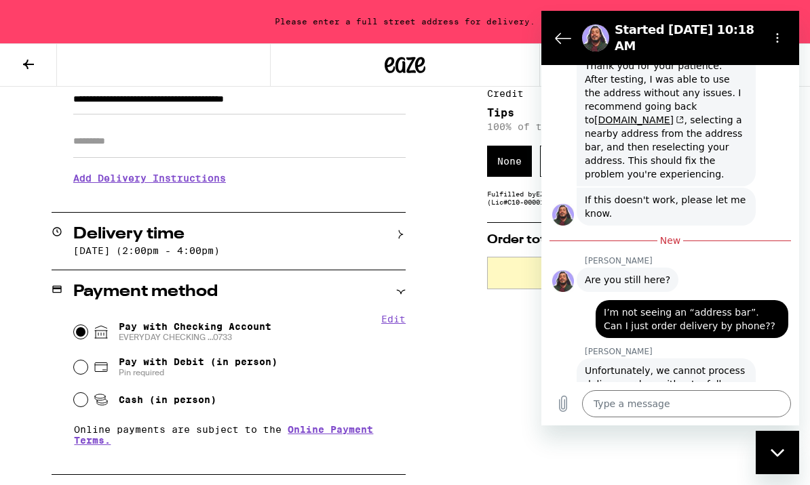
scroll to position [1258, 0]
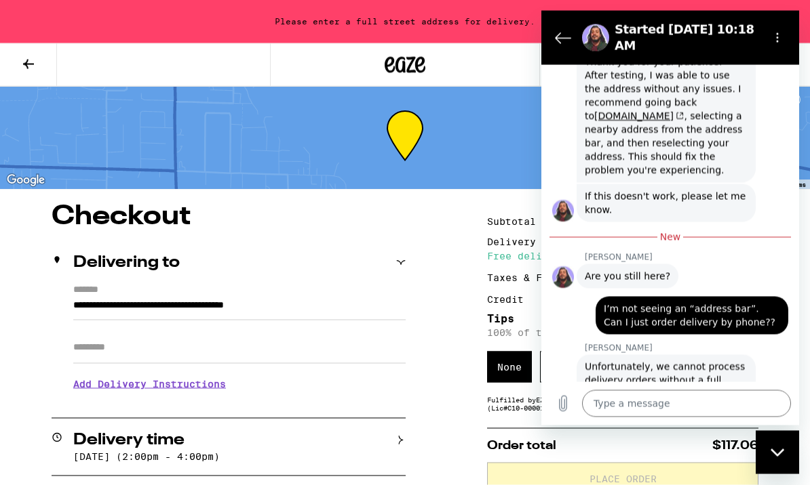
click at [37, 75] on button at bounding box center [28, 65] width 57 height 43
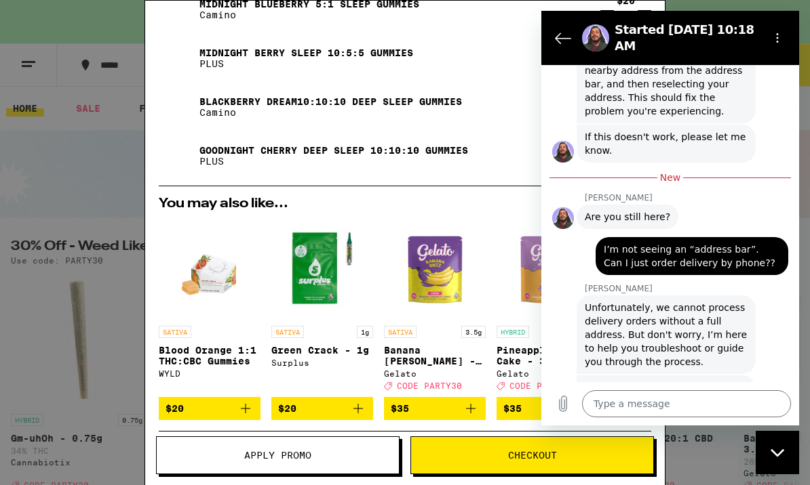
scroll to position [153, 0]
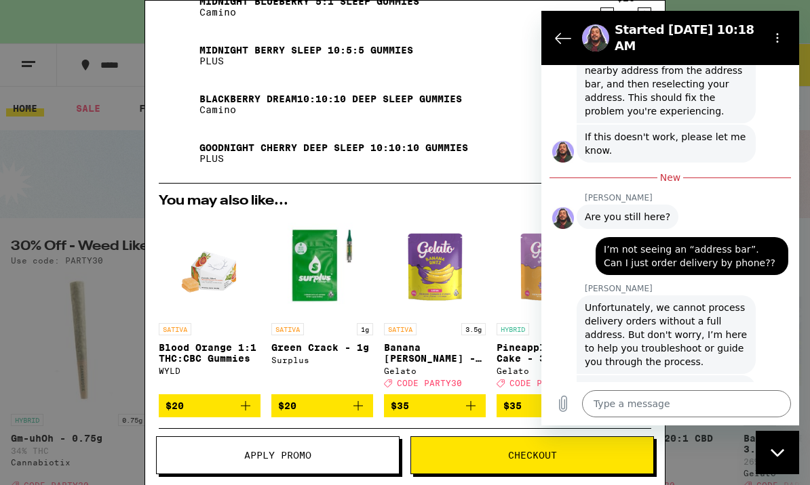
click at [593, 462] on button "Checkout" at bounding box center [531, 456] width 243 height 38
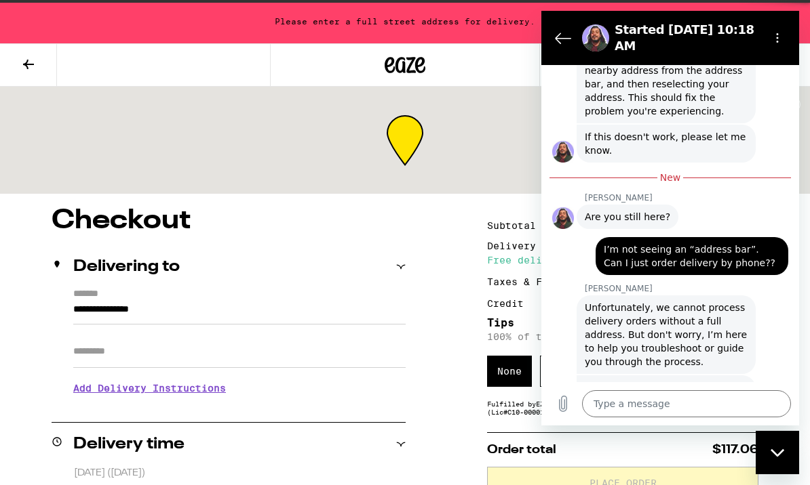
scroll to position [1, 0]
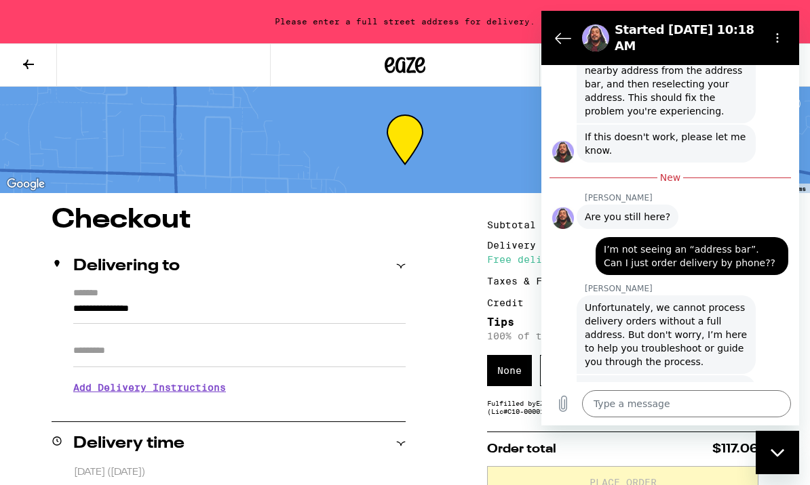
click at [660, 418] on textarea at bounding box center [686, 404] width 209 height 27
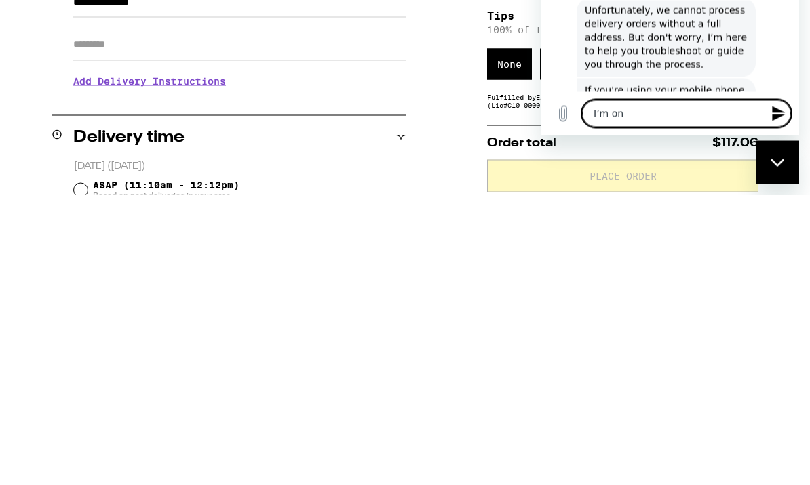
scroll to position [1325, 0]
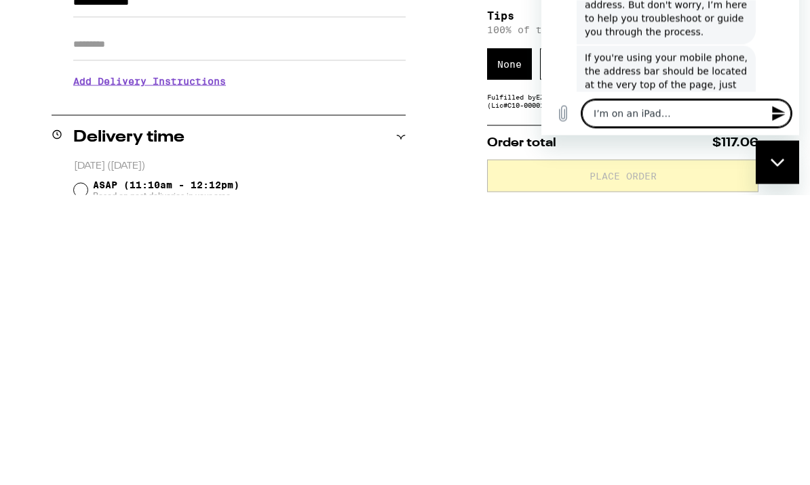
click at [782, 127] on button "Send message" at bounding box center [776, 113] width 27 height 27
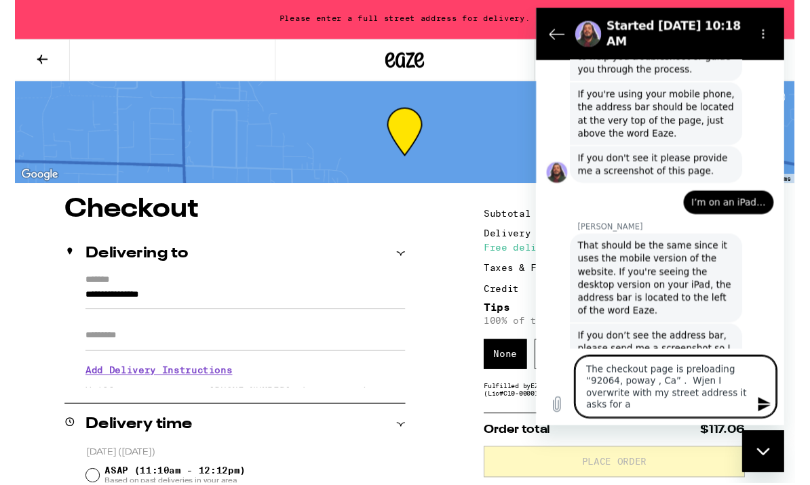
scroll to position [0, 0]
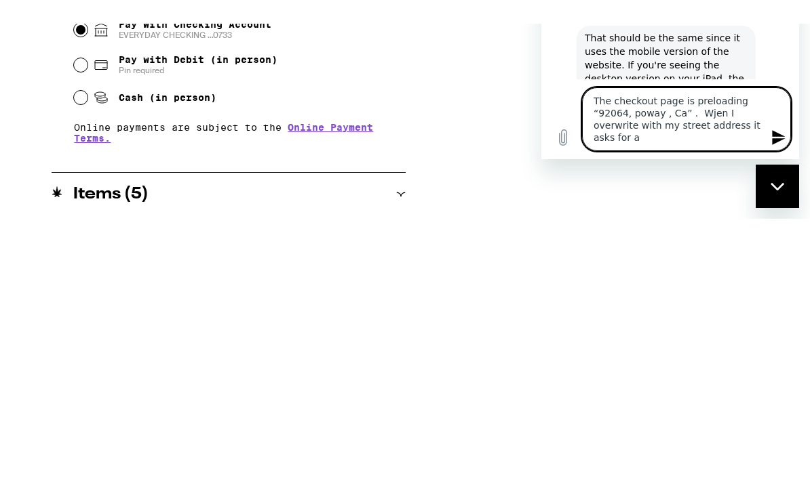
click at [652, 151] on textarea "The checkout page is preloading “92064, poway , Ca” . Wjen I overwrite with my …" at bounding box center [686, 119] width 209 height 64
click at [709, 151] on textarea "The checkout page is preloading “92064, poway , Ca” . Wjen I overwrite with my …" at bounding box center [686, 119] width 209 height 64
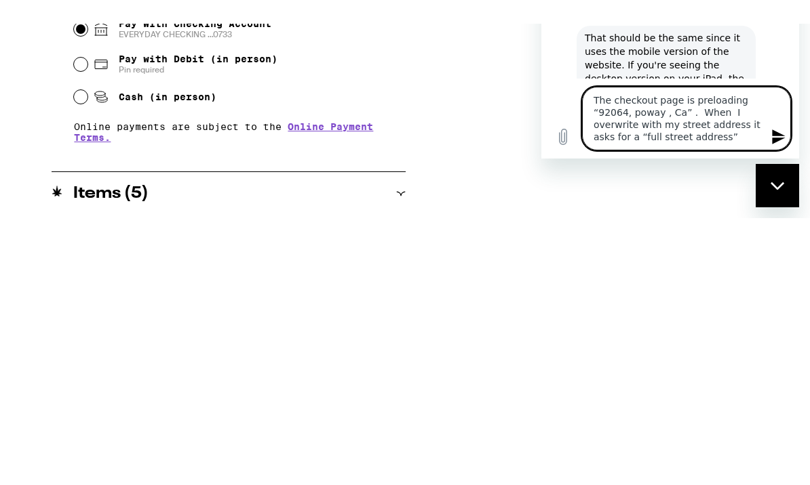
click at [775, 151] on button "Send message" at bounding box center [776, 136] width 27 height 27
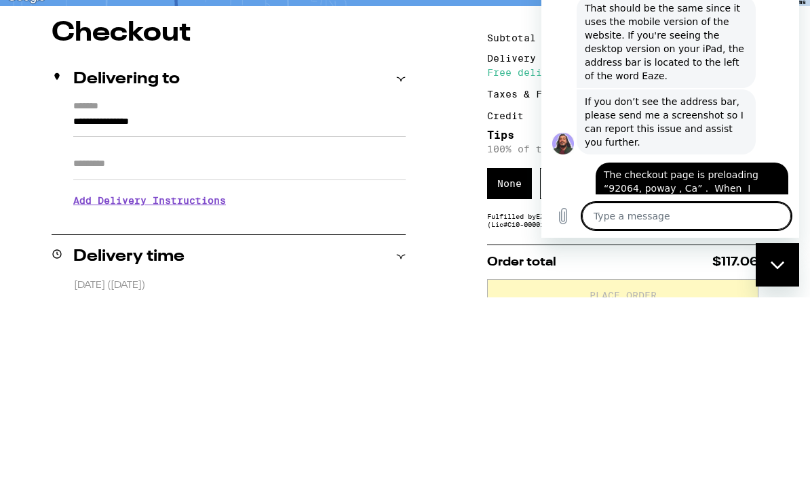
scroll to position [1668, 0]
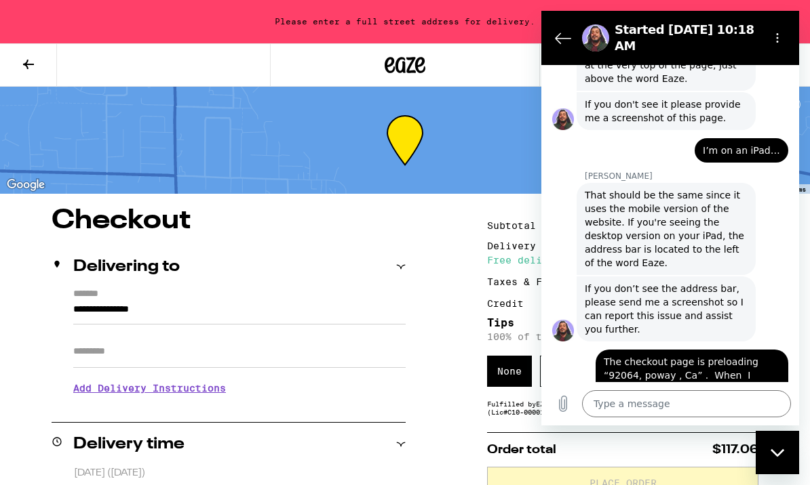
click at [220, 146] on div at bounding box center [405, 140] width 810 height 107
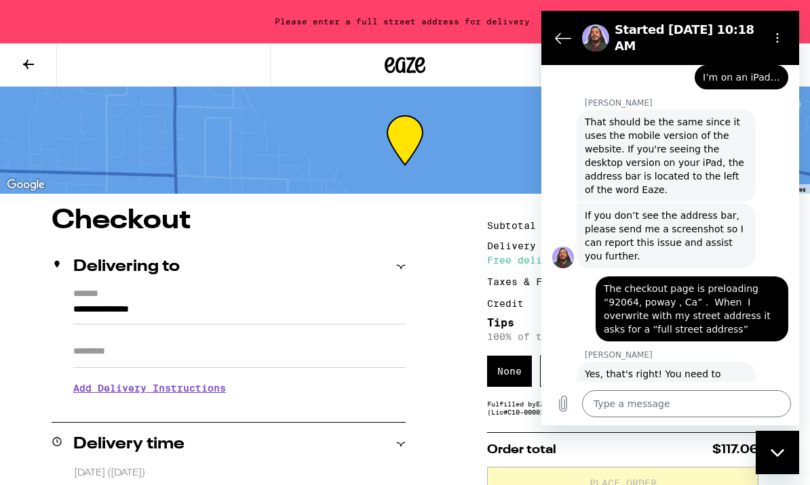
scroll to position [1741, 0]
click at [677, 396] on link "[DOMAIN_NAME]" at bounding box center [640, 401] width 89 height 11
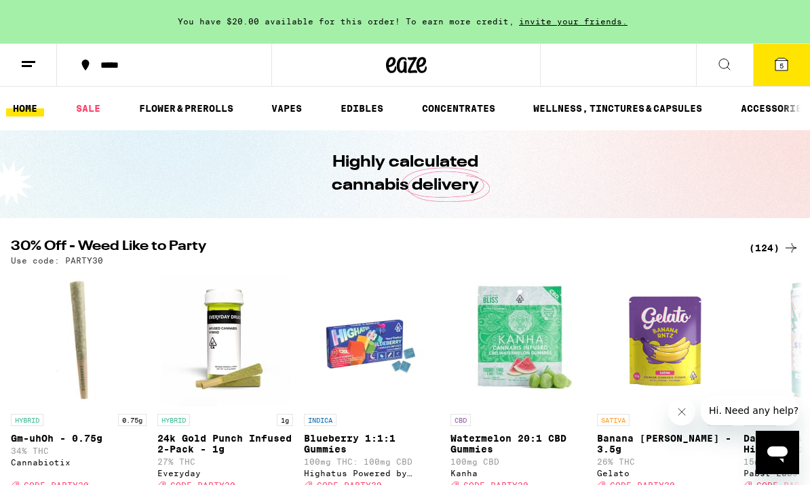
click at [79, 72] on icon at bounding box center [85, 65] width 16 height 16
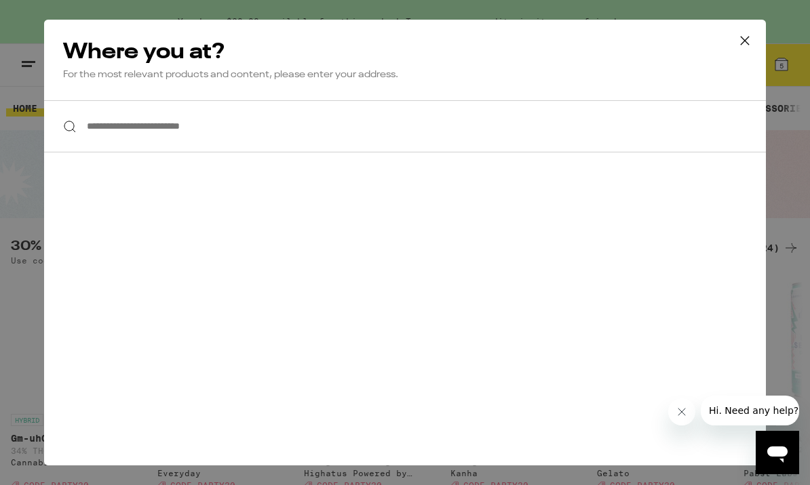
click at [104, 136] on input "**********" at bounding box center [404, 126] width 721 height 52
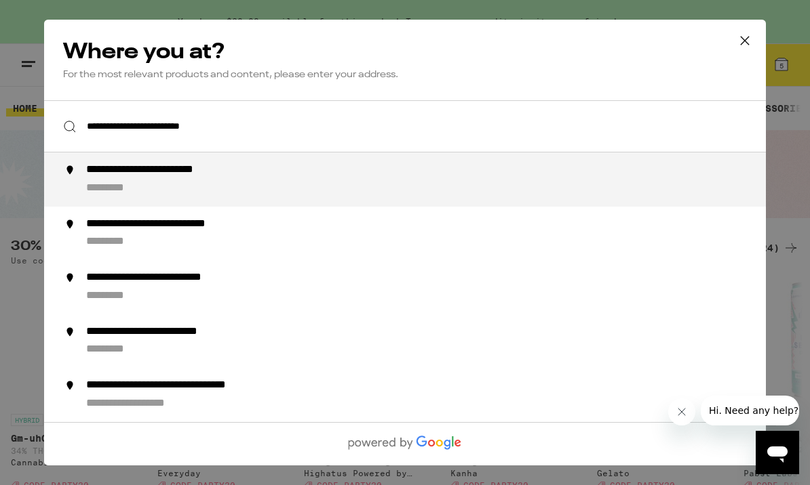
click at [91, 184] on div "**********" at bounding box center [432, 179] width 692 height 33
type input "**********"
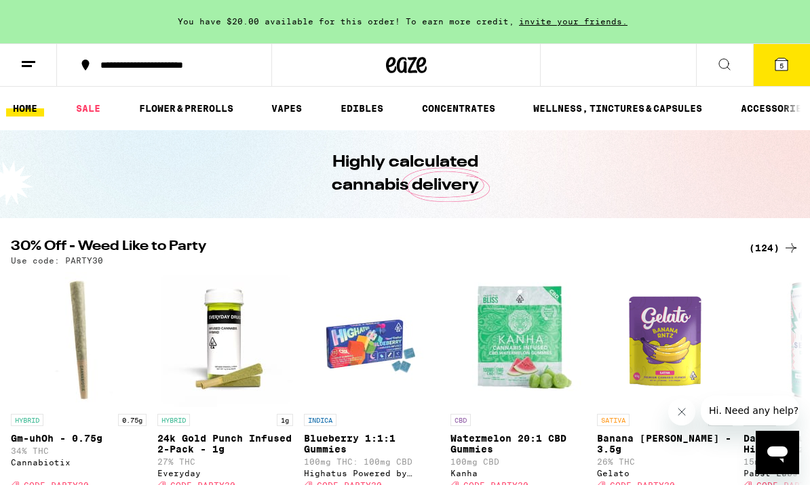
click at [781, 70] on span "5" at bounding box center [781, 66] width 4 height 8
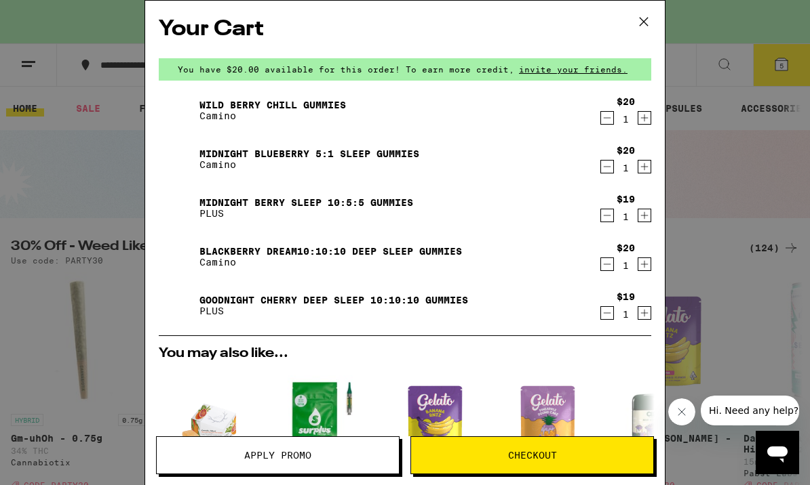
click at [591, 450] on button "Checkout" at bounding box center [531, 456] width 243 height 38
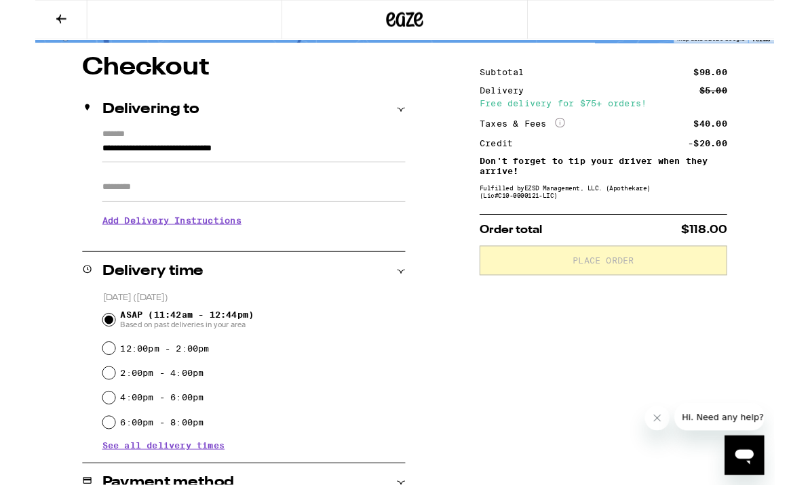
scroll to position [102, 0]
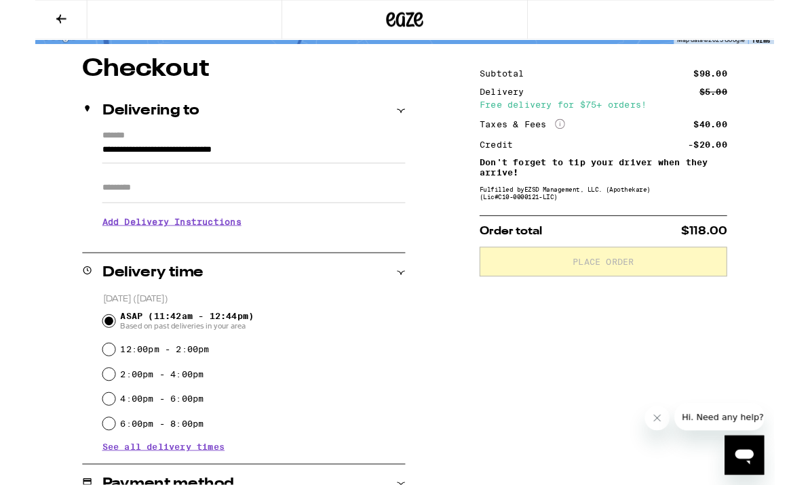
click at [79, 358] on input "ASAP (11:42am - 12:44pm) Based on past deliveries in your area" at bounding box center [81, 353] width 14 height 14
click at [85, 391] on input "12:00pm - 2:00pm" at bounding box center [81, 384] width 14 height 14
radio input "true"
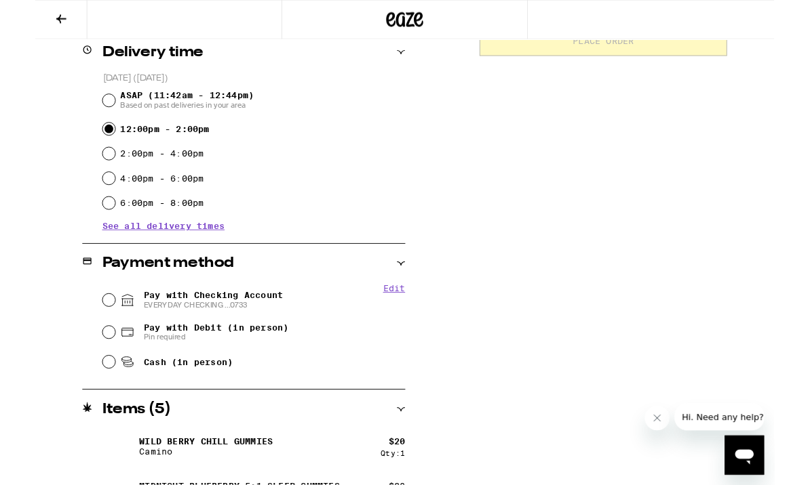
scroll to position [344, 0]
click at [81, 330] on input "Pay with Checking Account EVERYDAY CHECKING ...0733" at bounding box center [81, 329] width 14 height 14
radio input "true"
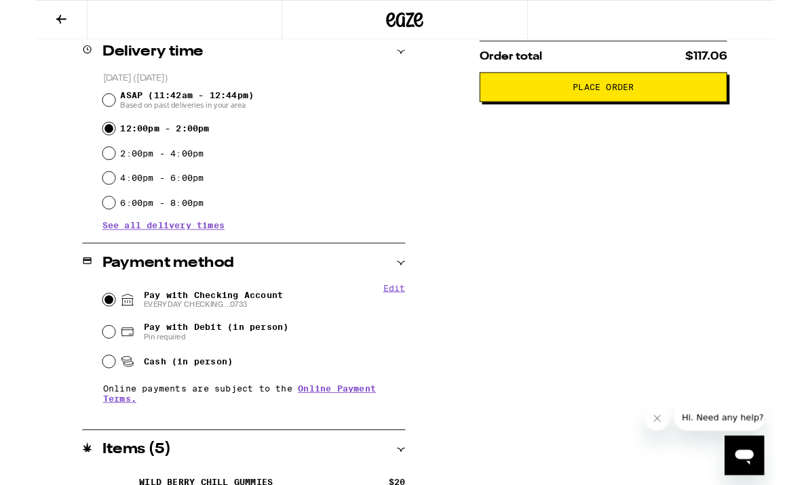
click at [687, 100] on span "Place Order" at bounding box center [622, 95] width 248 height 9
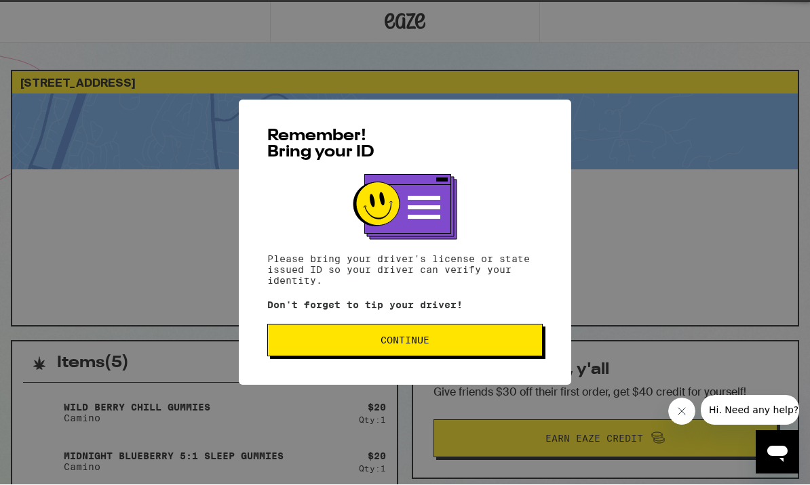
scroll to position [1, 0]
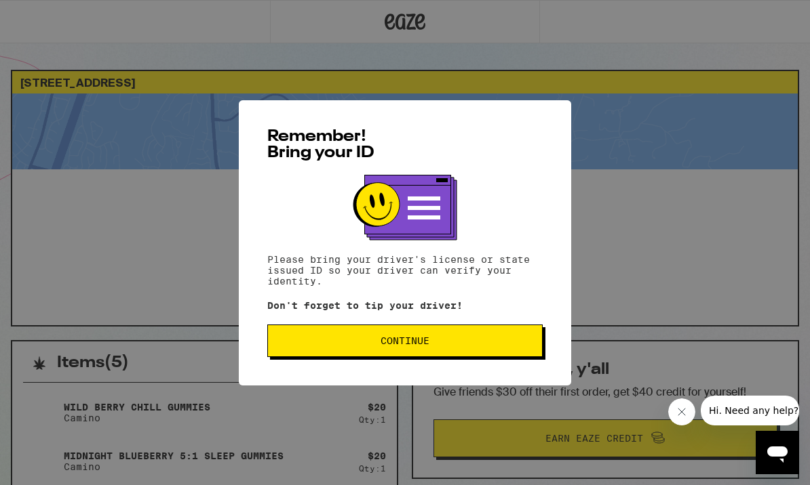
click at [303, 343] on span "Continue" at bounding box center [405, 340] width 252 height 9
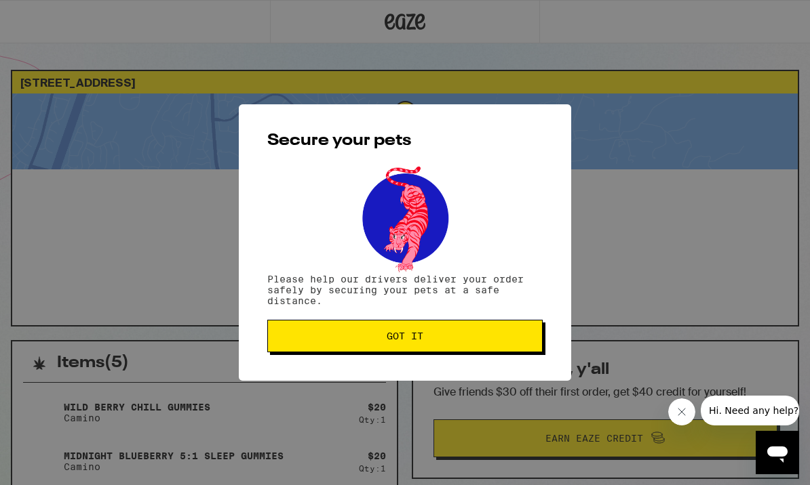
click at [311, 341] on span "Got it" at bounding box center [405, 336] width 252 height 9
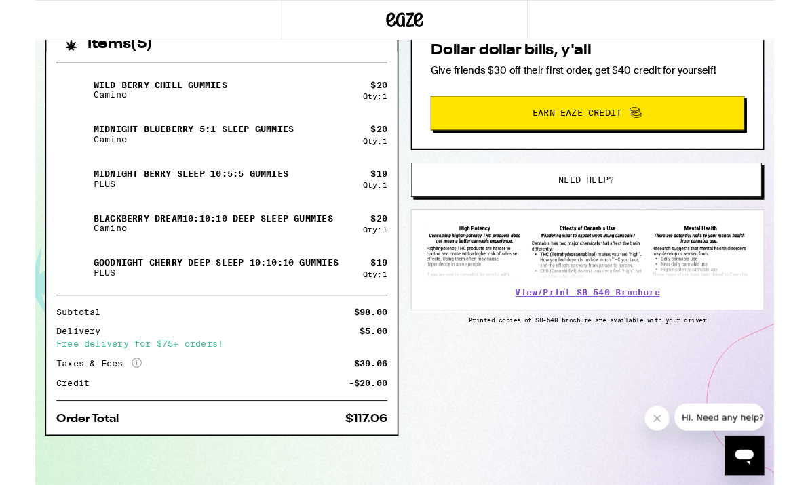
scroll to position [318, 0]
click at [750, 452] on icon "Open messaging window" at bounding box center [746, 460] width 20 height 16
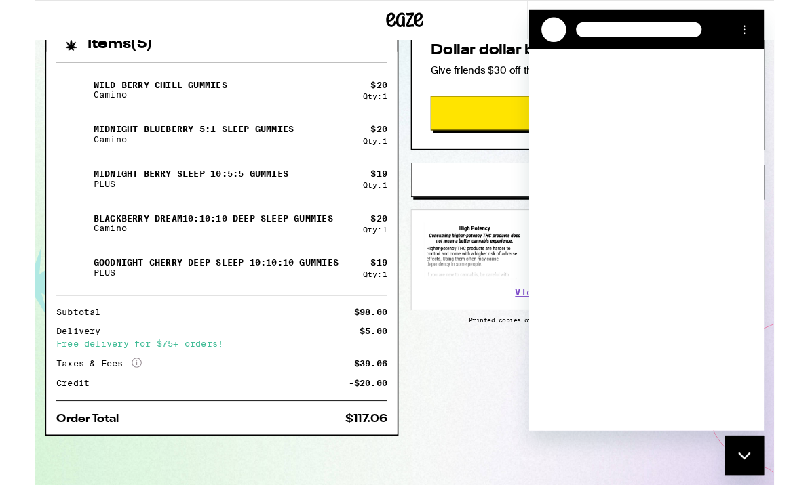
scroll to position [0, 0]
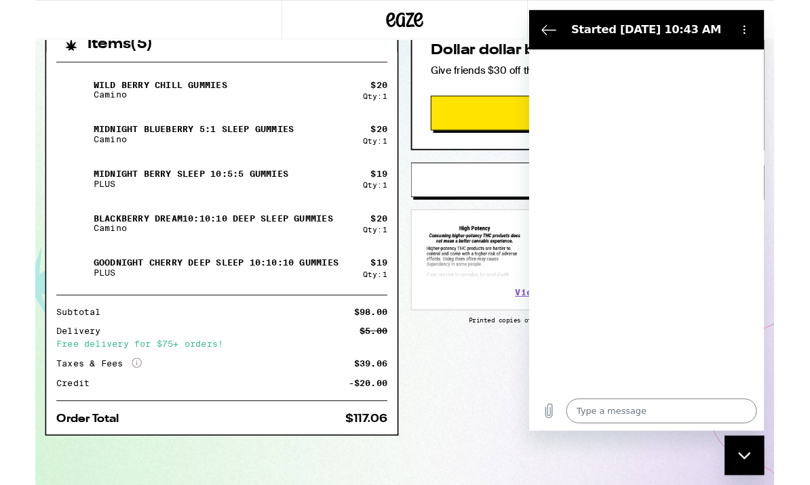
type textarea "x"
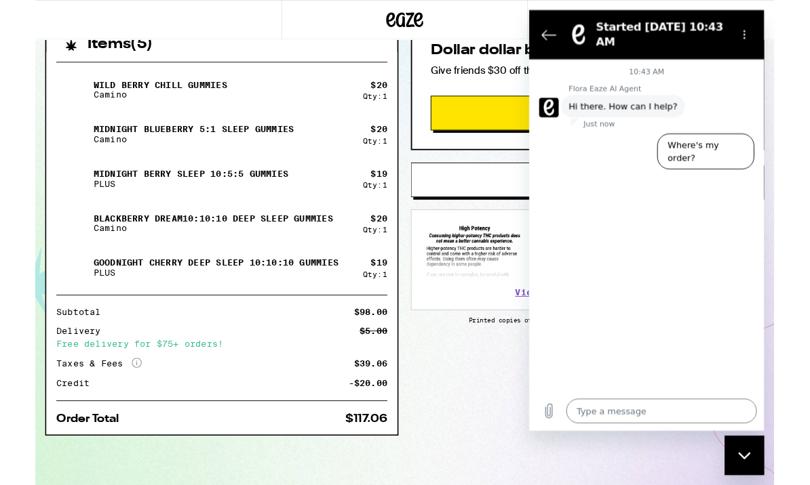
click at [477, 438] on div "Items ( 5 ) Wild Berry Chill Gummies Camino $ 20 Qty: 1 Midnight Blueberry 5:1 …" at bounding box center [405, 279] width 788 height 506
click at [502, 26] on div at bounding box center [405, 21] width 270 height 43
click at [698, 40] on h2 "Started Sep 19 at 10:43 AM" at bounding box center [674, 36] width 144 height 33
click at [768, 43] on button "Options menu" at bounding box center [764, 36] width 27 height 27
click at [616, 30] on h2 "Started Sep 19 at 10:43 AM" at bounding box center [674, 36] width 144 height 33
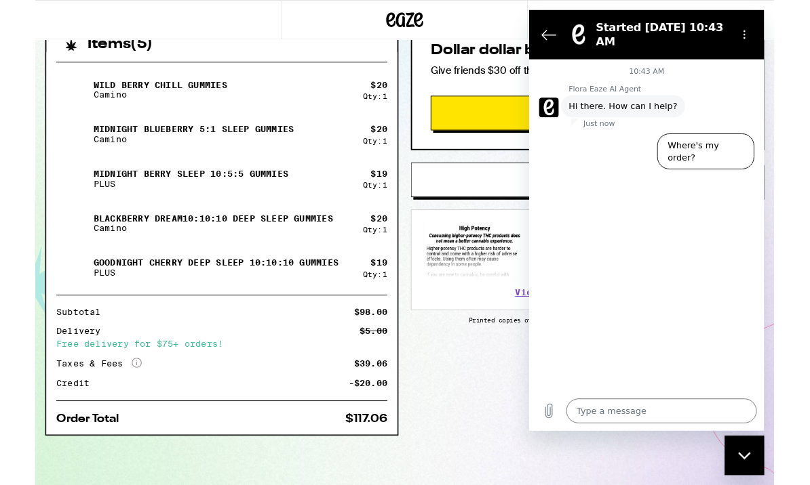
click at [599, 38] on div "Started Sep 19 at 10:43 AM" at bounding box center [671, 36] width 149 height 33
click at [560, 43] on button "Back to the conversation list" at bounding box center [550, 36] width 27 height 27
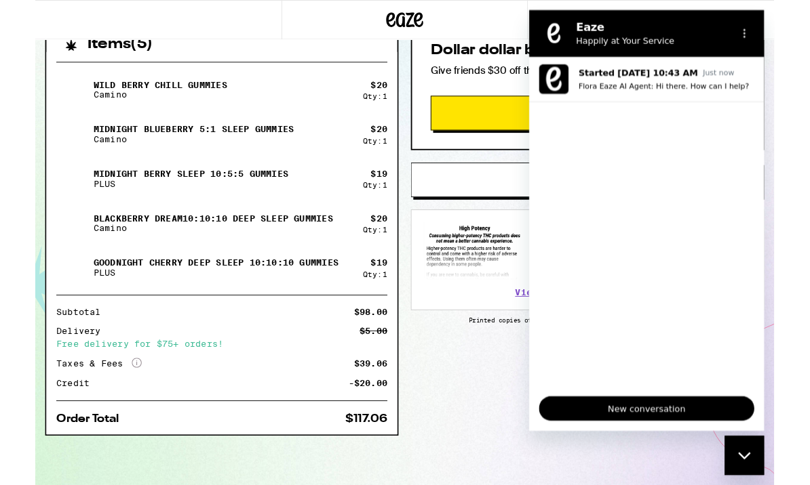
click at [459, 384] on div "Items ( 5 ) Wild Berry Chill Gummies Camino $ 20 Qty: 1 Midnight Blueberry 5:1 …" at bounding box center [405, 279] width 788 height 506
click at [458, 431] on div "Items ( 5 ) Wild Berry Chill Gummies Camino $ 20 Qty: 1 Midnight Blueberry 5:1 …" at bounding box center [405, 279] width 788 height 506
click at [467, 121] on span "Earn Eaze Credit" at bounding box center [604, 124] width 323 height 18
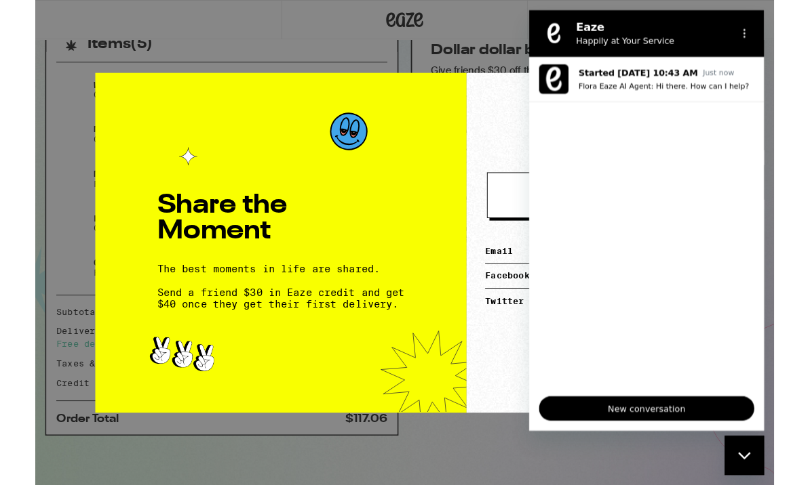
click at [140, 127] on div "Share the Moment The best moments in life are shared. Send a friend $30 in Eaze…" at bounding box center [269, 266] width 407 height 373
click at [766, 37] on icon "Options menu" at bounding box center [764, 35] width 11 height 11
click at [553, 38] on figure at bounding box center [555, 35] width 27 height 27
click at [721, 330] on ul "Started Sep 19 at 10:43 AM Just now Flora Eaze AI Agent: Hi there. How can I he…" at bounding box center [658, 241] width 258 height 361
click at [755, 457] on div "Close messaging window" at bounding box center [745, 457] width 41 height 41
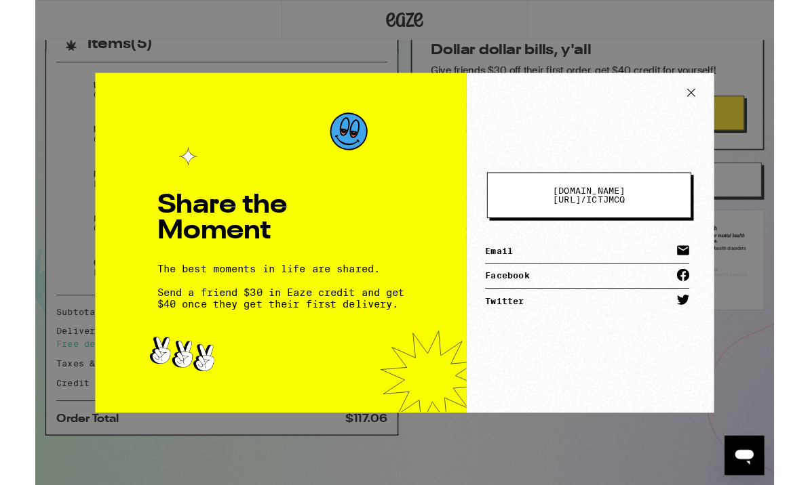
click at [725, 92] on icon at bounding box center [719, 102] width 20 height 20
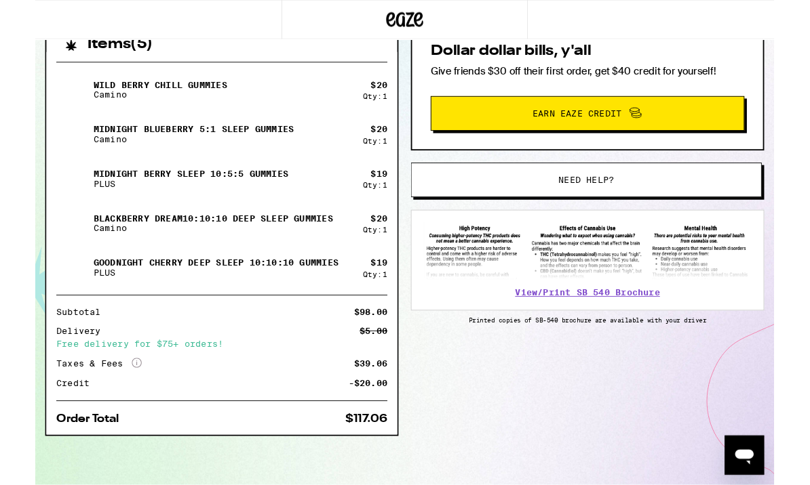
scroll to position [318, 0]
